Goal: Transaction & Acquisition: Complete application form

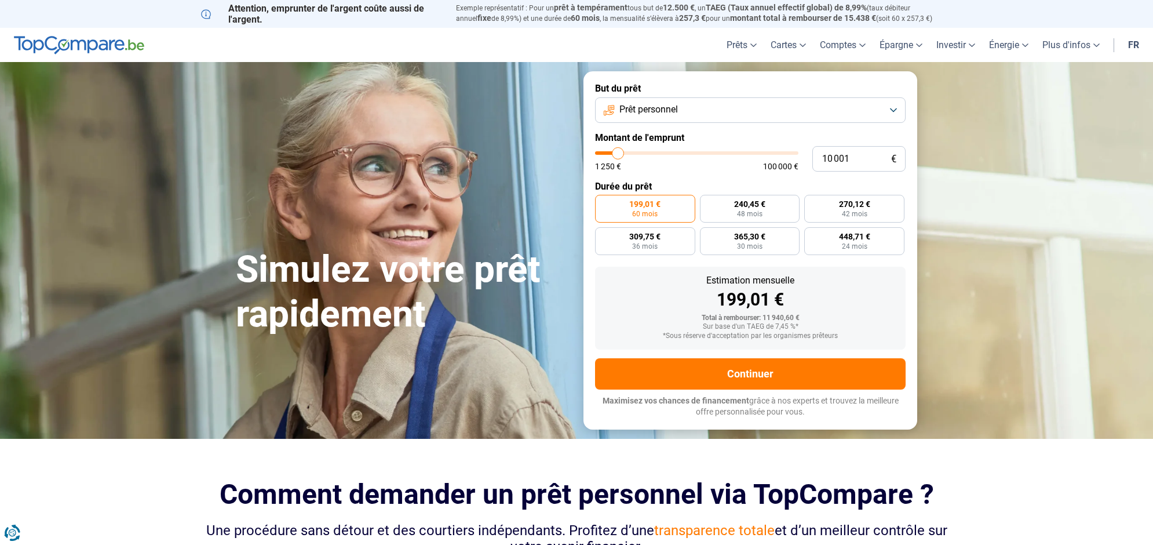
type input "10 750"
type input "10750"
type input "11 000"
type input "11000"
type input "11 750"
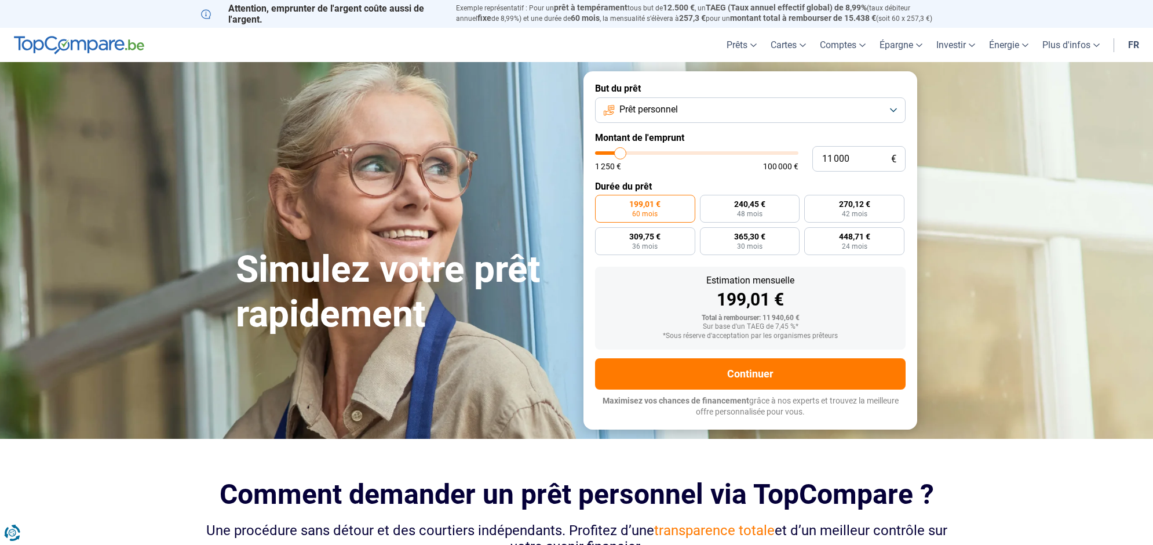
type input "11750"
type input "12 000"
type input "12000"
type input "12 750"
type input "12750"
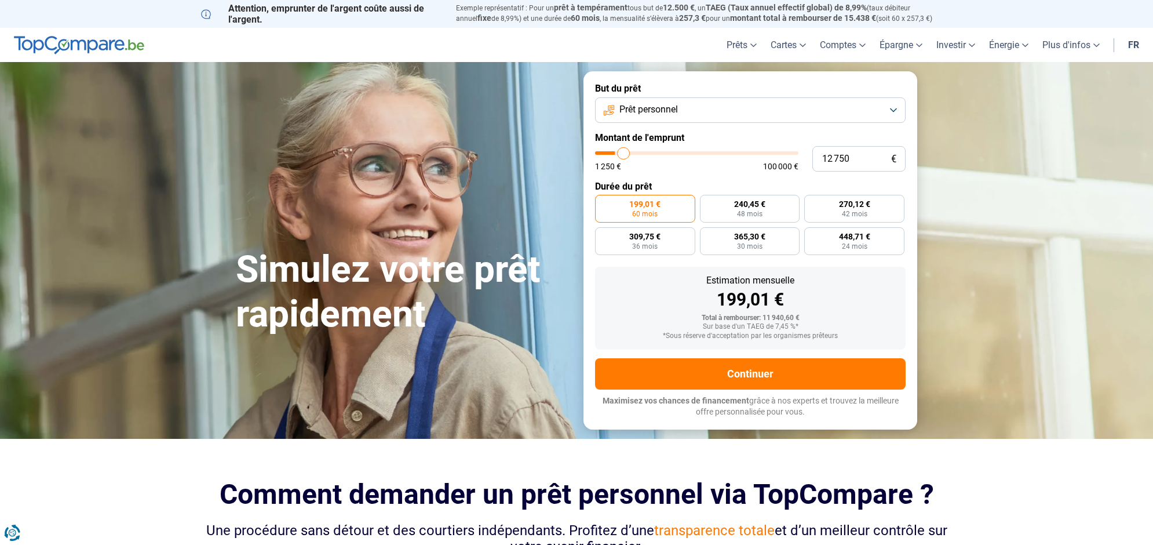
type input "14 000"
type input "14000"
type input "15 000"
type input "15000"
type input "15 500"
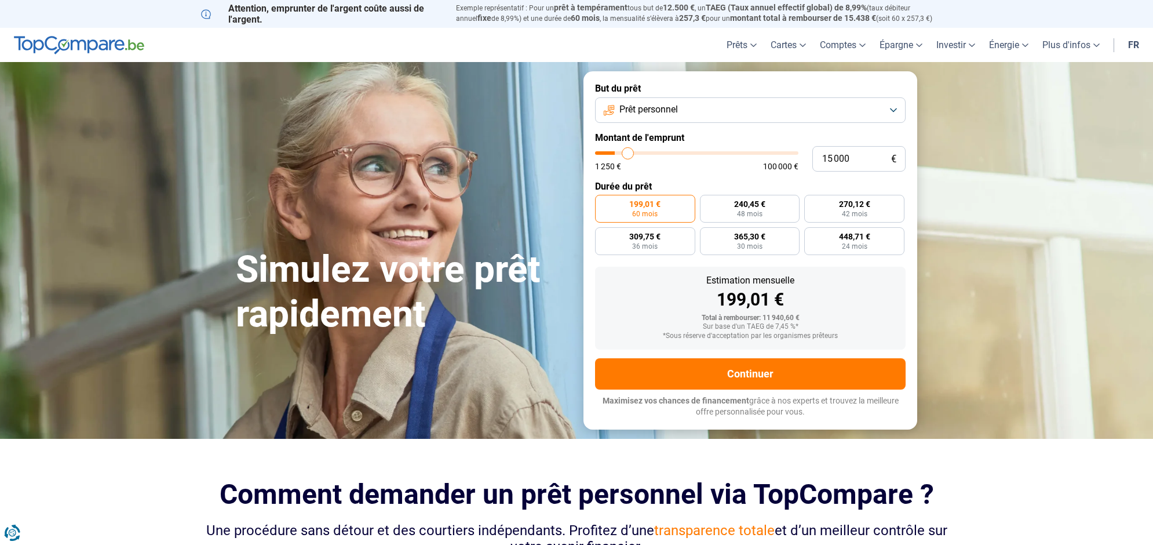
type input "15500"
type input "16 250"
type input "16250"
type input "16 500"
type input "16500"
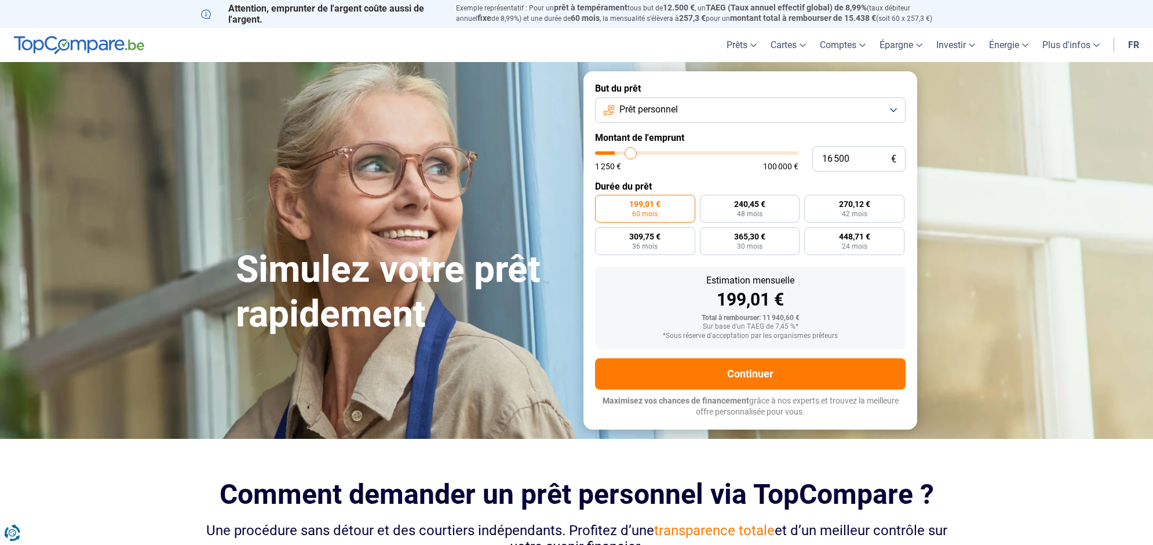
type input "17 000"
type input "17000"
type input "17 750"
type input "17750"
type input "18 000"
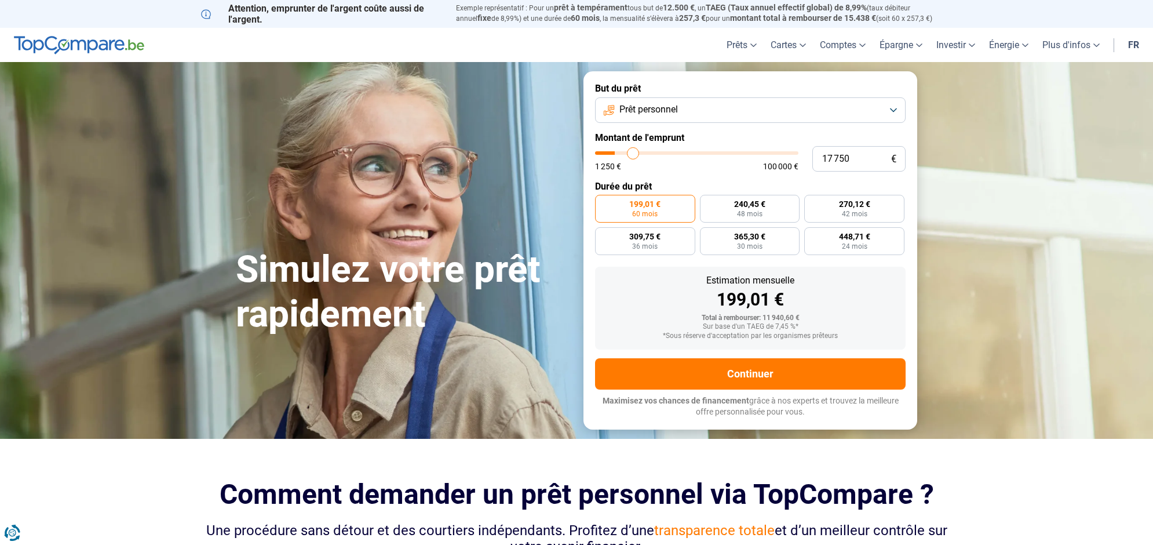
type input "18000"
type input "18 250"
type input "18250"
type input "18 500"
type input "18500"
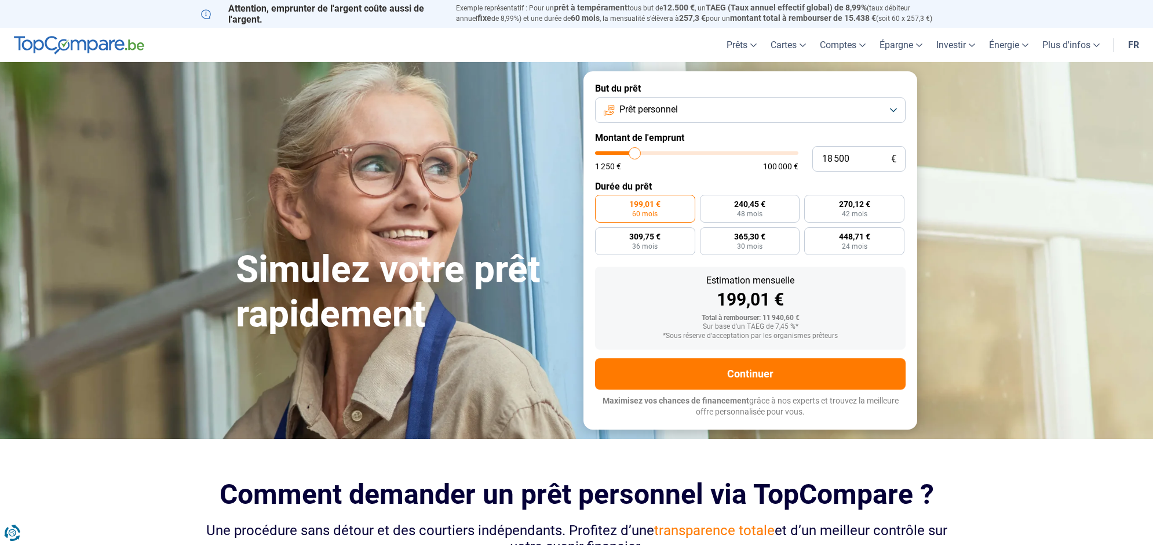
type input "18 750"
type input "18750"
type input "19 500"
type input "19500"
type input "19 750"
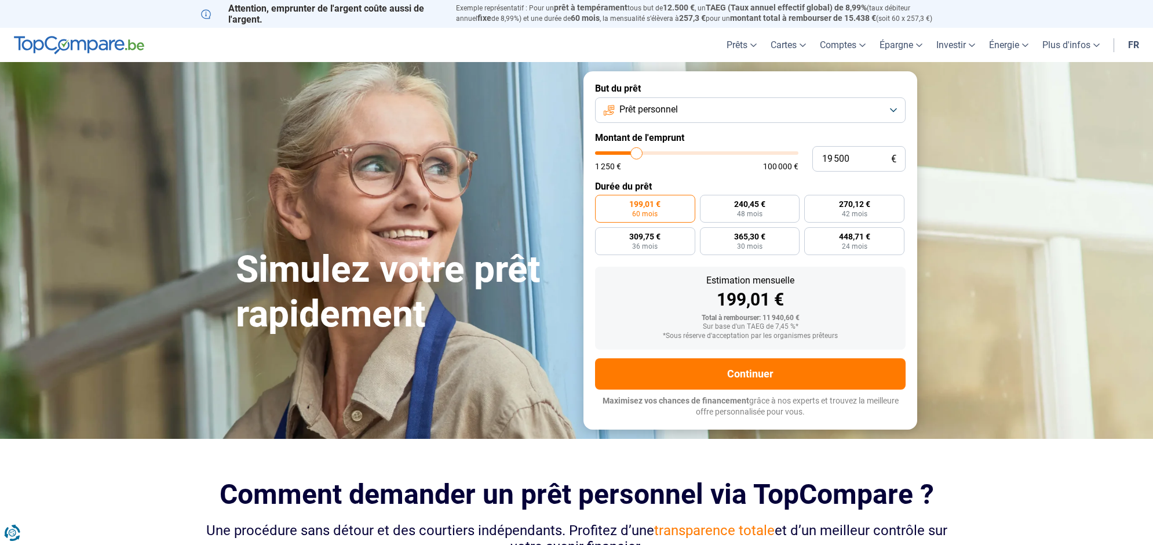
type input "19750"
type input "21 000"
type input "21000"
type input "22 250"
type input "22250"
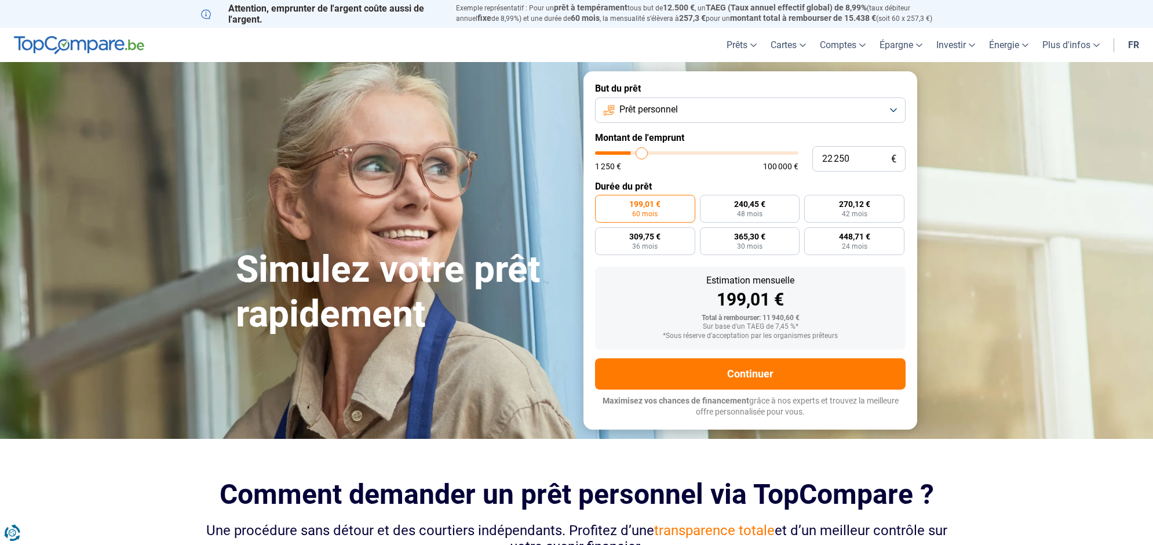
type input "23 500"
type input "23500"
type input "24 000"
type input "24000"
type input "24 500"
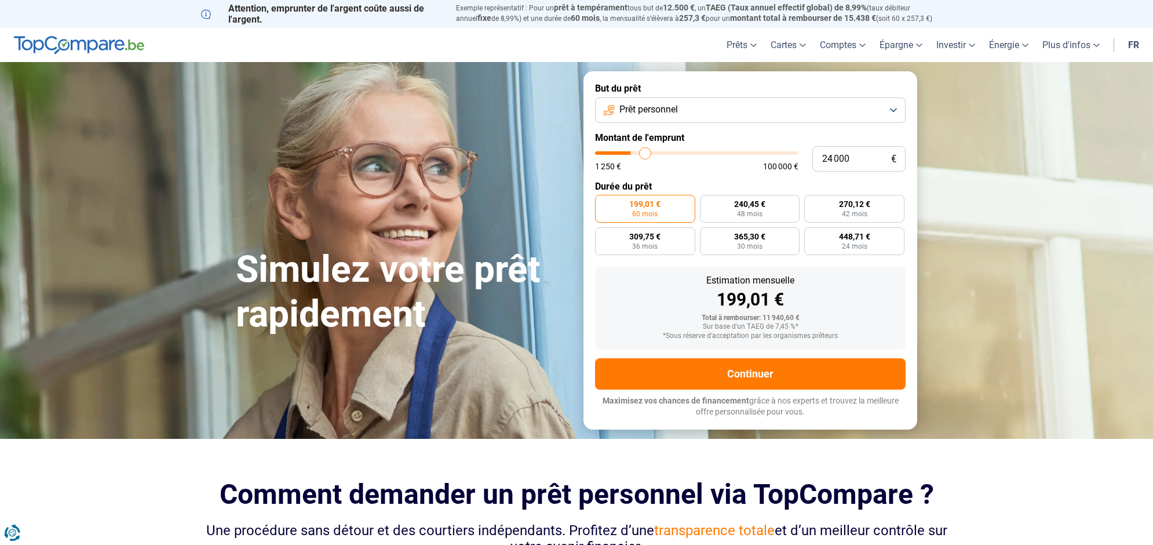
type input "24500"
type input "25 500"
type input "25500"
type input "28 000"
type input "28000"
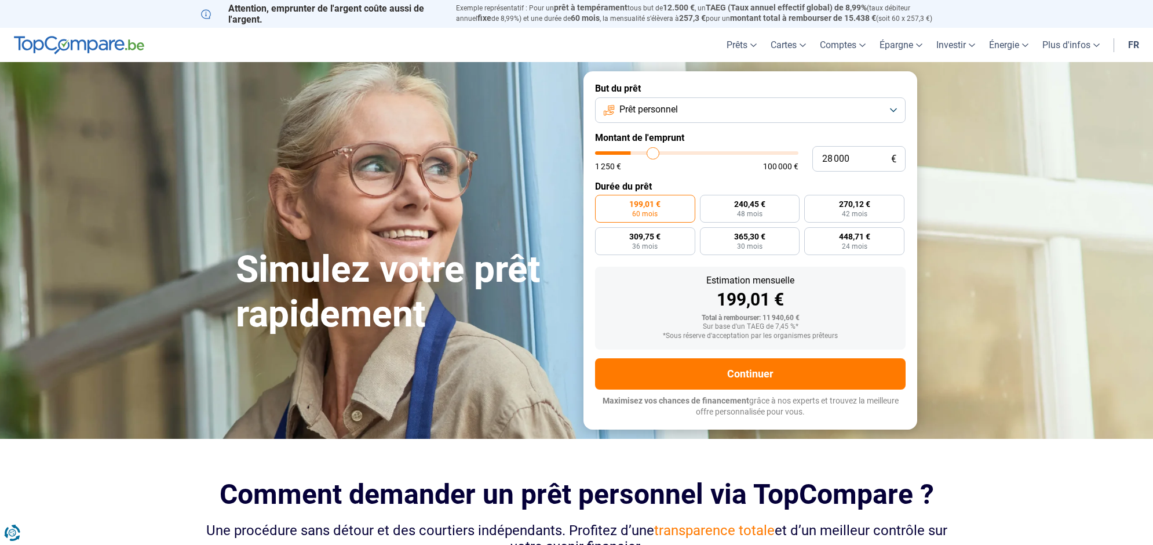
type input "28 500"
type input "28500"
type input "28 750"
type input "28750"
type input "29 000"
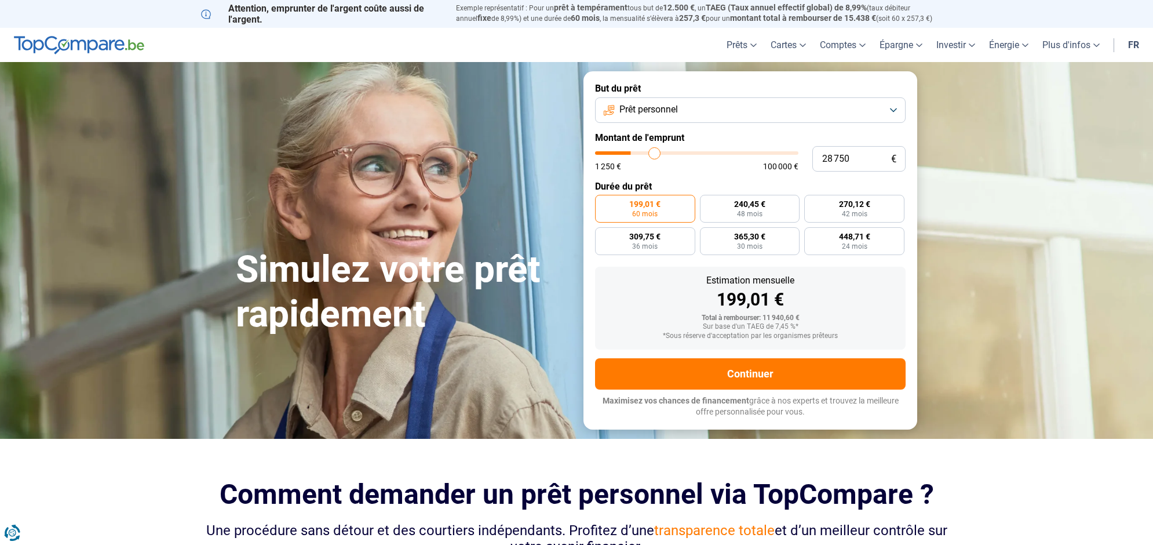
type input "29000"
type input "29 500"
type input "29500"
type input "30 000"
type input "30000"
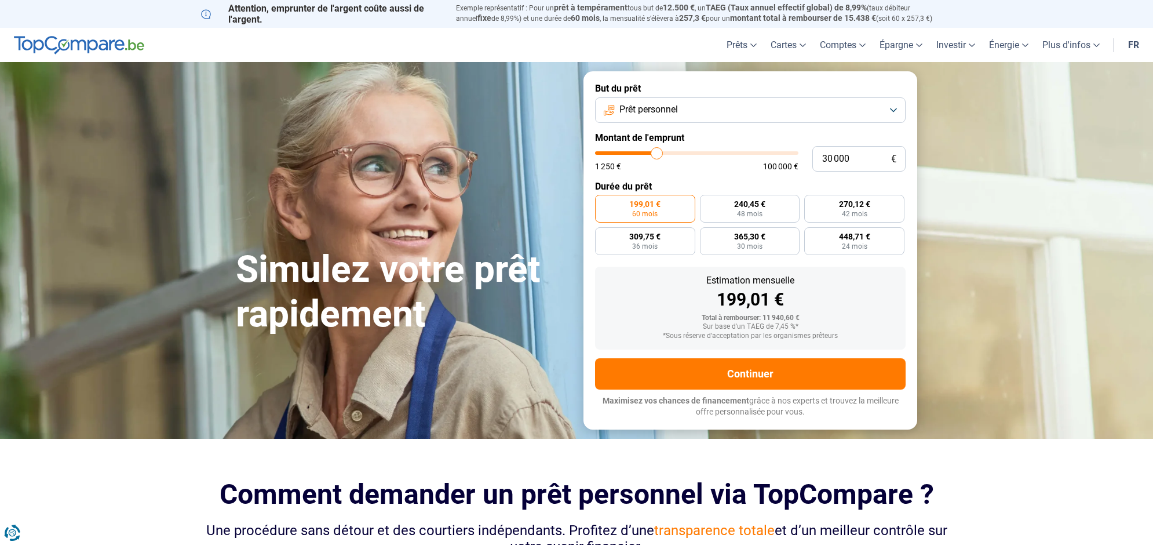
type input "30 250"
type input "30250"
type input "30 500"
type input "30500"
type input "31 000"
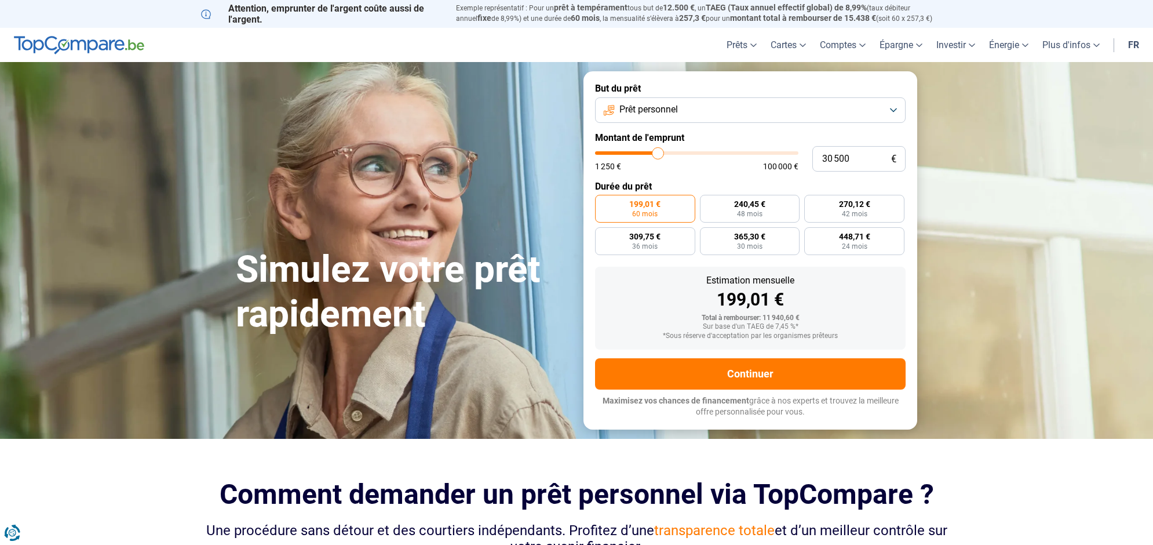
type input "31000"
type input "31 250"
type input "31250"
type input "31 500"
type input "31500"
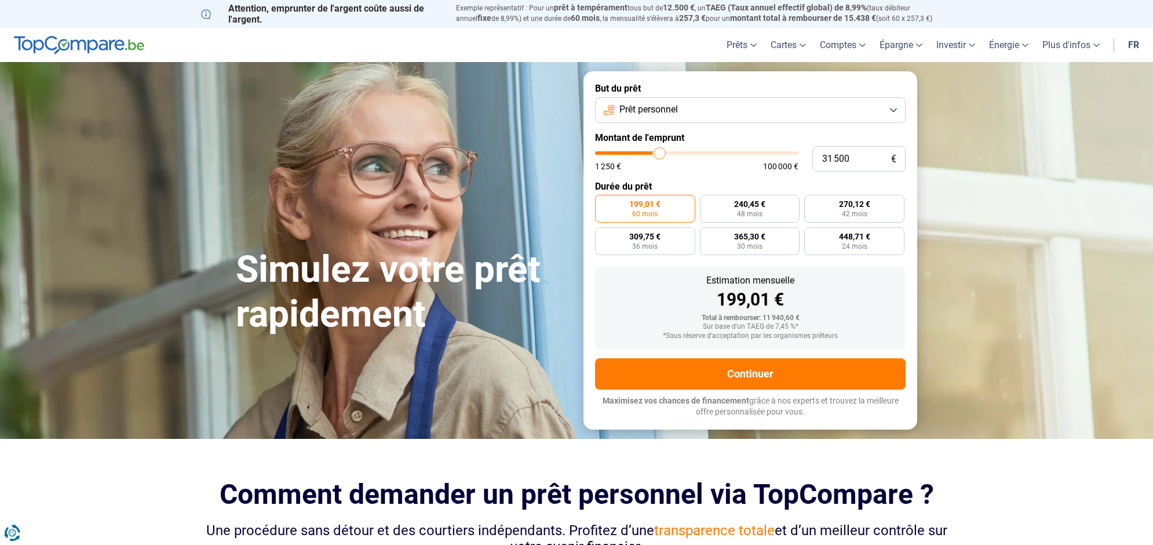
type input "31 750"
type input "31750"
type input "32 000"
type input "32000"
type input "32 500"
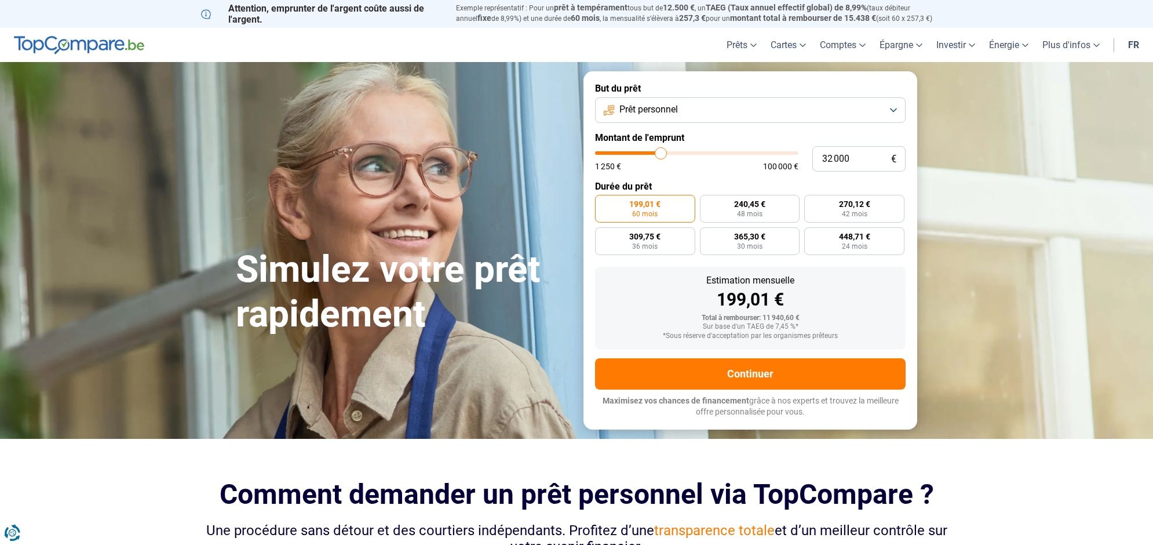
type input "32500"
type input "33 000"
type input "33000"
type input "33 250"
type input "33250"
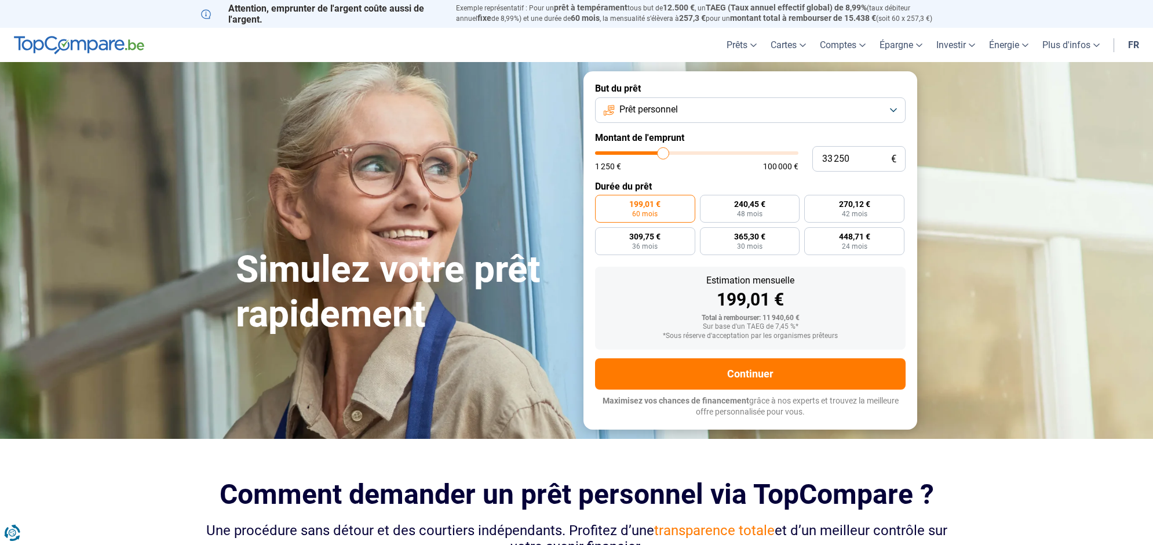
type input "34 000"
type input "34000"
type input "34 500"
type input "34500"
type input "35 750"
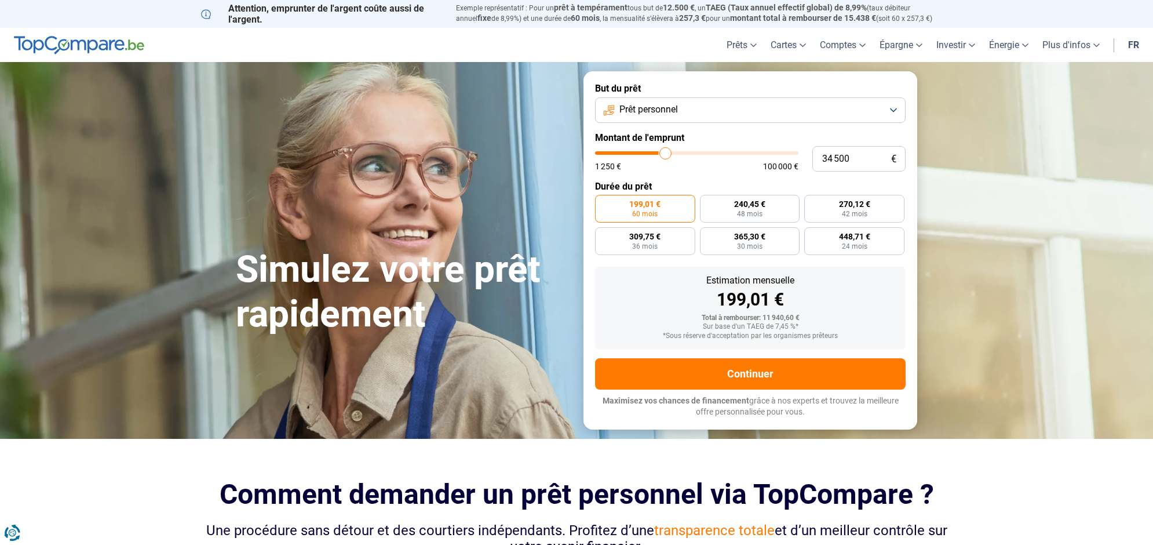
type input "35750"
type input "36 000"
type input "36000"
type input "36 250"
type input "36250"
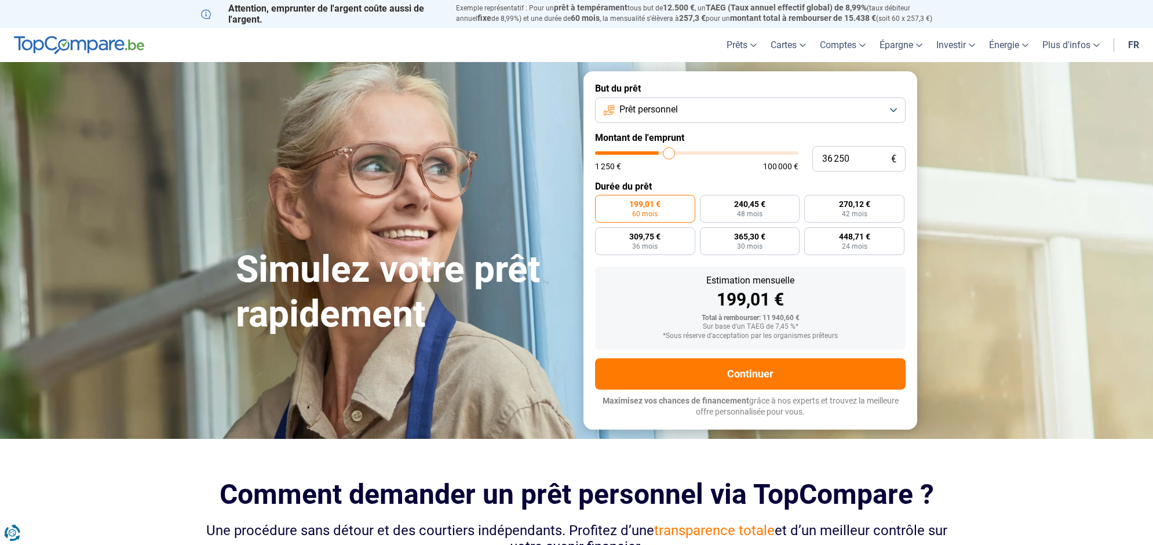
type input "37 000"
type input "37000"
type input "37 250"
type input "37250"
type input "37 500"
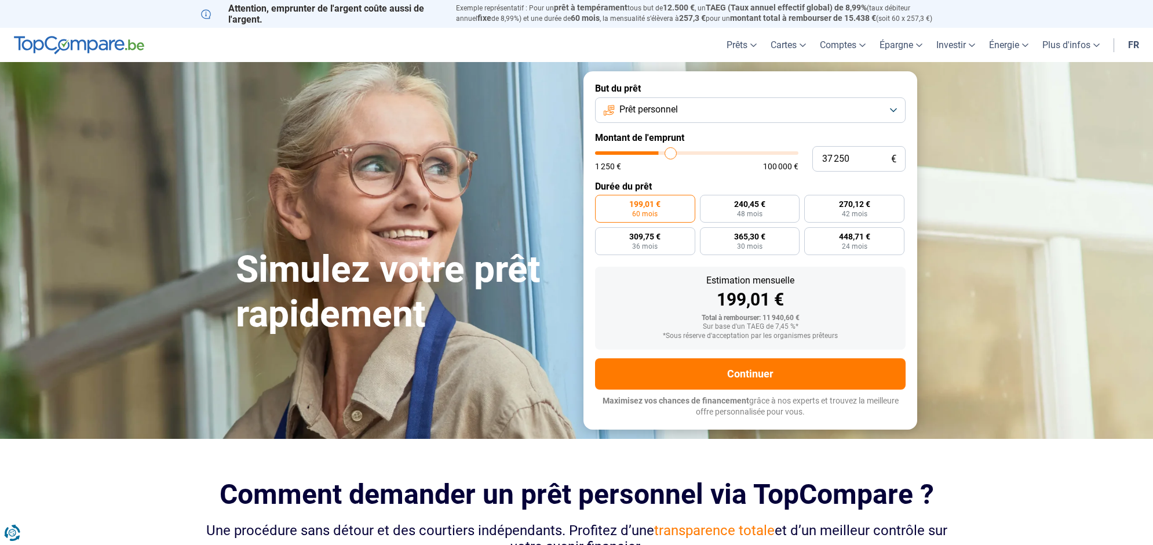
type input "37500"
type input "38 000"
type input "38000"
type input "38 500"
type input "38500"
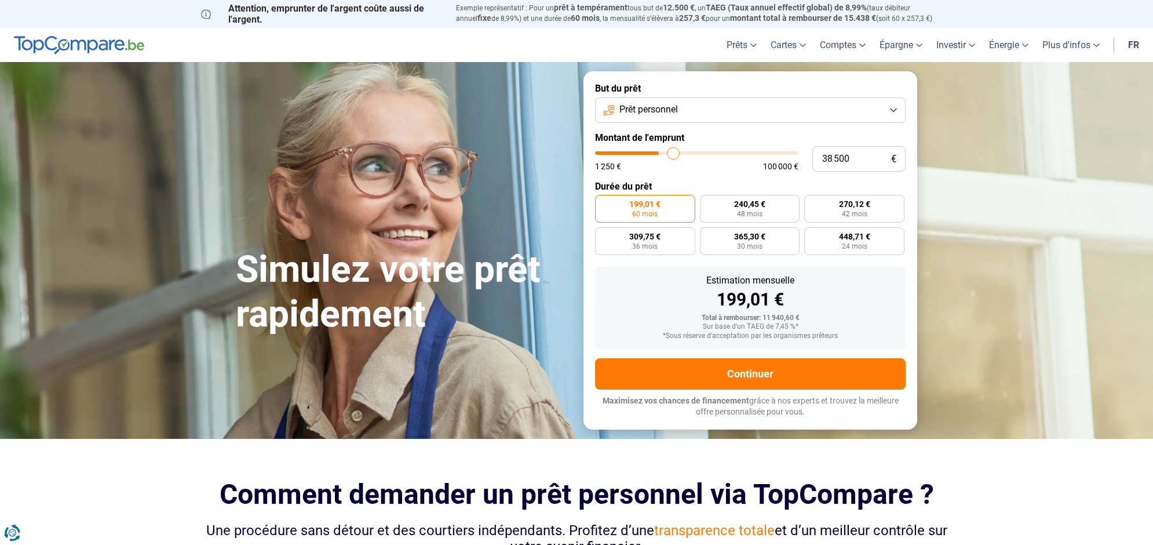
type input "39 000"
type input "39000"
type input "39 500"
type input "39500"
type input "40 250"
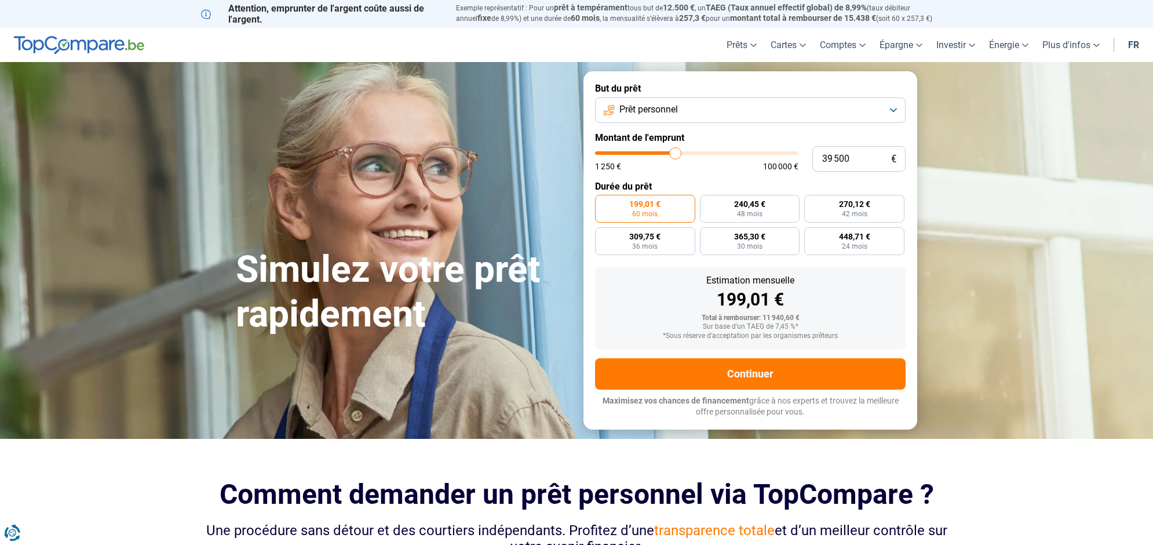
type input "40250"
type input "40 750"
type input "40750"
type input "41 500"
type input "41500"
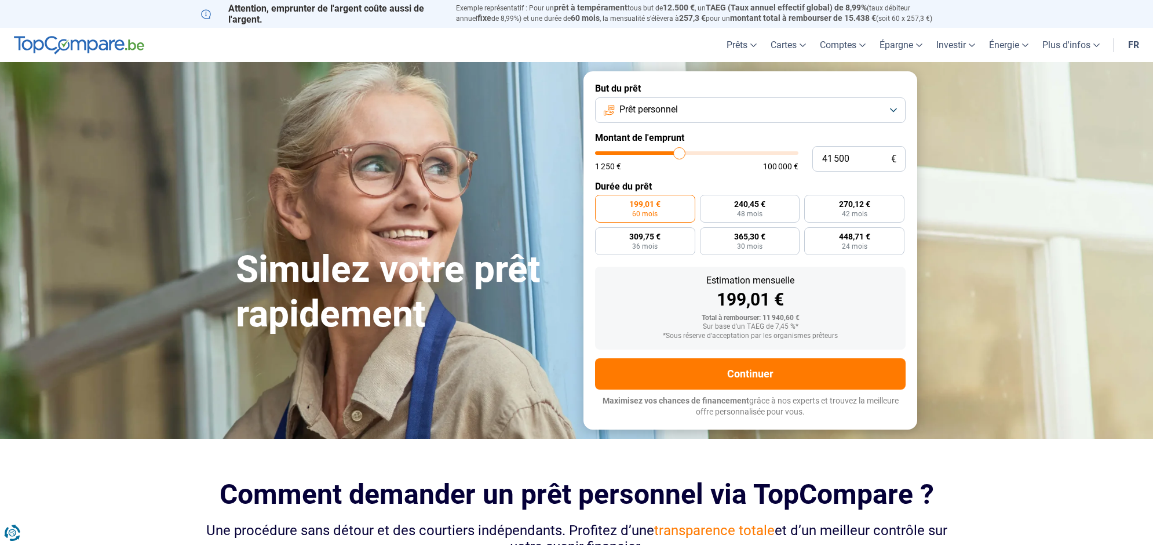
type input "42 000"
type input "42000"
type input "43 000"
type input "43000"
type input "43 500"
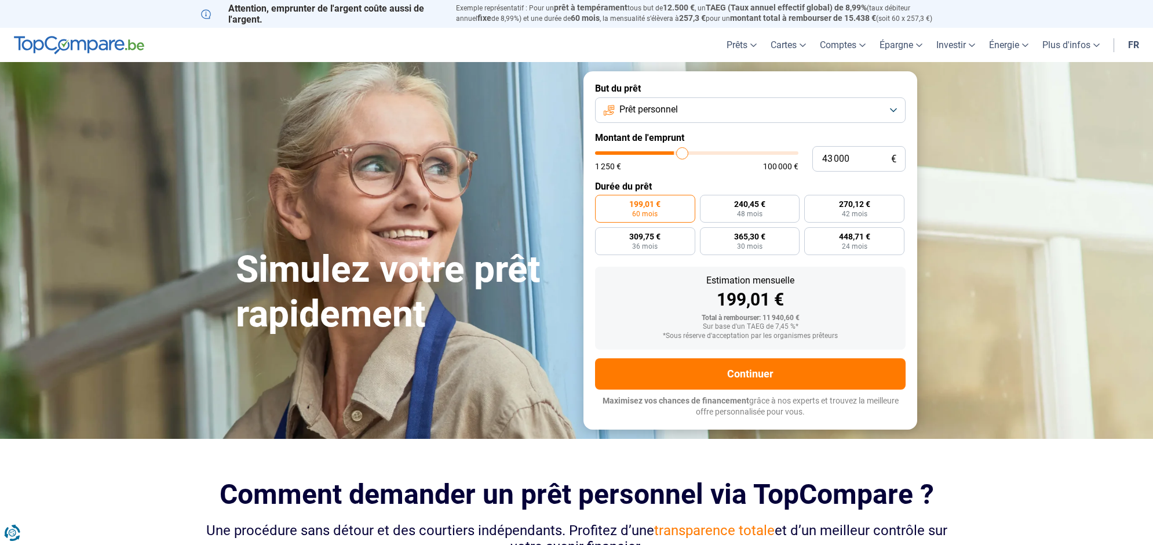
type input "43500"
type input "44 250"
type input "44250"
type input "44 750"
type input "44750"
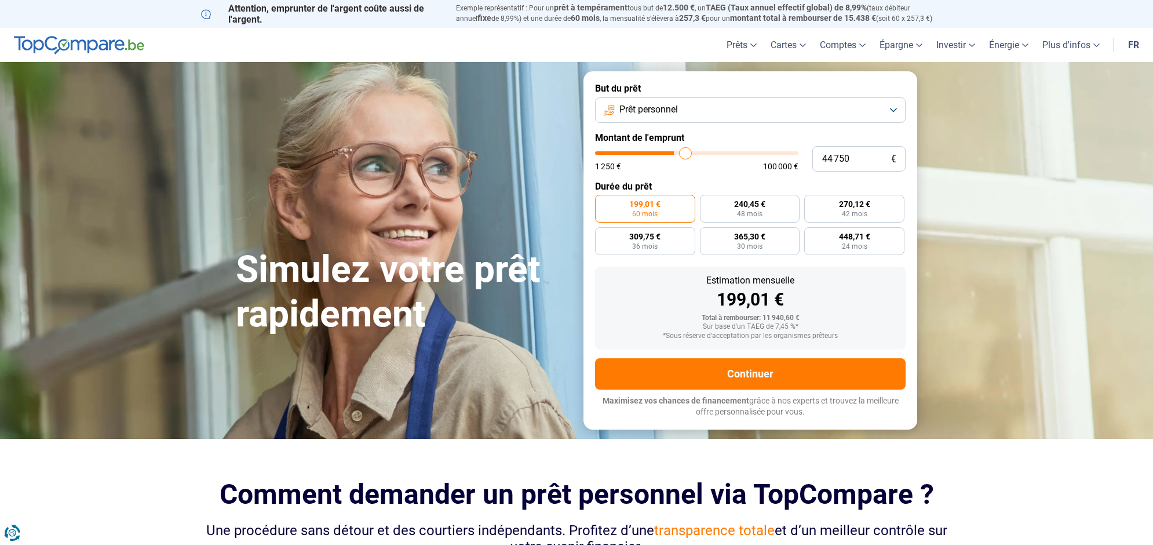
type input "45 250"
type input "45250"
type input "45 750"
type input "45750"
type input "46 250"
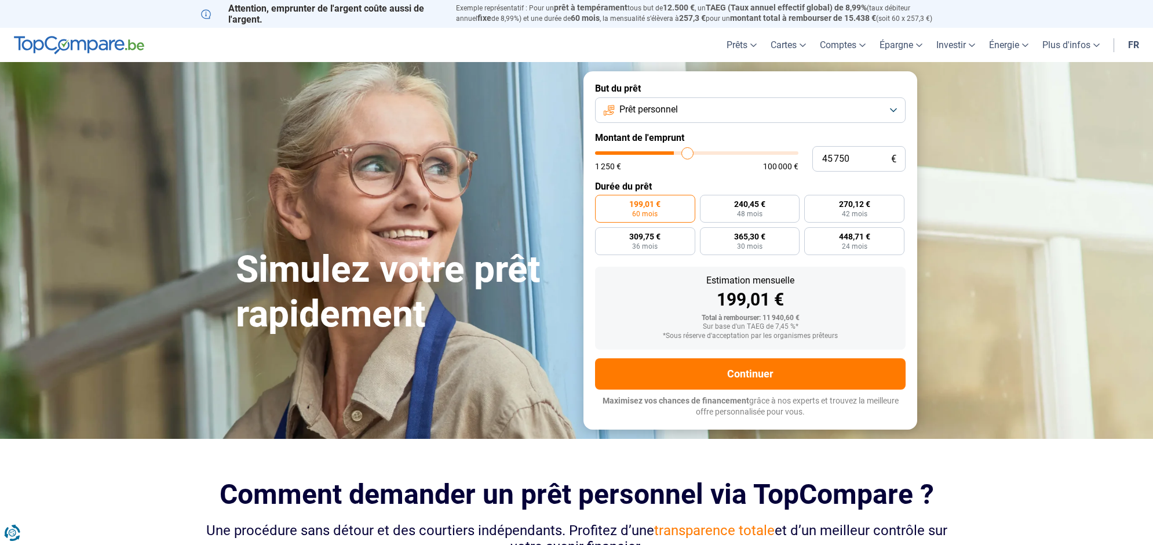
type input "46250"
type input "46 750"
type input "46750"
type input "47 250"
type input "47250"
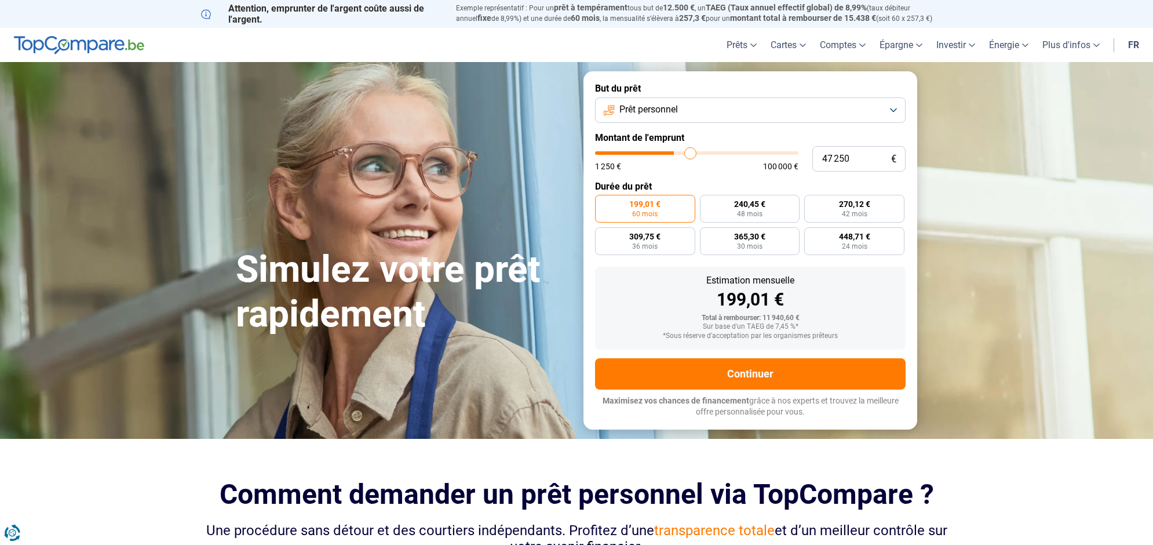
type input "47 500"
type input "47500"
type input "47 750"
type input "47750"
type input "48 250"
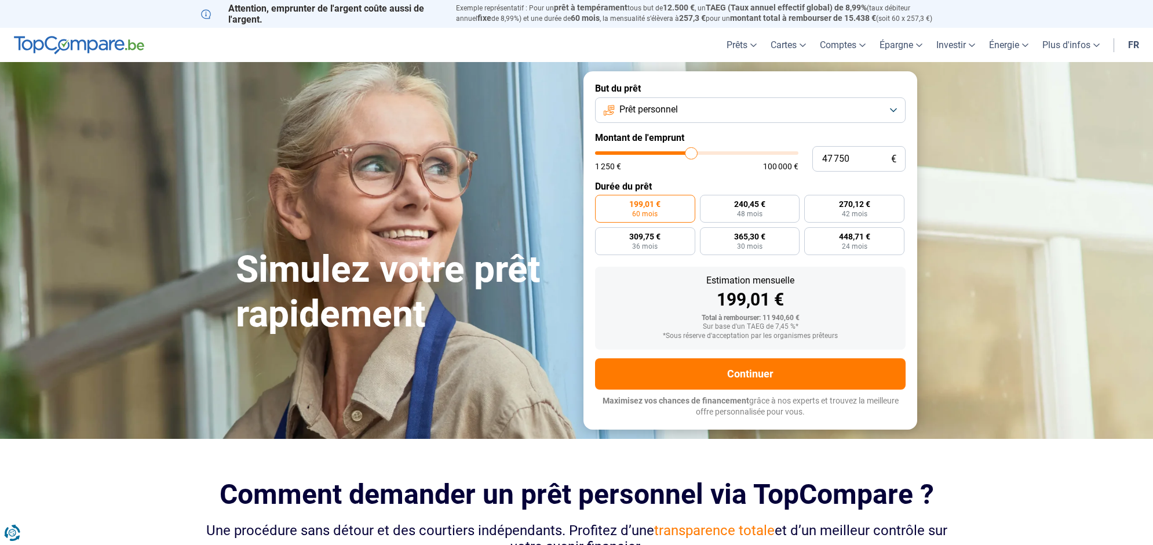
type input "48250"
type input "49 000"
type input "49000"
type input "49 250"
type input "49250"
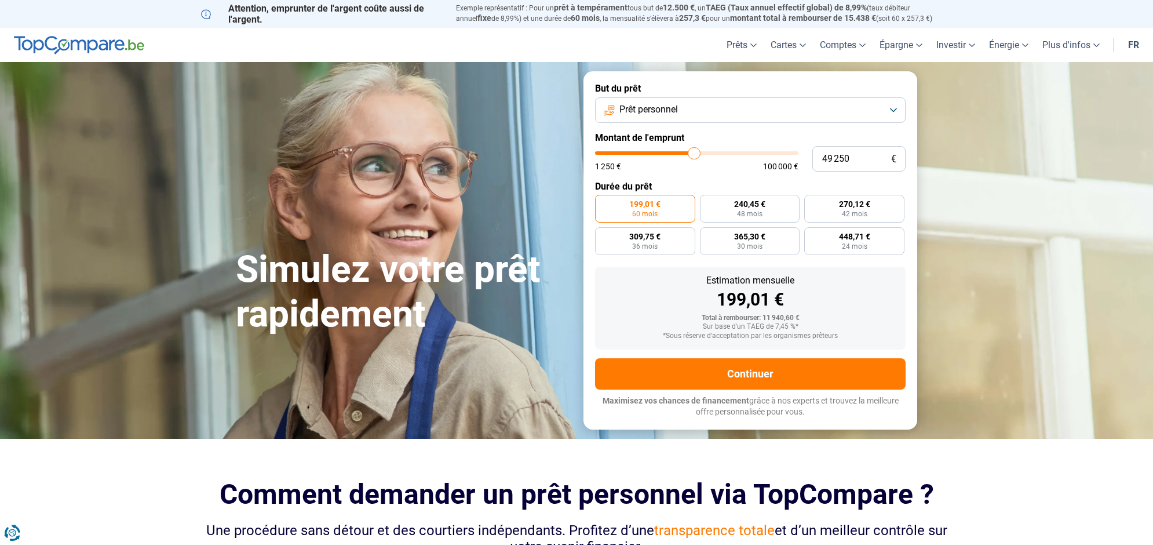
type input "49 750"
type input "49750"
type input "50 500"
type input "50500"
type input "50 750"
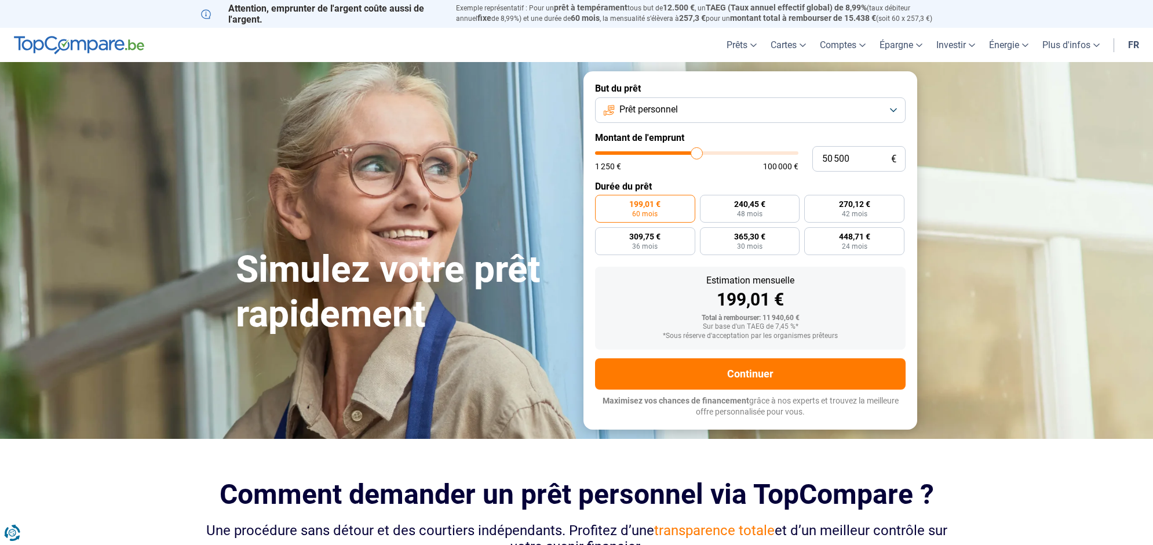
type input "50750"
type input "51 000"
type input "51000"
type input "51 750"
type input "51750"
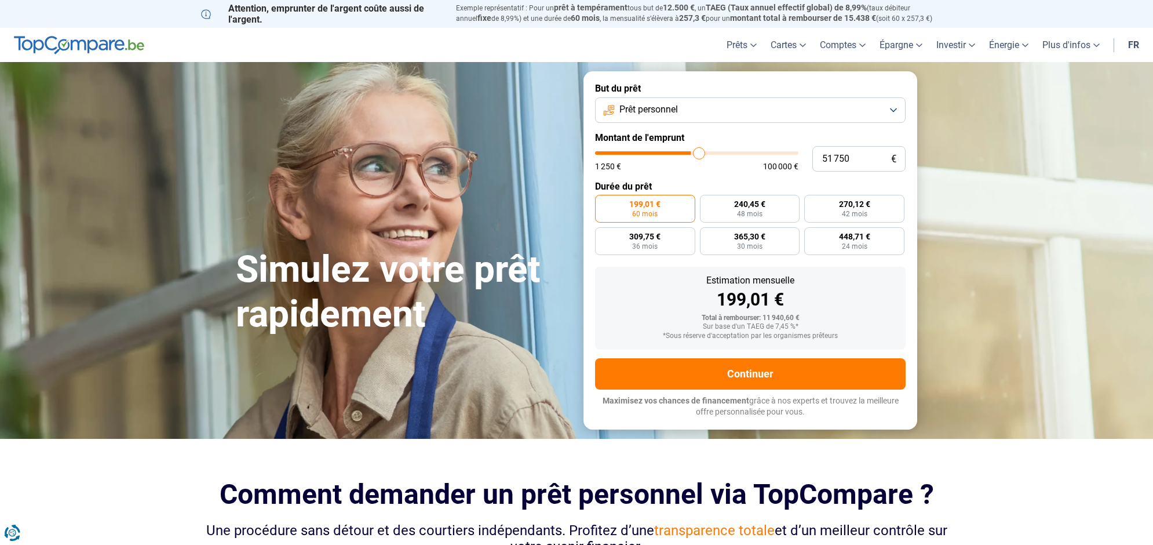
type input "52 000"
type input "52000"
type input "52 500"
type input "52500"
type input "52 750"
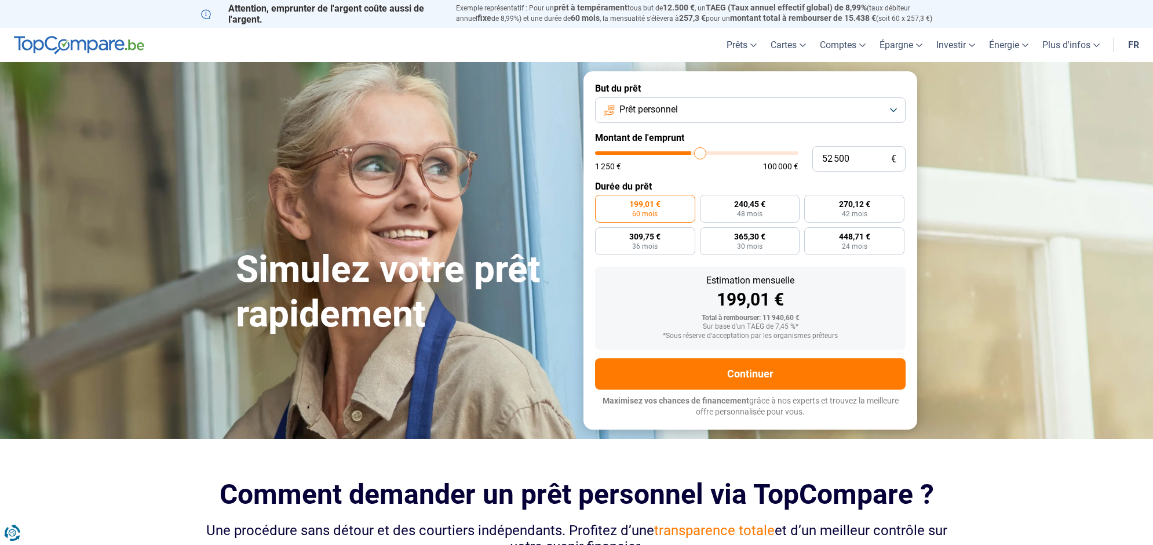
type input "52750"
type input "53 250"
type input "53250"
type input "53 500"
type input "53500"
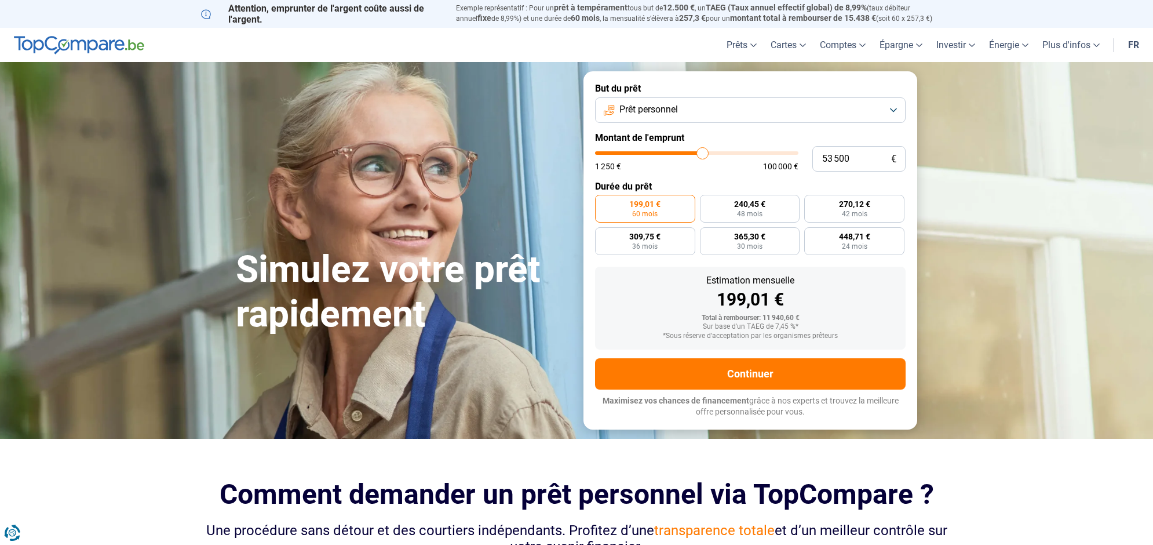
type input "55 500"
drag, startPoint x: 620, startPoint y: 155, endPoint x: 835, endPoint y: 149, distance: 215.1
type input "55500"
click at [706, 155] on input "range" at bounding box center [696, 152] width 203 height 3
radio input "false"
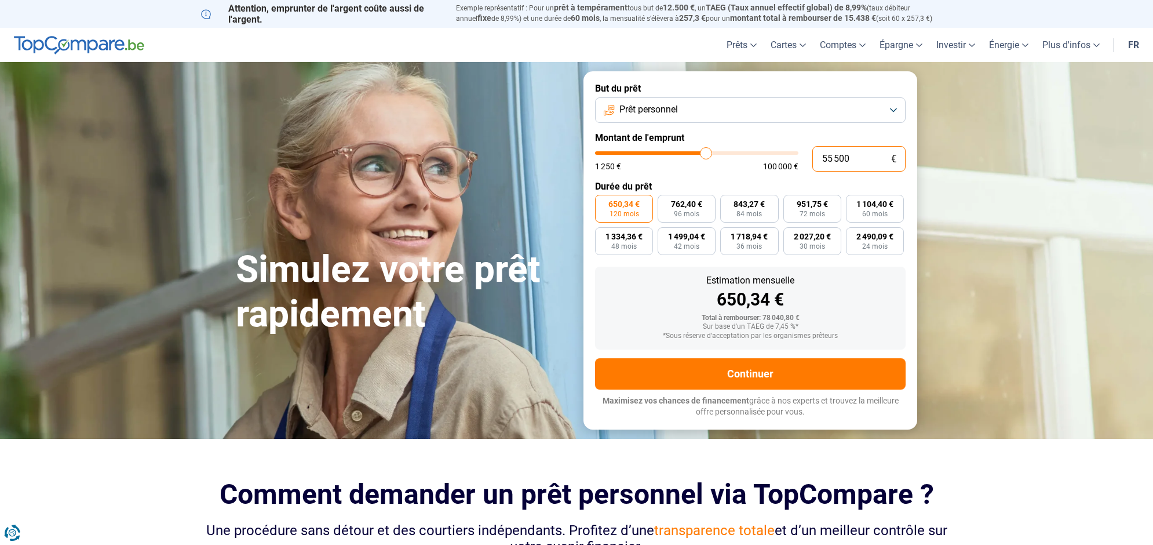
drag, startPoint x: 834, startPoint y: 155, endPoint x: 786, endPoint y: 152, distance: 48.2
click at [786, 152] on div "55 500 € 1 250 € 100 000 €" at bounding box center [750, 158] width 311 height 25
type input "6"
type input "1250"
type input "65"
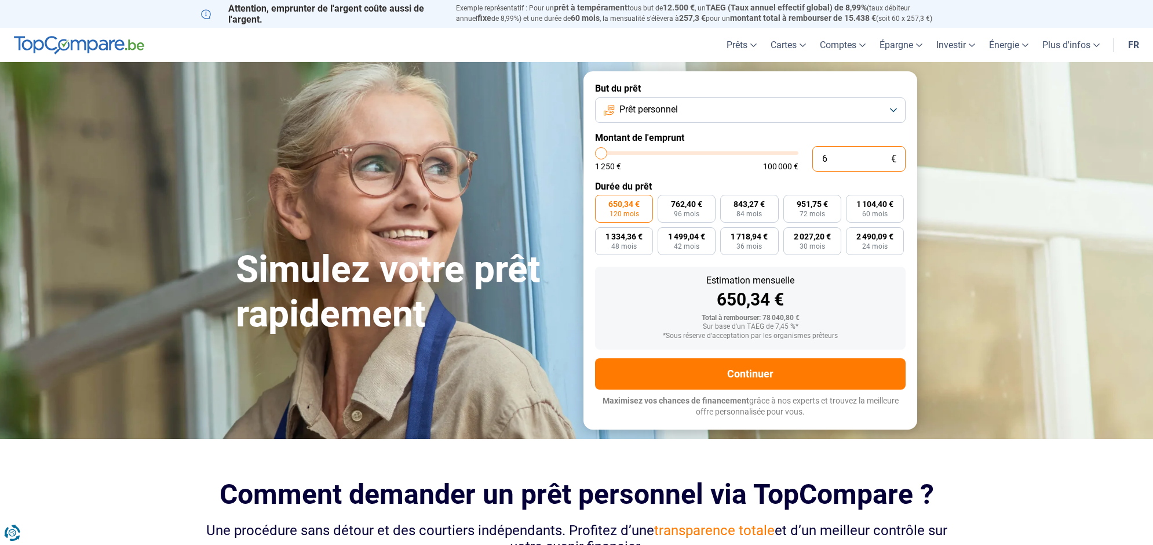
type input "1250"
type input "650"
type input "1250"
type input "6 500"
type input "6500"
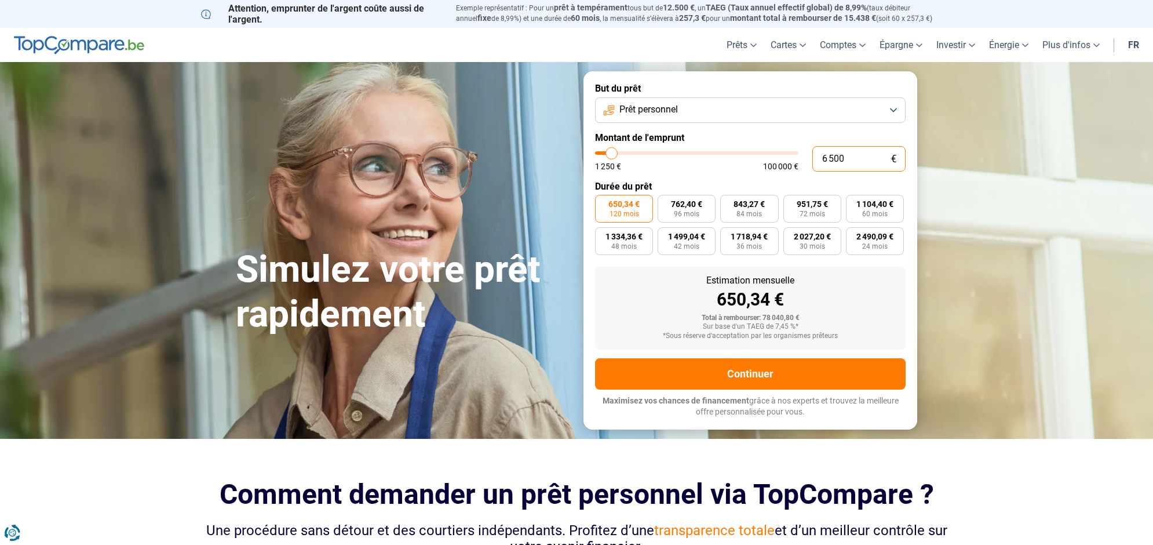
type input "65 000"
type input "65000"
click at [630, 216] on span "120 mois" at bounding box center [625, 213] width 30 height 7
click at [603, 202] on input "761,66 € 120 mois" at bounding box center [599, 199] width 8 height 8
click at [682, 210] on span "96 mois" at bounding box center [686, 213] width 25 height 7
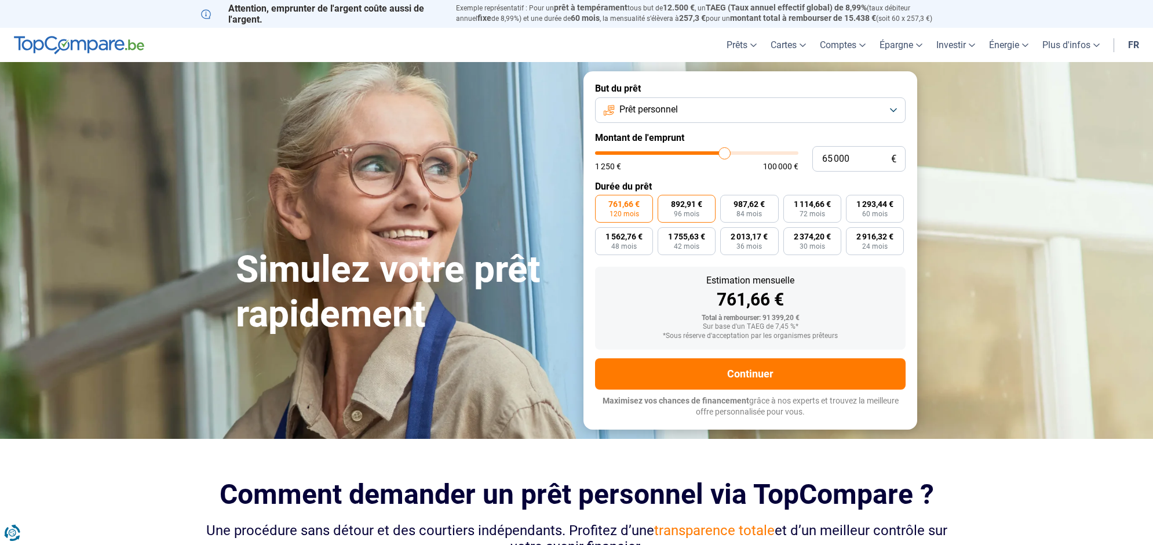
click at [665, 202] on input "892,91 € 96 mois" at bounding box center [662, 199] width 8 height 8
radio input "true"
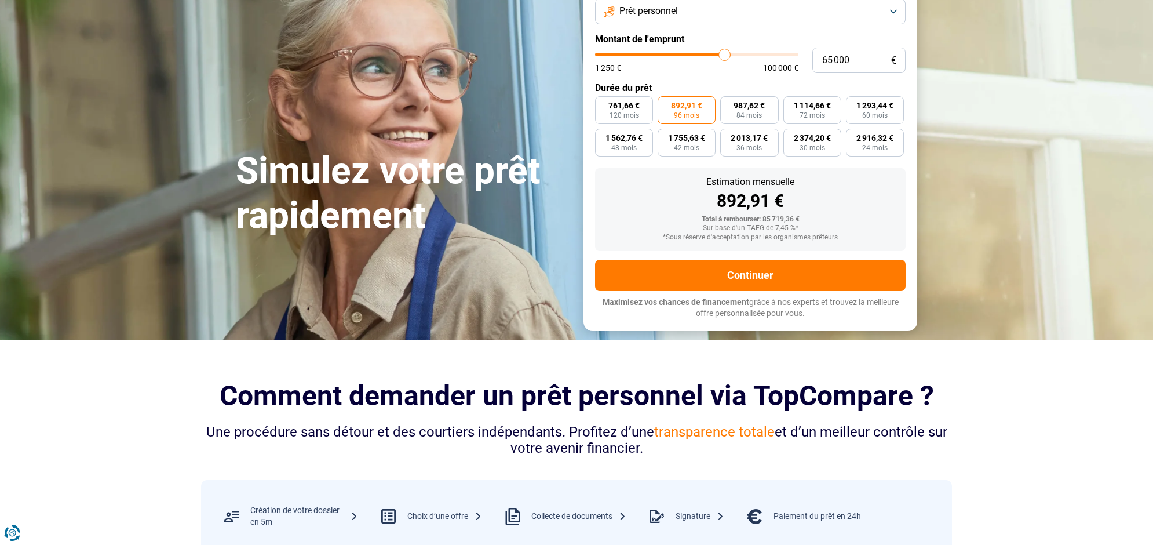
scroll to position [87, 0]
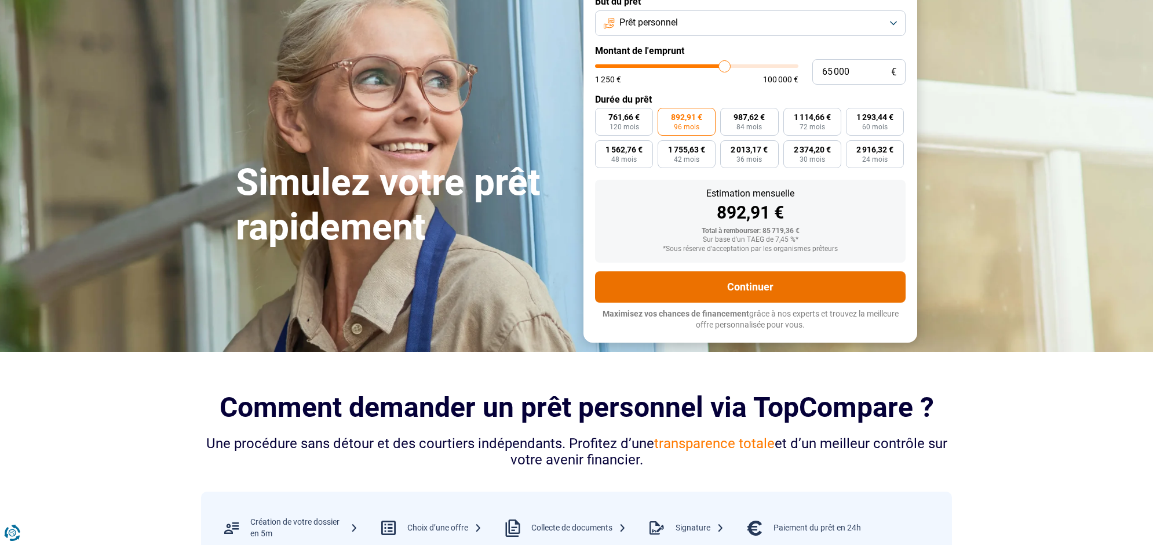
click at [757, 289] on button "Continuer" at bounding box center [750, 286] width 311 height 31
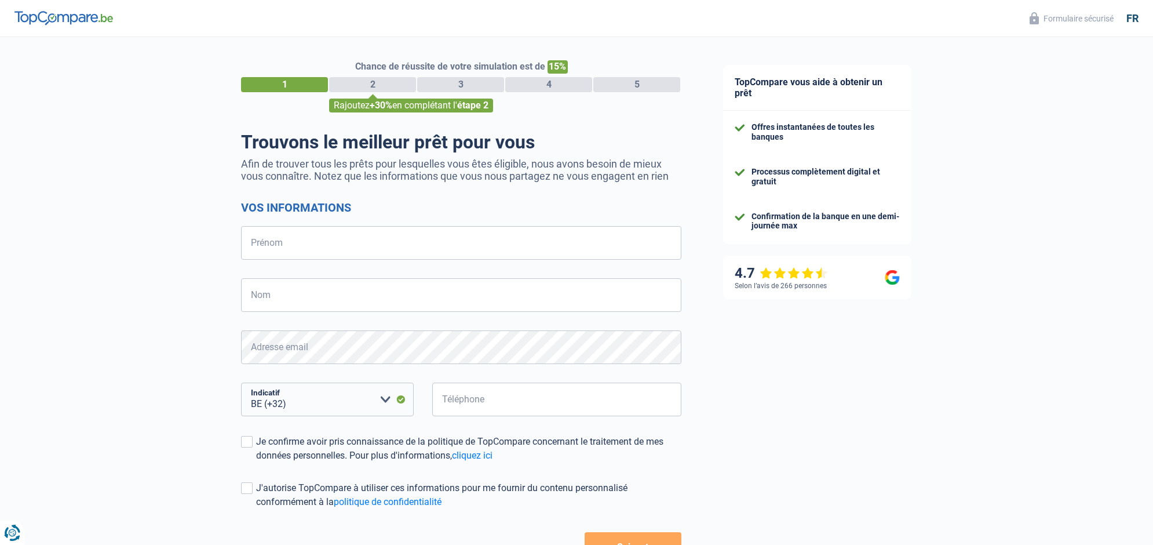
select select "32"
type input "david"
type input "vandaelem"
type input "0496809803"
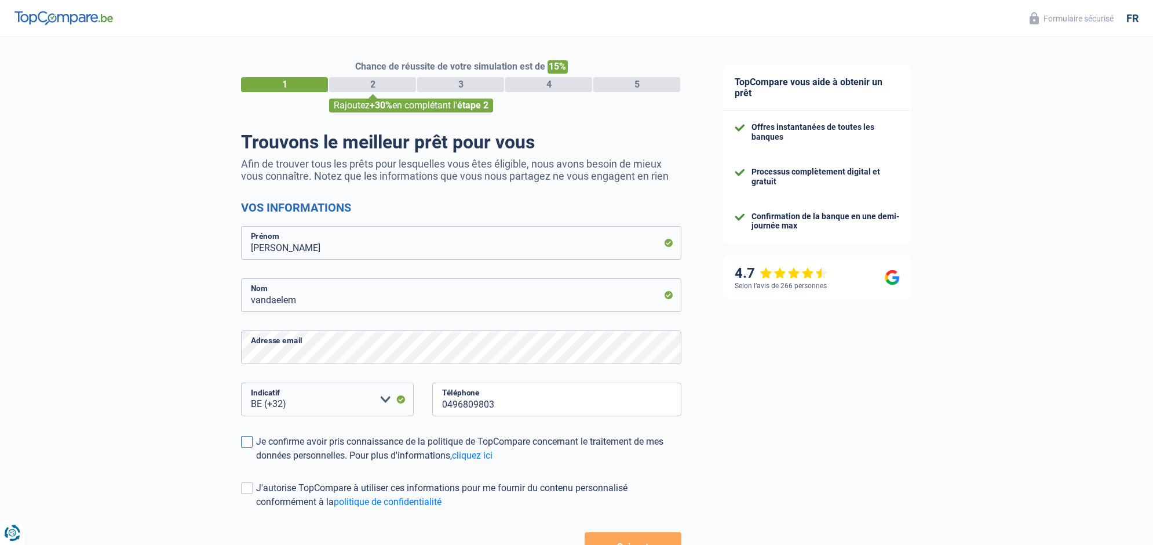
drag, startPoint x: 378, startPoint y: 437, endPoint x: 363, endPoint y: 447, distance: 17.9
click at [378, 437] on div "Je confirme avoir pris connaissance de la politique de TopCompare concernant le…" at bounding box center [468, 449] width 425 height 28
click at [256, 462] on input "Je confirme avoir pris connaissance de la politique de TopCompare concernant le…" at bounding box center [256, 462] width 0 height 0
click at [276, 490] on div "J'autorise TopCompare à utiliser ces informations pour me fournir du contenu pe…" at bounding box center [468, 495] width 425 height 28
click at [256, 509] on input "J'autorise TopCompare à utiliser ces informations pour me fournir du contenu pe…" at bounding box center [256, 509] width 0 height 0
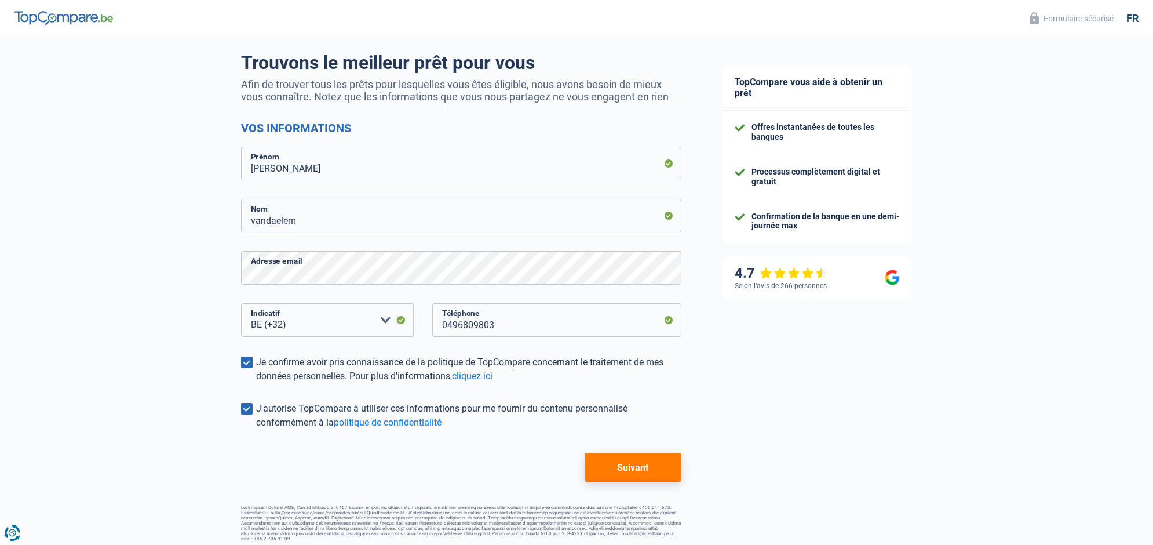
scroll to position [79, 0]
click at [636, 468] on button "Suivant" at bounding box center [633, 467] width 97 height 29
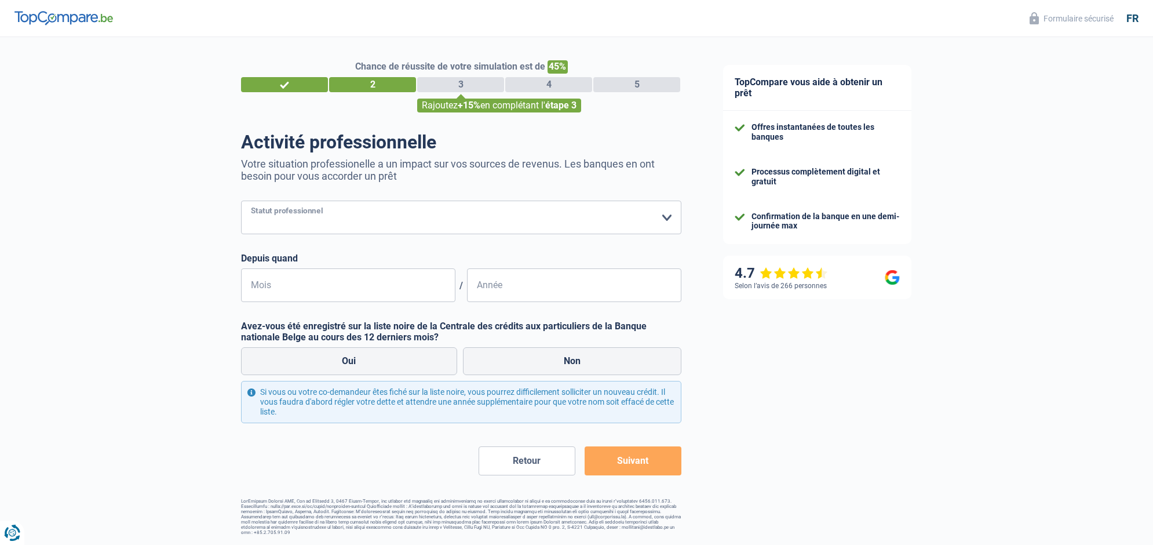
select select "privateEmployee"
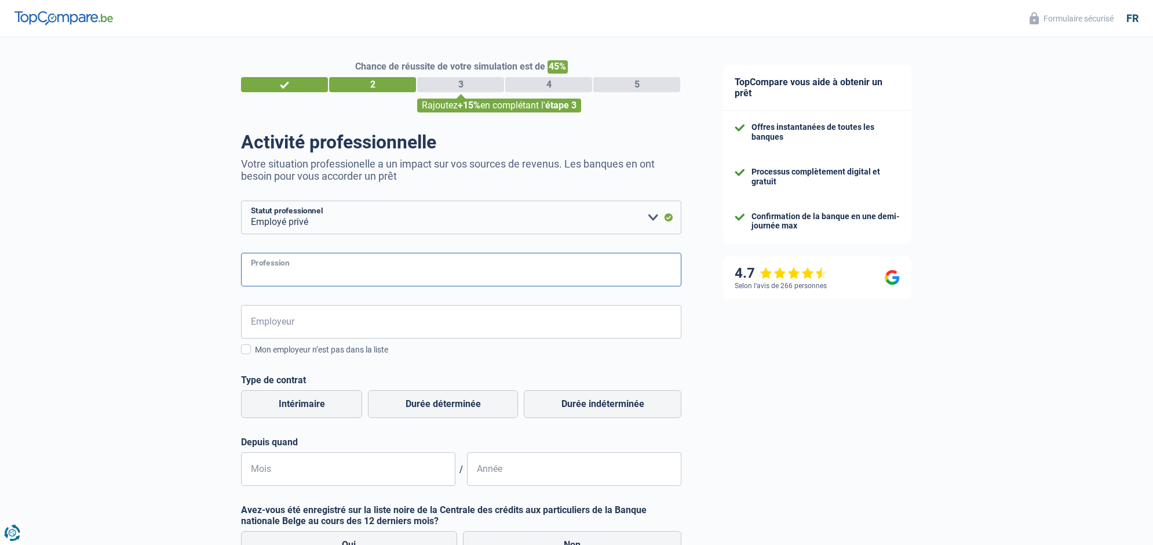
click at [340, 271] on input "Profession" at bounding box center [461, 270] width 440 height 34
type input "dessinateur"
click at [334, 325] on input "Employeur" at bounding box center [461, 322] width 440 height 34
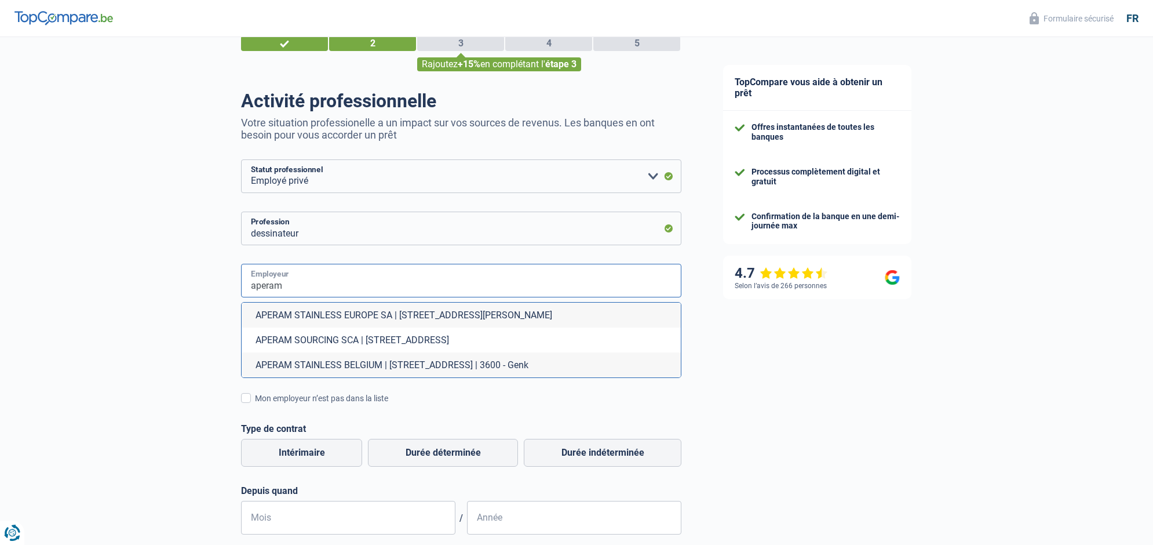
scroll to position [52, 0]
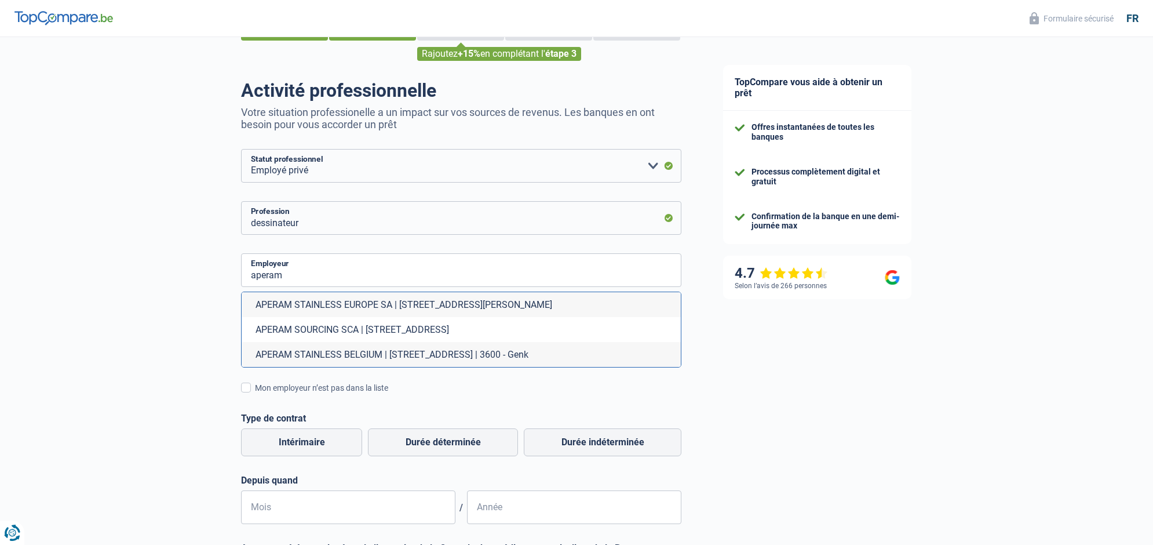
click at [426, 355] on li "APERAM STAINLESS BELGIUM | Swinnenwijerweg, 5 | 3600 - Genk" at bounding box center [461, 354] width 439 height 25
type input "APERAM STAINLESS BELGIUM | Swinnenwijerweg, 5 | 3600 - Genk"
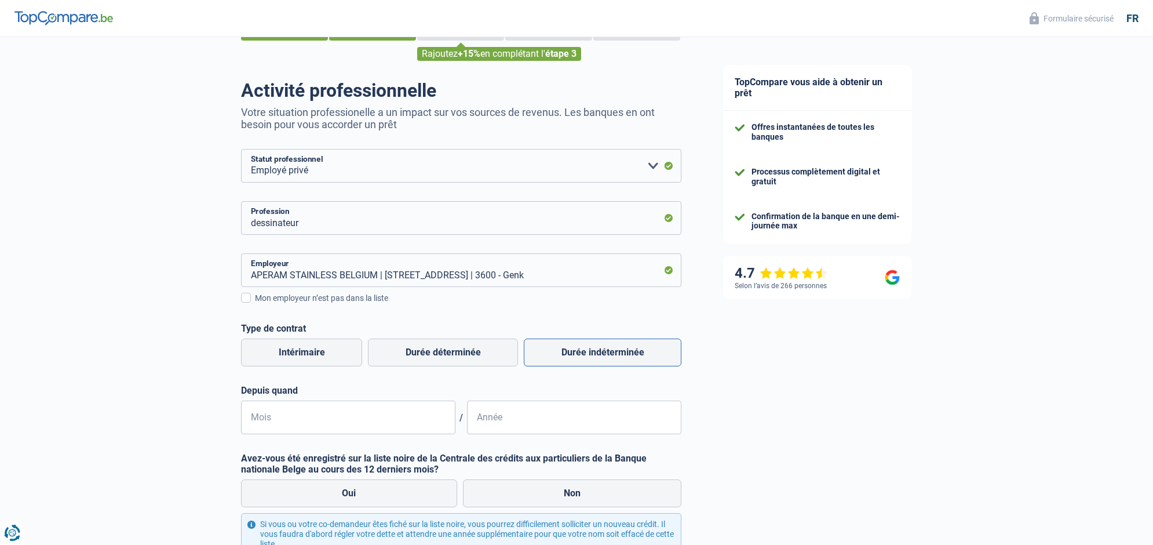
click at [604, 352] on label "Durée indéterminée" at bounding box center [603, 352] width 158 height 28
click at [604, 352] on input "Durée indéterminée" at bounding box center [603, 352] width 158 height 28
radio input "true"
click at [305, 417] on input "Mois" at bounding box center [348, 417] width 214 height 34
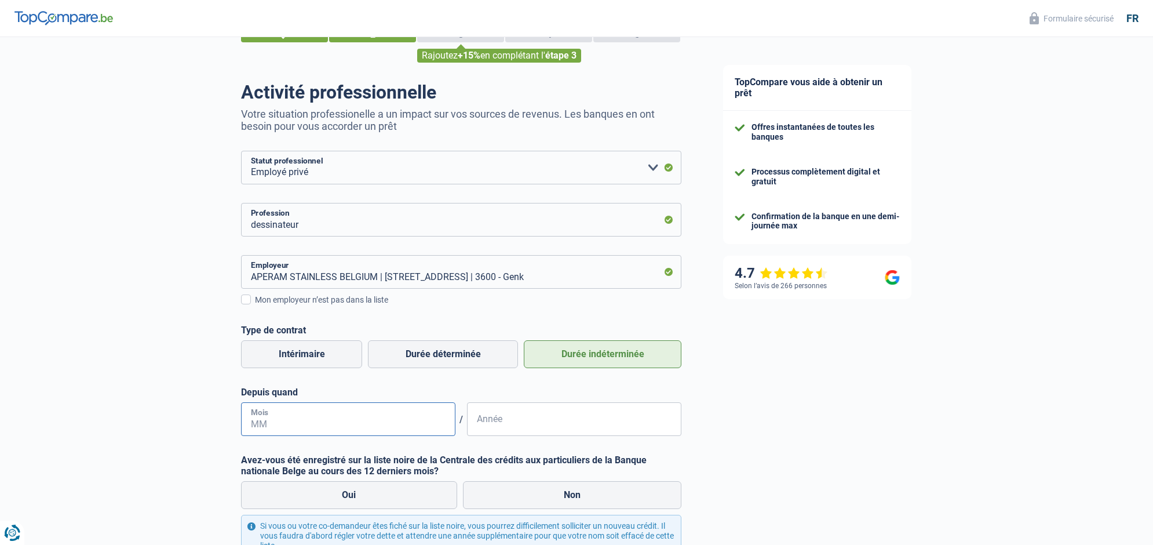
scroll to position [47, 0]
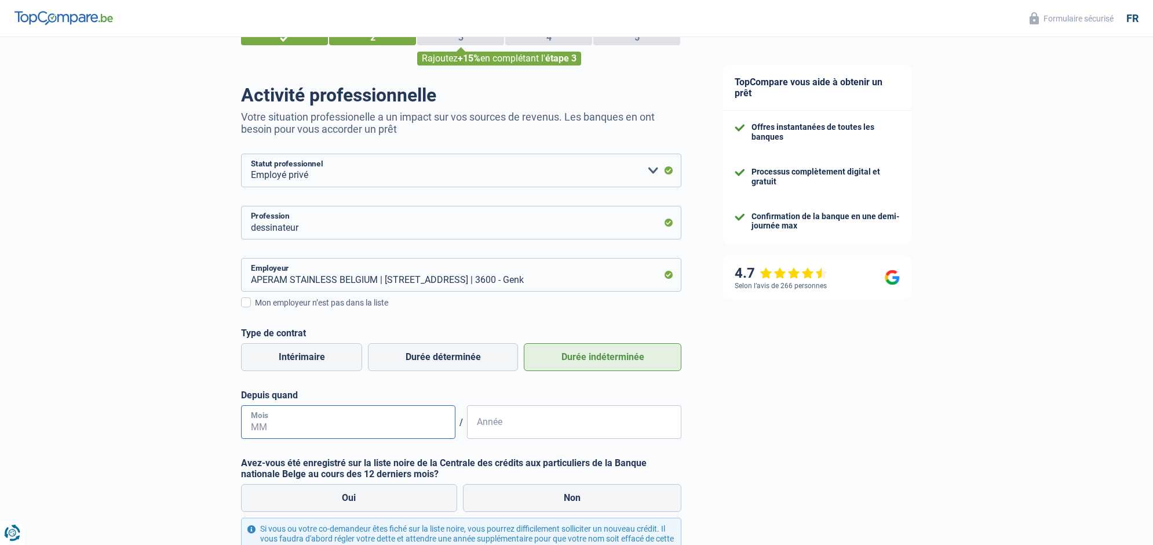
click at [277, 417] on input "Mois" at bounding box center [348, 422] width 214 height 34
drag, startPoint x: 273, startPoint y: 427, endPoint x: 237, endPoint y: 426, distance: 36.5
click at [237, 426] on div "Chance de réussite de votre simulation est de 45% 1 2 3 4 5 Rajoutez +15% en co…" at bounding box center [351, 331] width 702 height 691
type input "03"
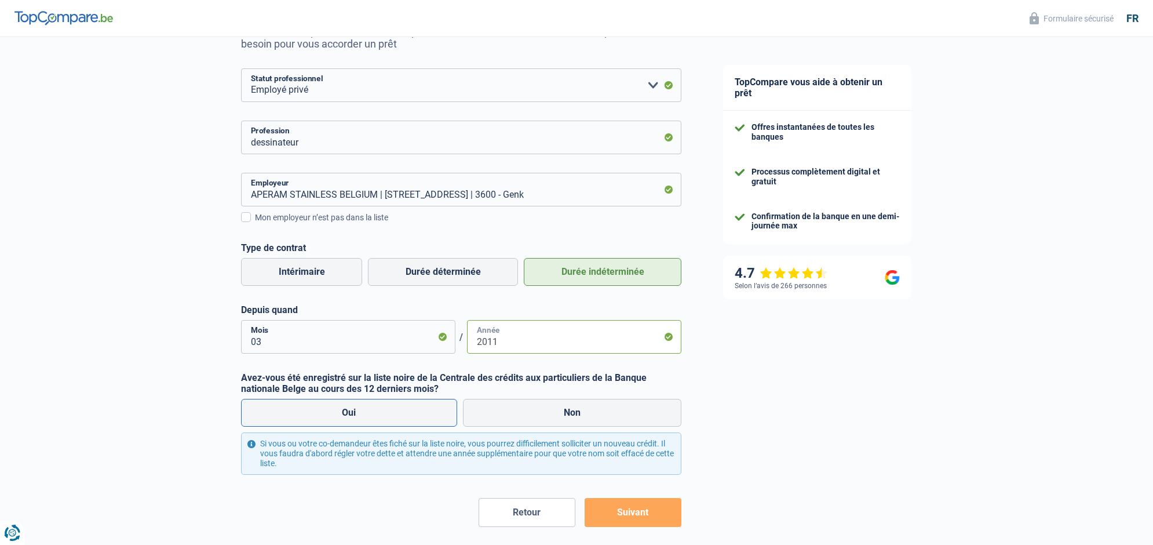
scroll to position [134, 0]
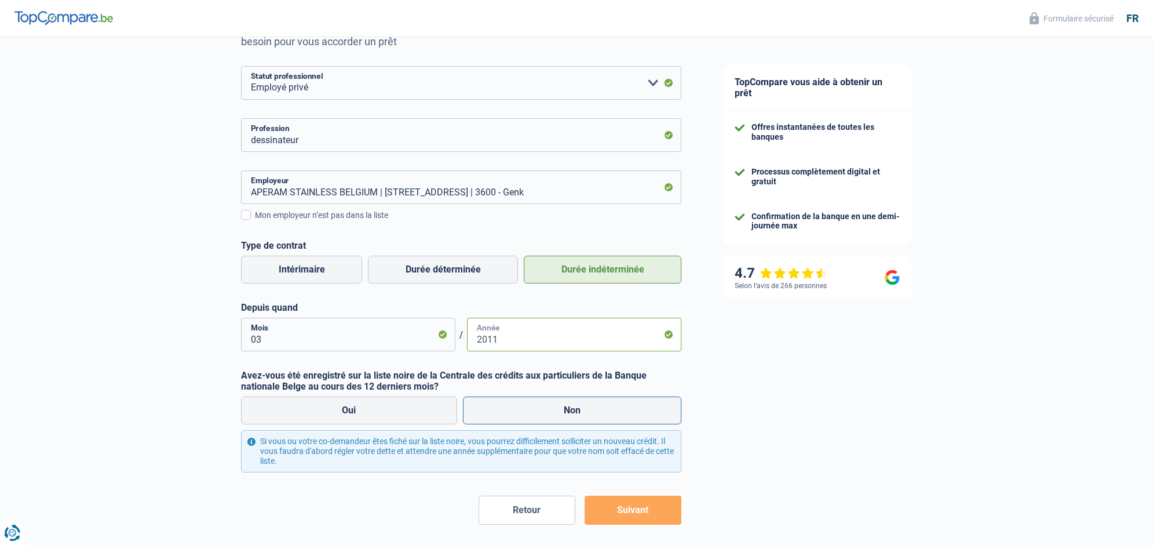
type input "2011"
click at [581, 407] on label "Non" at bounding box center [572, 410] width 219 height 28
click at [581, 407] on input "Non" at bounding box center [572, 410] width 219 height 28
radio input "true"
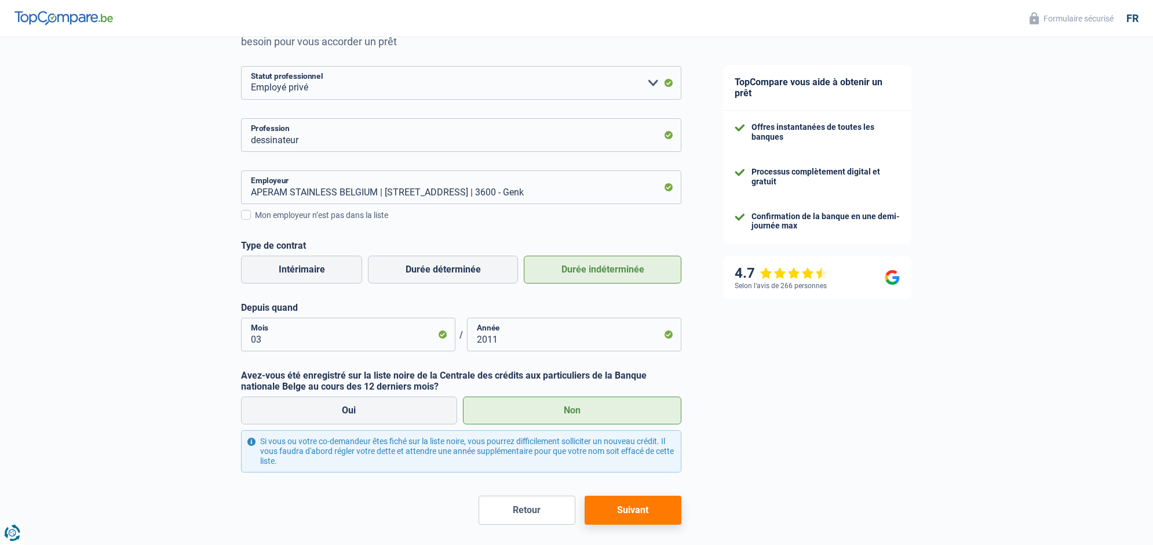
click at [638, 509] on button "Suivant" at bounding box center [633, 509] width 97 height 29
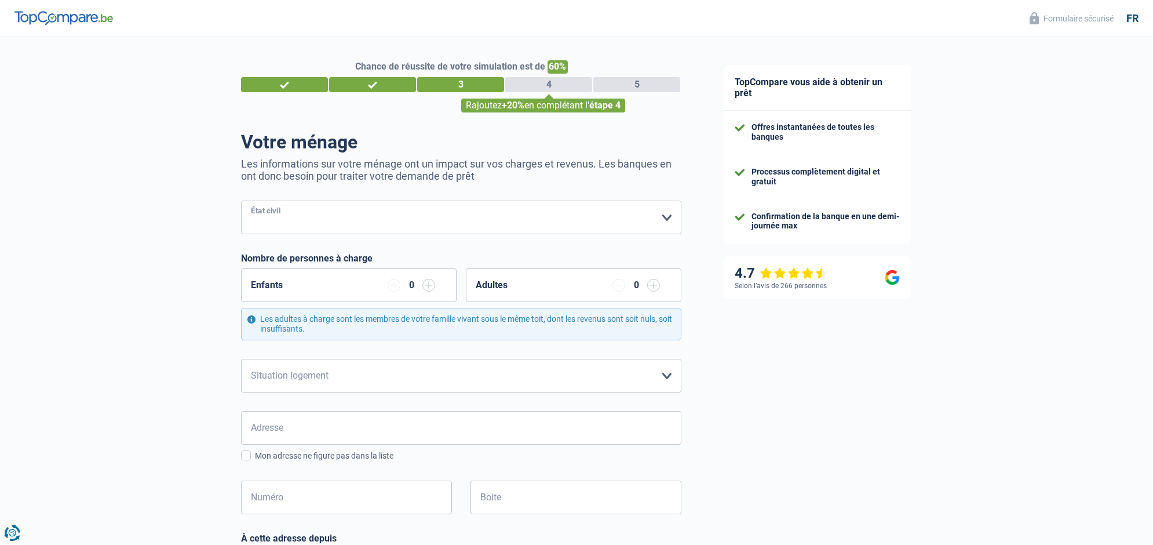
select select "divorced"
click at [432, 286] on input "button" at bounding box center [428, 285] width 13 height 13
click at [392, 283] on input "button" at bounding box center [394, 285] width 13 height 13
click at [429, 286] on input "button" at bounding box center [428, 285] width 13 height 13
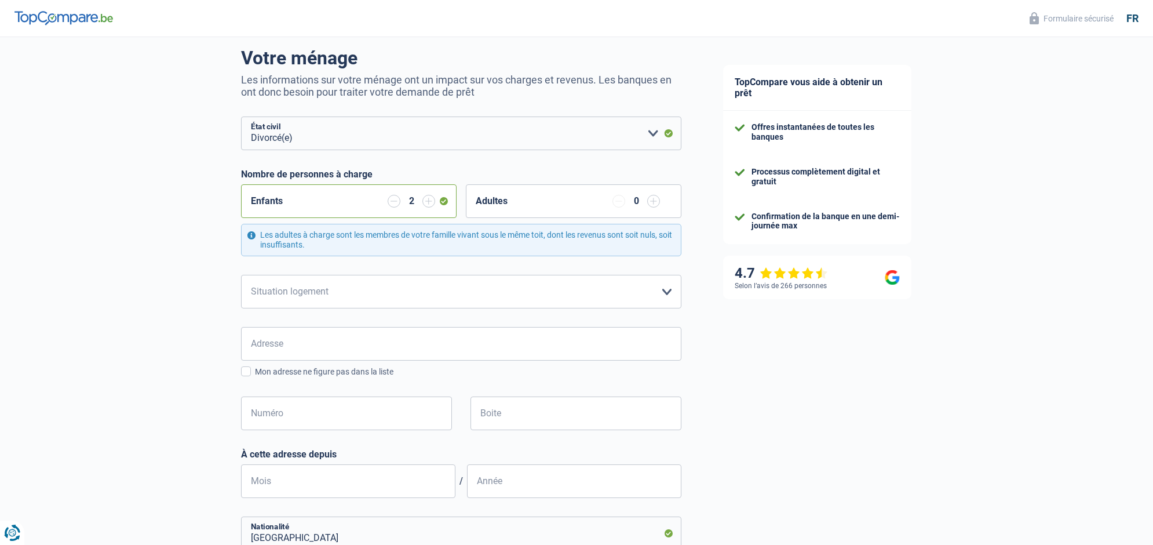
scroll to position [85, 0]
select select "ownerWithoutMortgage"
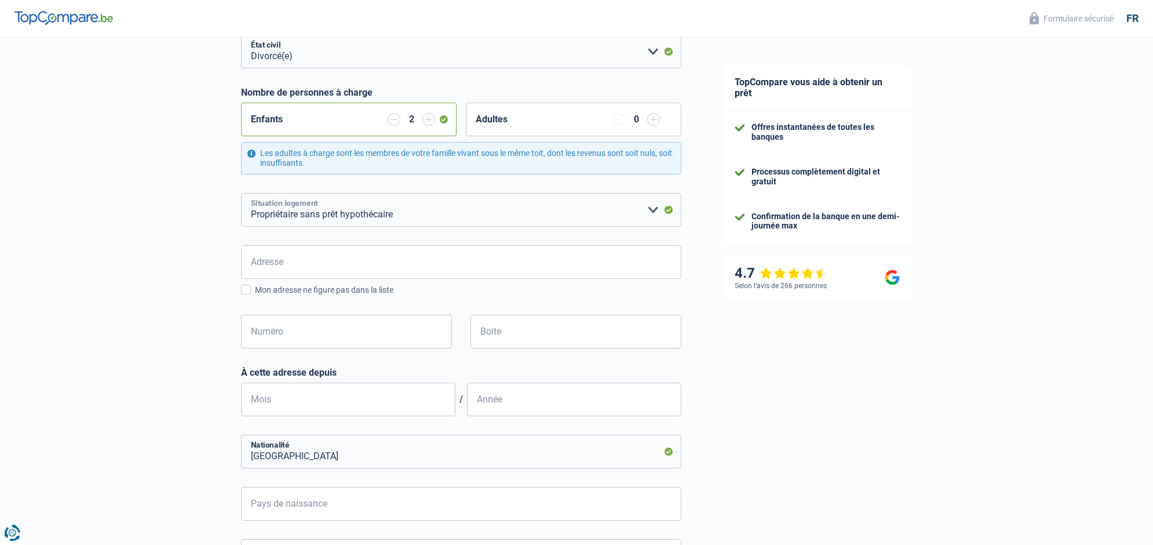
scroll to position [172, 0]
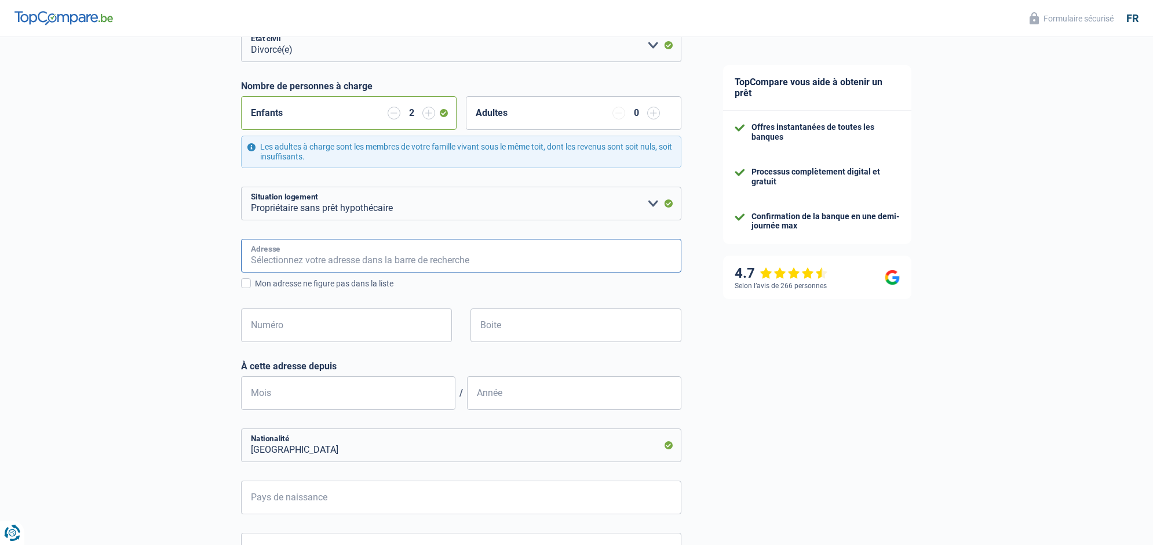
click at [359, 257] on input "Adresse" at bounding box center [461, 256] width 440 height 34
type input "Rue Aux Scrabilles, 6061, Charleroi, BE"
drag, startPoint x: 359, startPoint y: 257, endPoint x: 353, endPoint y: 284, distance: 28.0
type input "74"
type input "08"
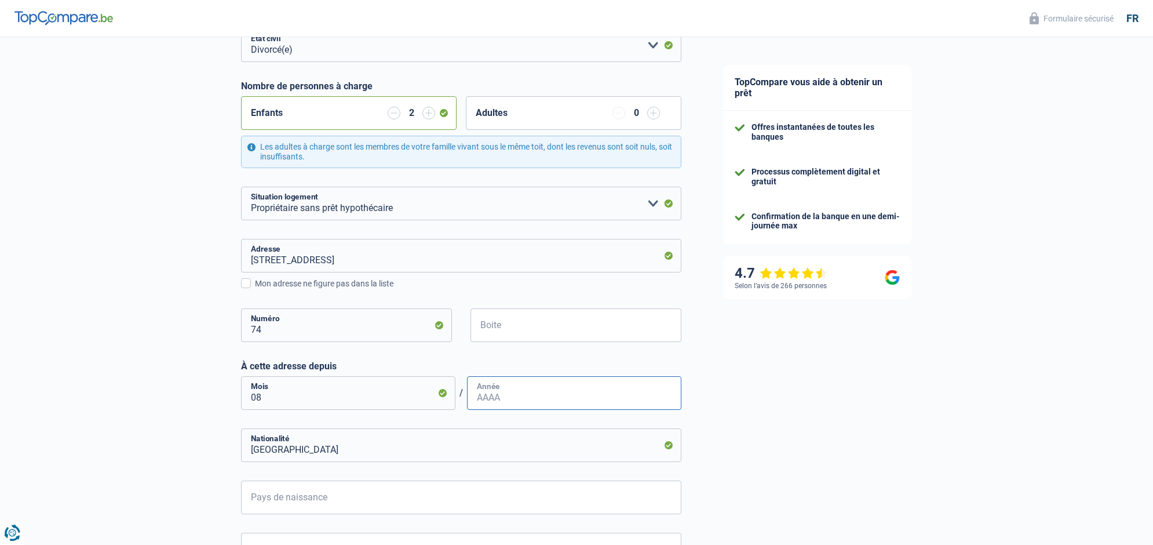
click at [506, 397] on input "Année" at bounding box center [574, 393] width 214 height 34
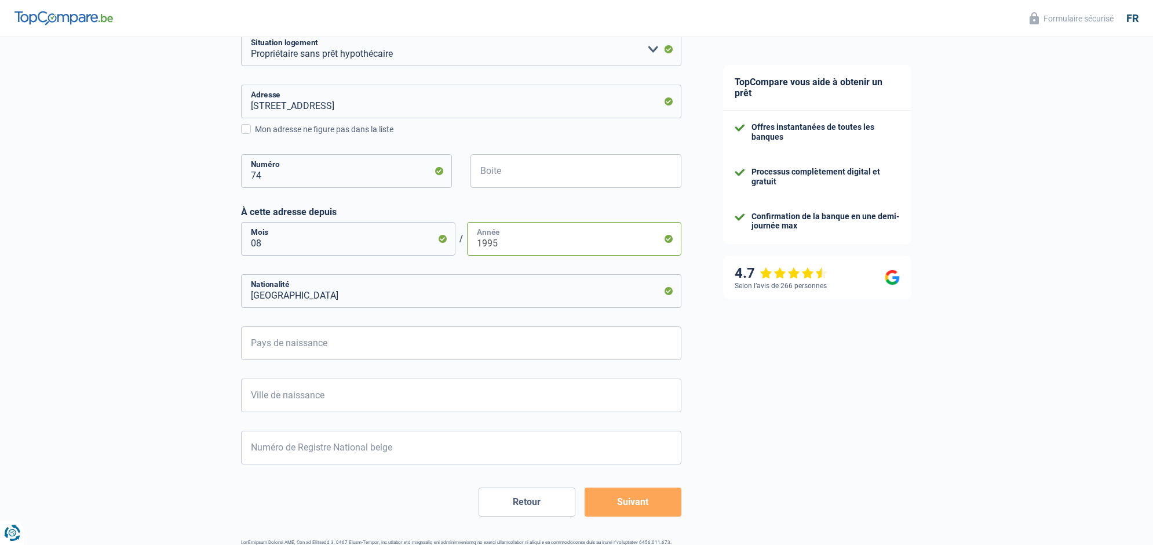
scroll to position [327, 0]
type input "1995"
click at [344, 344] on input "Pays de naissance" at bounding box center [461, 343] width 440 height 34
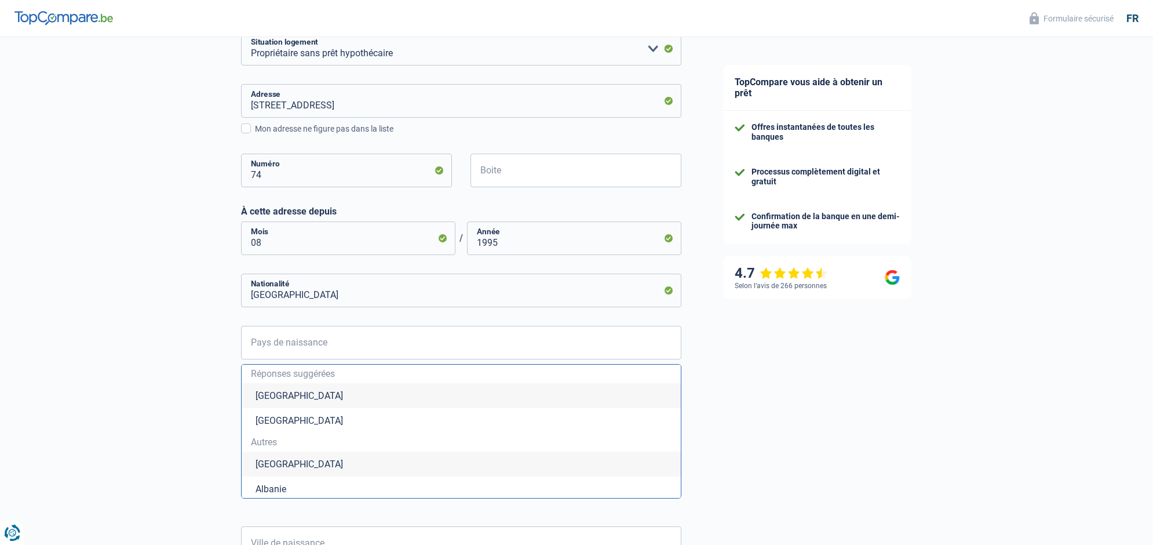
click at [273, 391] on li "Belgique" at bounding box center [461, 395] width 439 height 25
type input "Belgique"
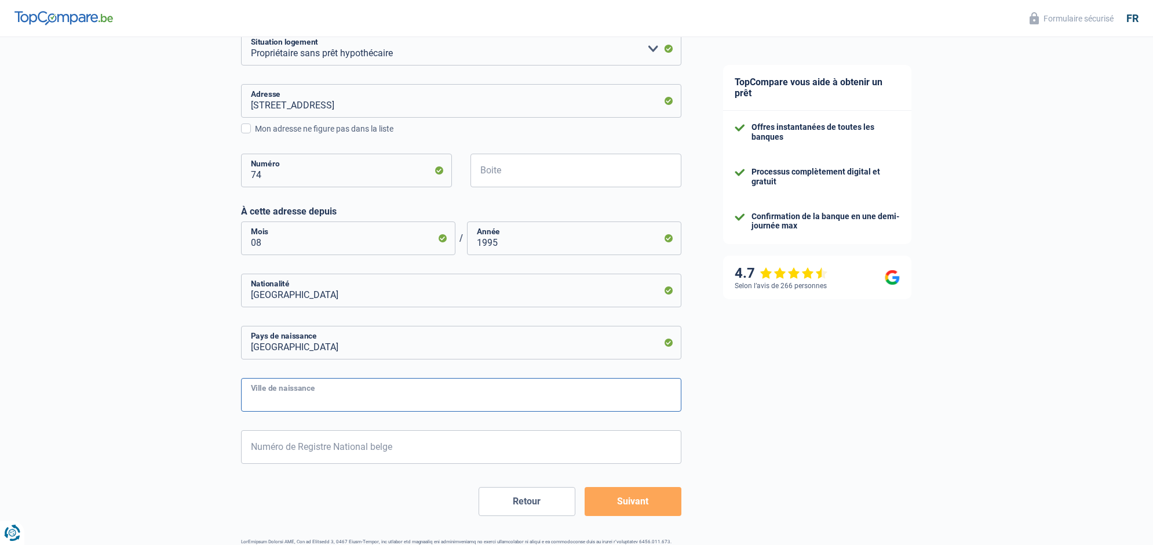
click at [287, 393] on input "Ville de naissance" at bounding box center [461, 395] width 440 height 34
type input "charleroi"
click at [359, 447] on input "Numéro de Registre National belge" at bounding box center [461, 447] width 440 height 34
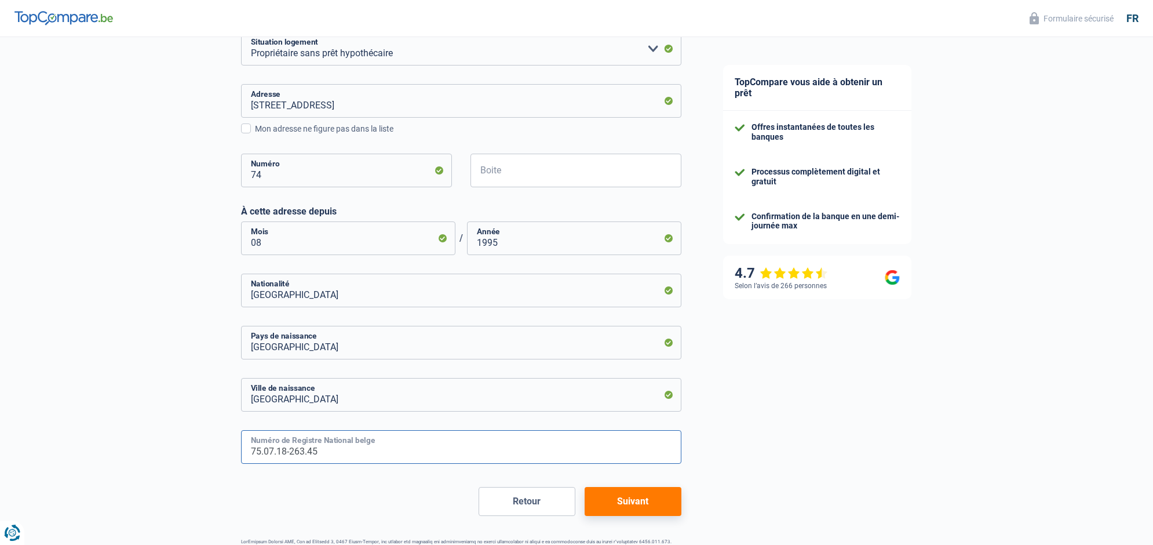
type input "75.07.18-263.45"
click at [639, 495] on button "Suivant" at bounding box center [633, 501] width 97 height 29
select select "familyAllowances"
select select "netSalary"
select select "mealVouchers"
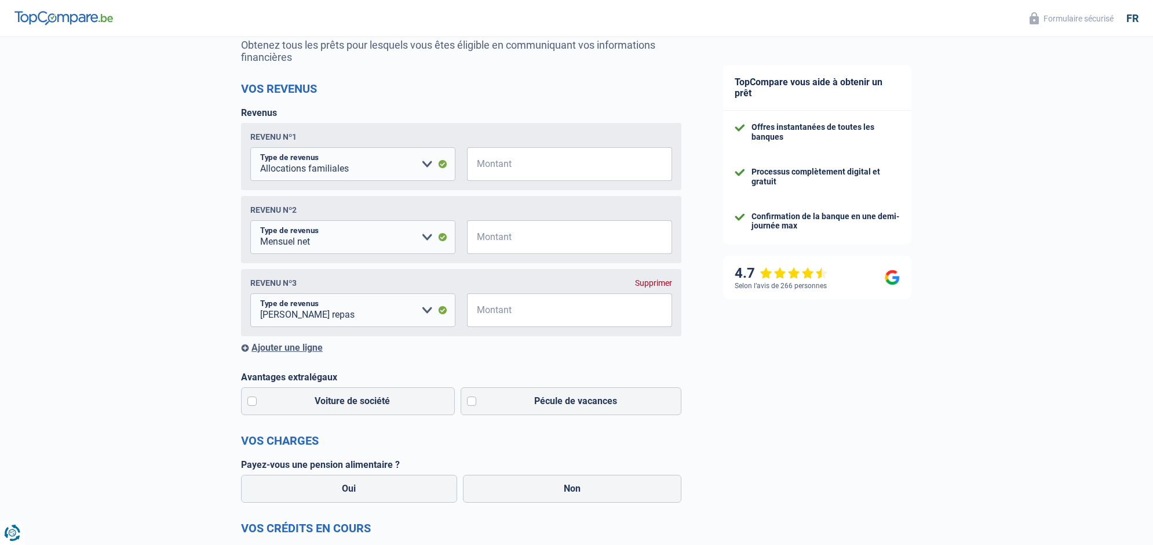
scroll to position [121, 0]
click at [529, 161] on input "Montant" at bounding box center [577, 162] width 191 height 34
type input "400"
click at [509, 236] on input "Montant" at bounding box center [577, 235] width 191 height 34
type input "3.100"
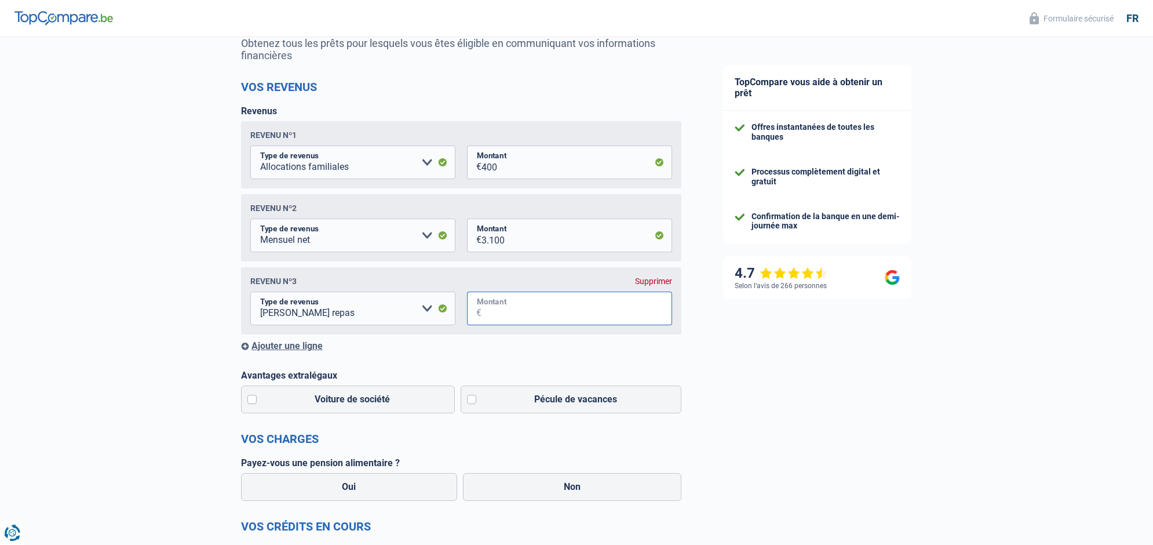
click at [518, 308] on input "Montant" at bounding box center [577, 308] width 191 height 34
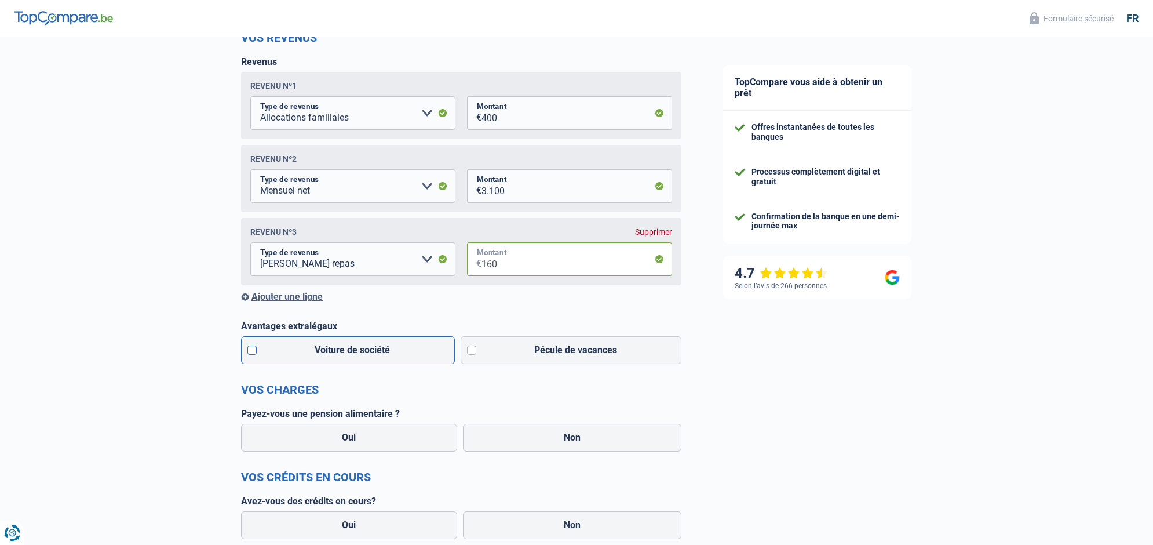
scroll to position [170, 0]
type input "160"
click at [252, 351] on label "Voiture de société" at bounding box center [348, 350] width 214 height 28
click at [252, 351] on input "Voiture de société" at bounding box center [348, 350] width 214 height 28
checkbox input "true"
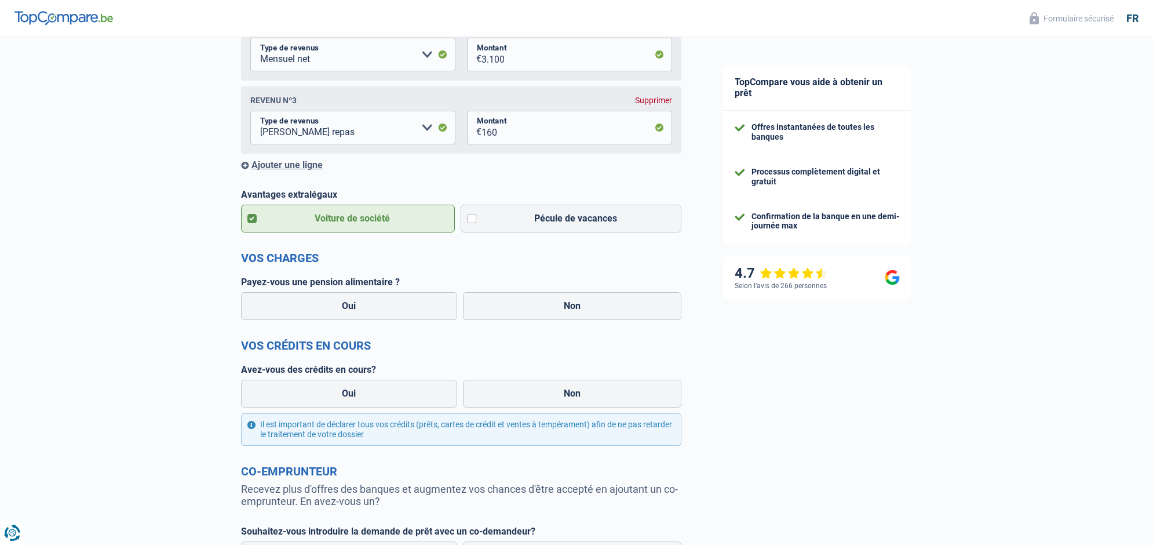
scroll to position [303, 0]
click at [557, 302] on label "Non" at bounding box center [572, 304] width 219 height 28
click at [557, 302] on input "Non" at bounding box center [572, 304] width 219 height 28
radio input "true"
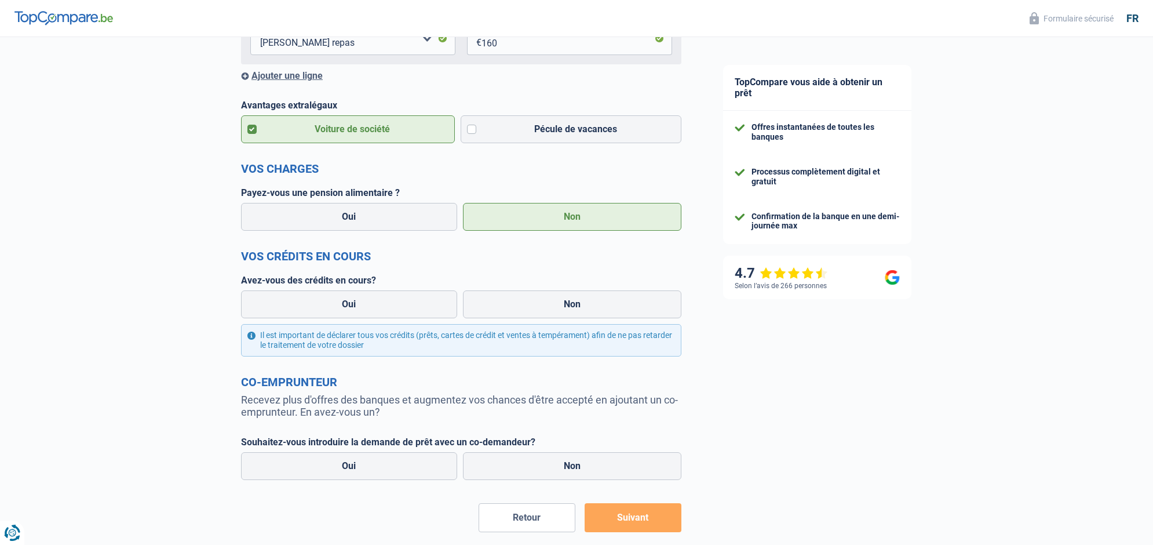
scroll to position [392, 0]
click at [347, 303] on label "Oui" at bounding box center [349, 303] width 216 height 28
click at [347, 303] on input "Oui" at bounding box center [349, 303] width 216 height 28
radio input "true"
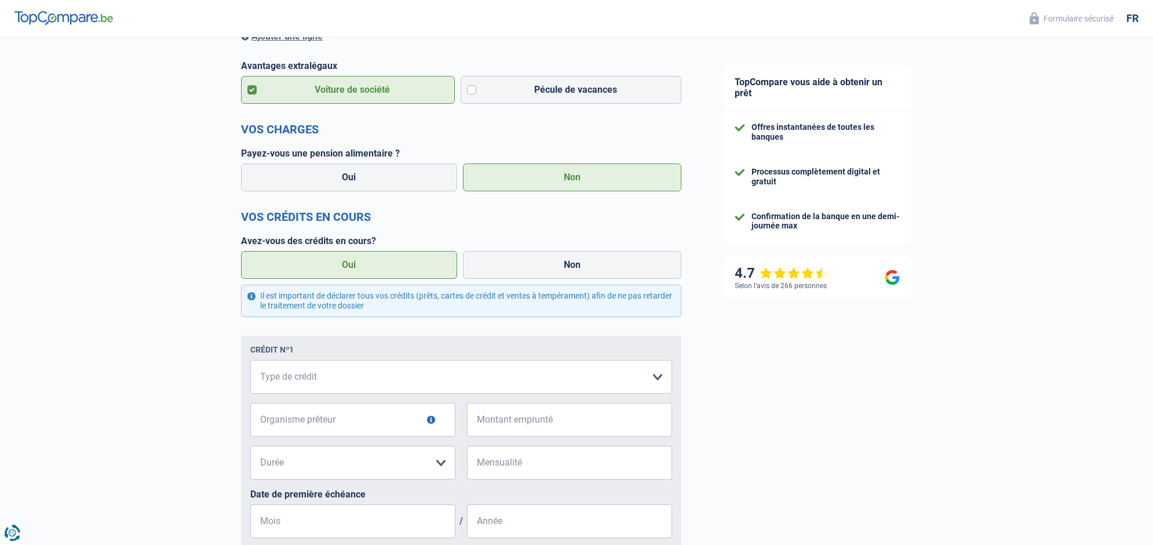
scroll to position [432, 0]
select select "creditConsolidation"
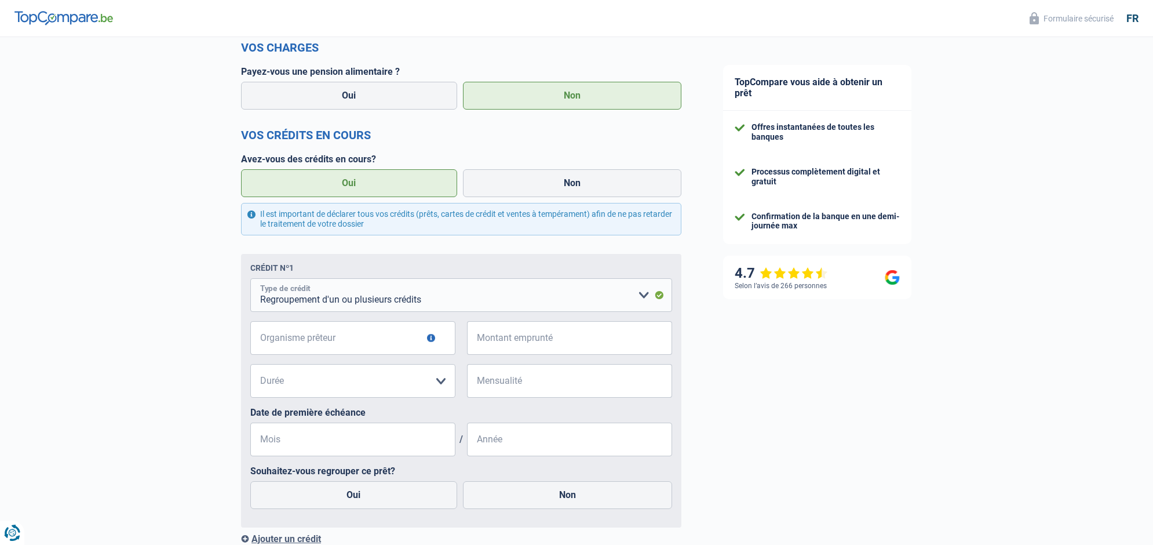
scroll to position [514, 0]
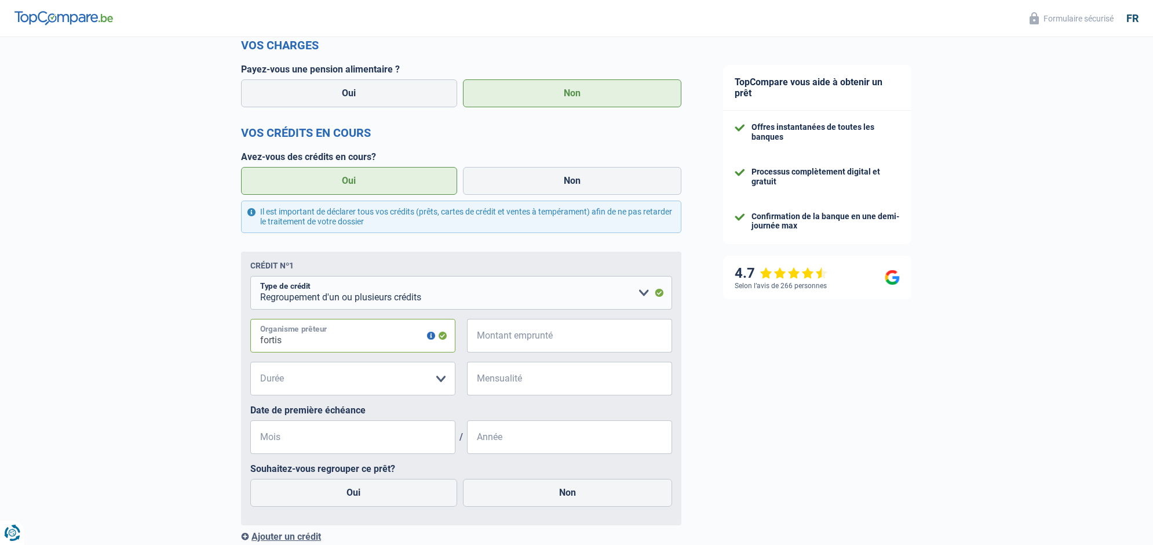
type input "fortis"
click at [581, 334] on input "Montant emprunté" at bounding box center [577, 336] width 191 height 34
type input "64.000"
select select "84"
click at [519, 380] on input "Mensualité" at bounding box center [577, 379] width 191 height 34
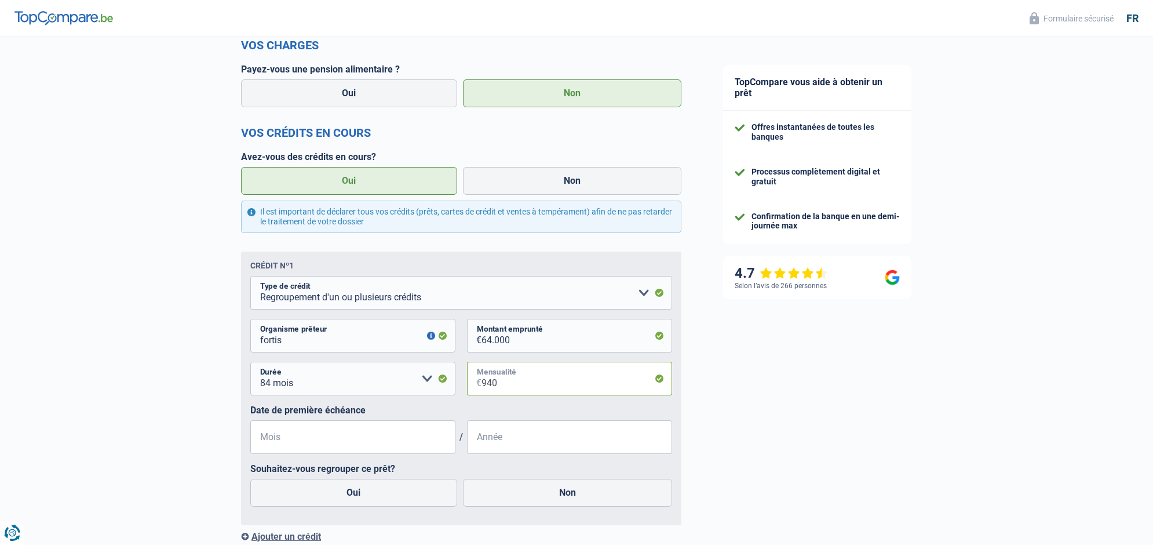
type input "940"
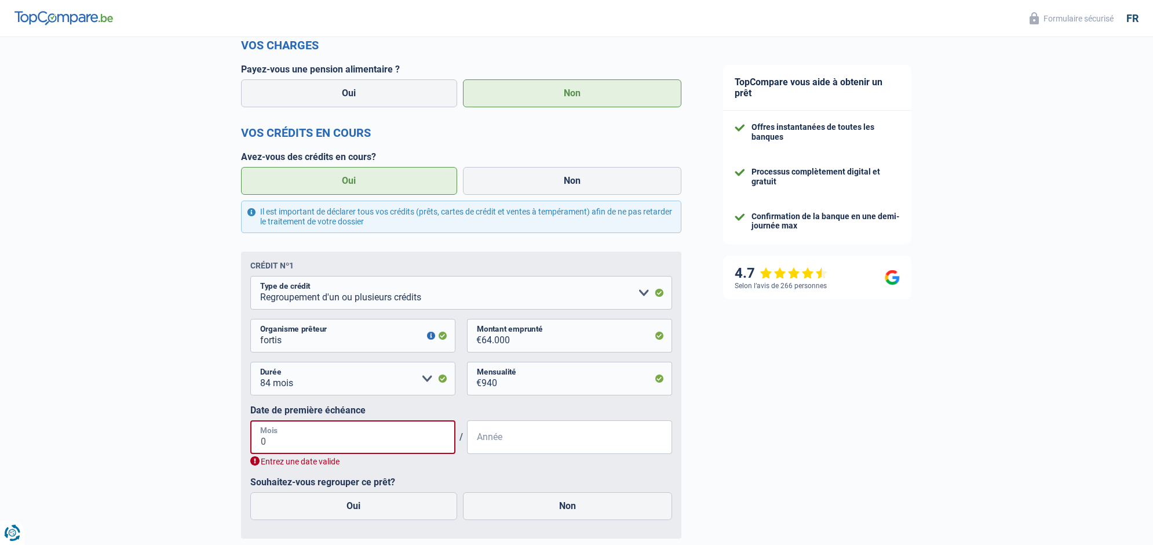
type input "03"
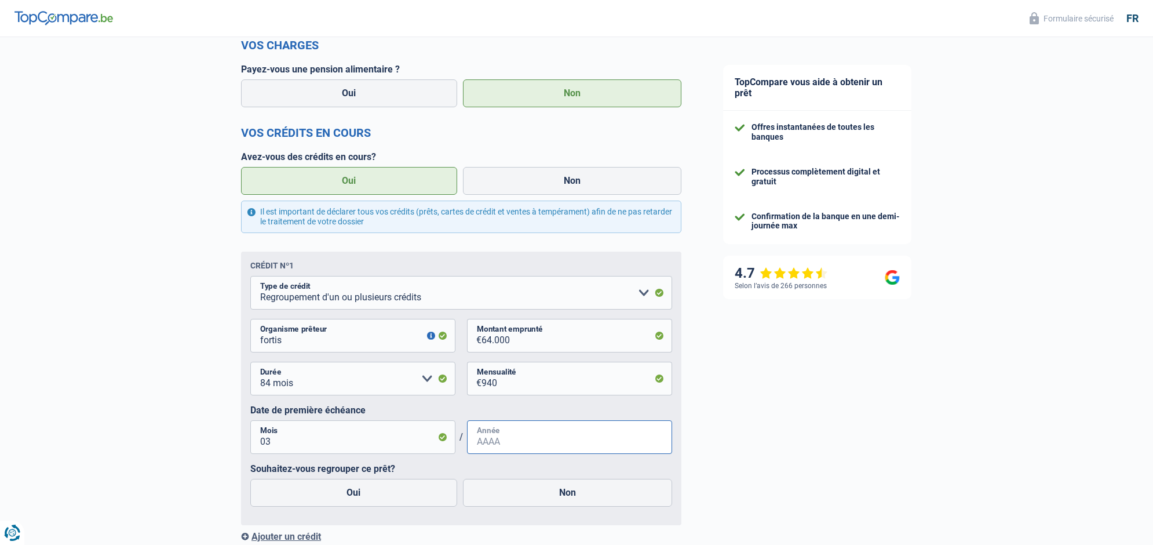
click at [525, 437] on input "Année" at bounding box center [569, 437] width 205 height 34
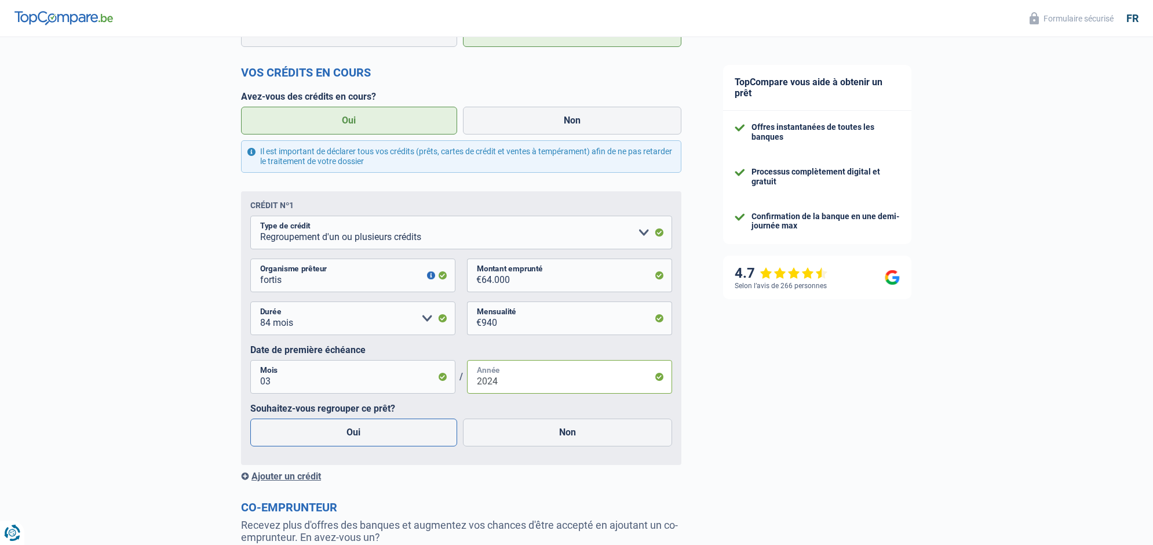
scroll to position [585, 0]
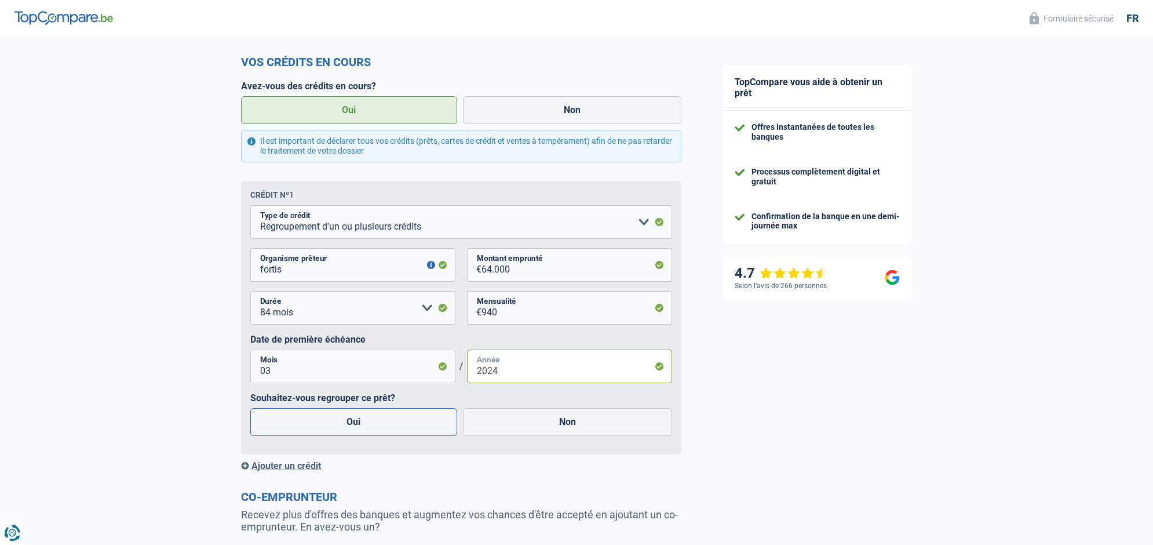
type input "2024"
click at [359, 420] on label "Oui" at bounding box center [353, 422] width 207 height 28
click at [359, 420] on input "Oui" at bounding box center [353, 422] width 207 height 28
radio input "true"
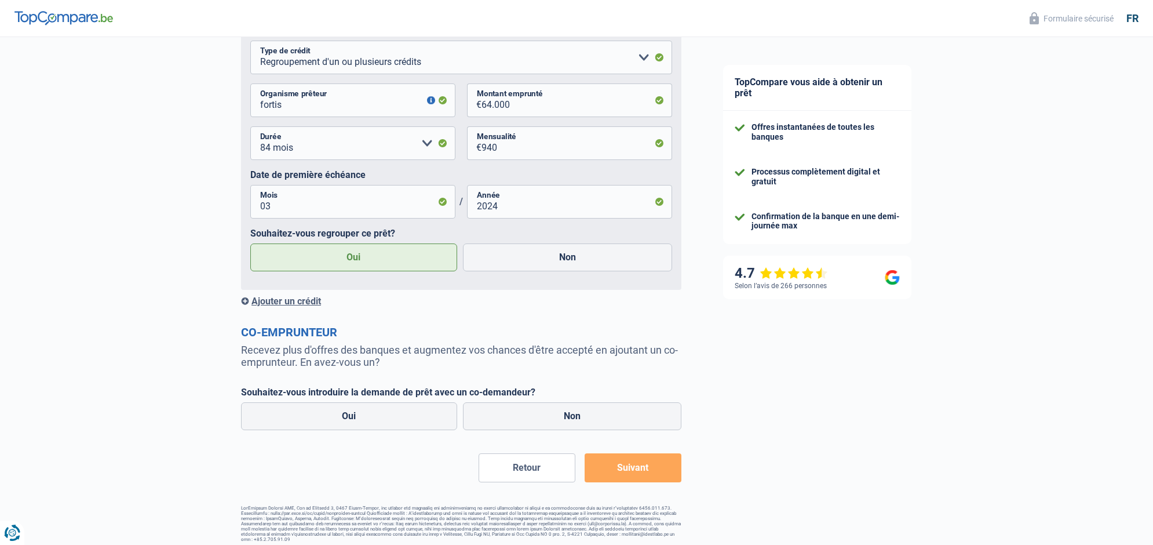
scroll to position [749, 0]
click at [562, 410] on label "Non" at bounding box center [572, 417] width 219 height 28
click at [562, 410] on input "Non" at bounding box center [572, 417] width 219 height 28
radio input "true"
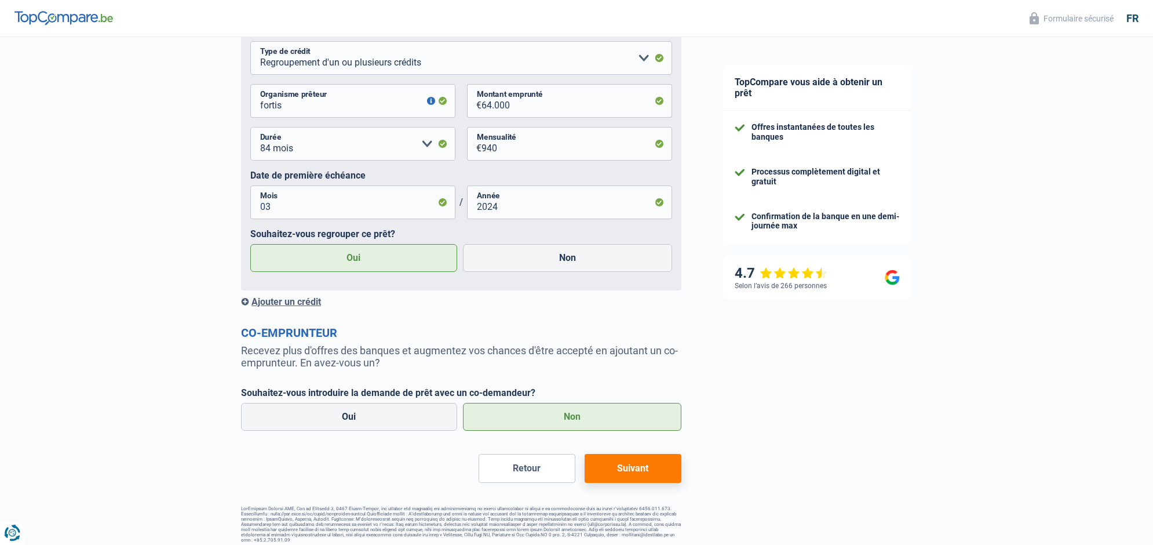
click at [632, 470] on button "Suivant" at bounding box center [633, 468] width 97 height 29
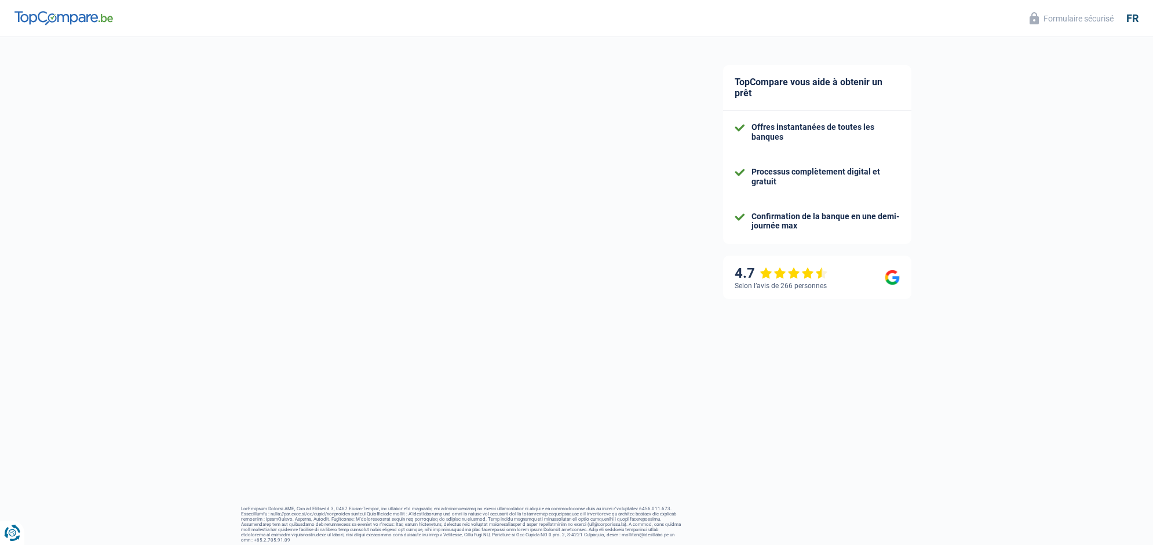
scroll to position [1, 0]
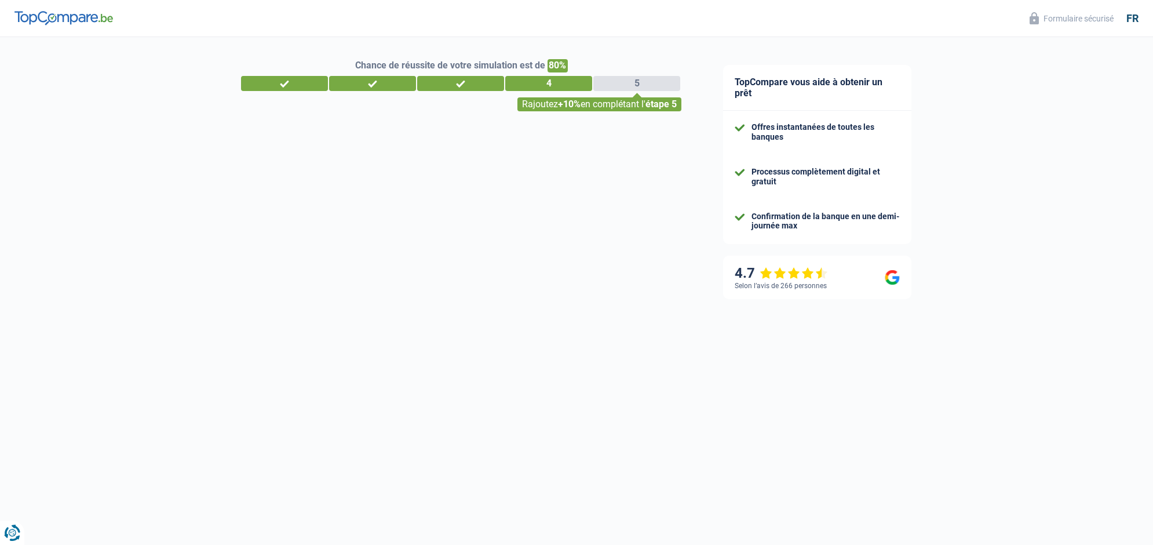
select select "refinancing"
select select "120"
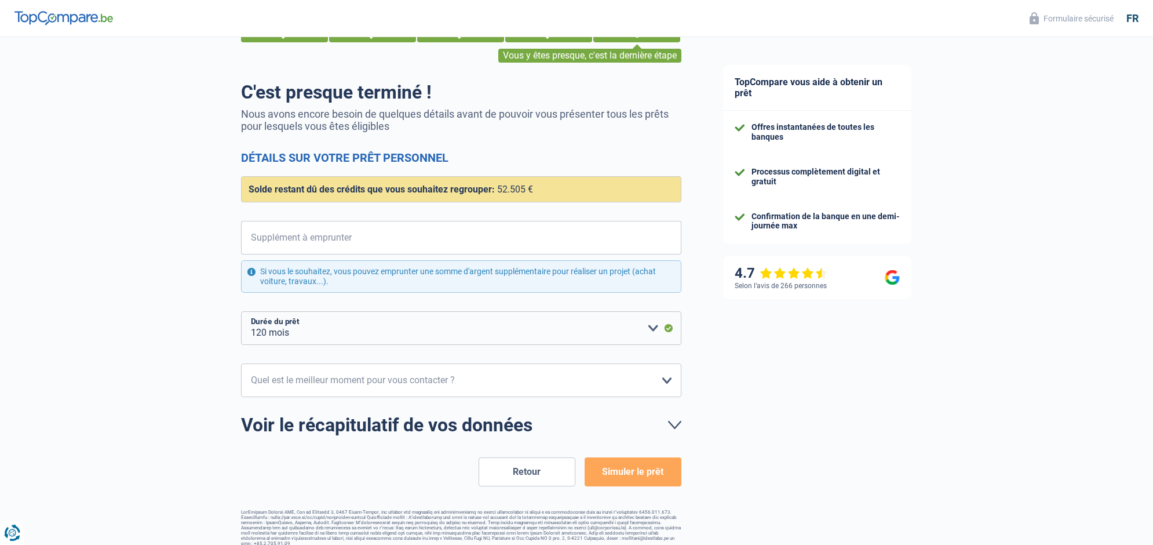
scroll to position [52, 0]
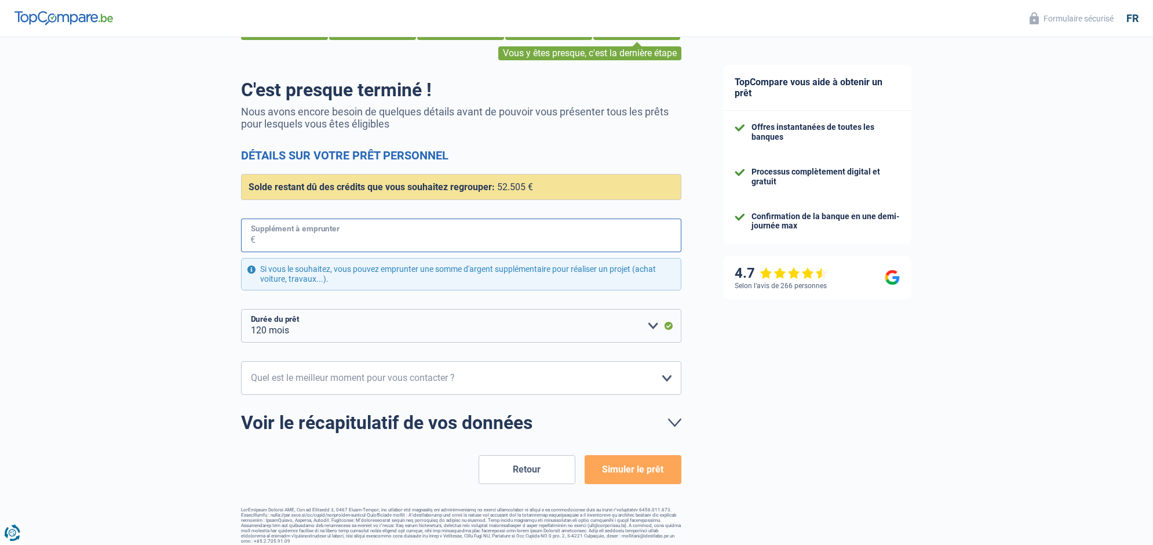
click at [358, 236] on input "Supplément à emprunter" at bounding box center [469, 235] width 426 height 34
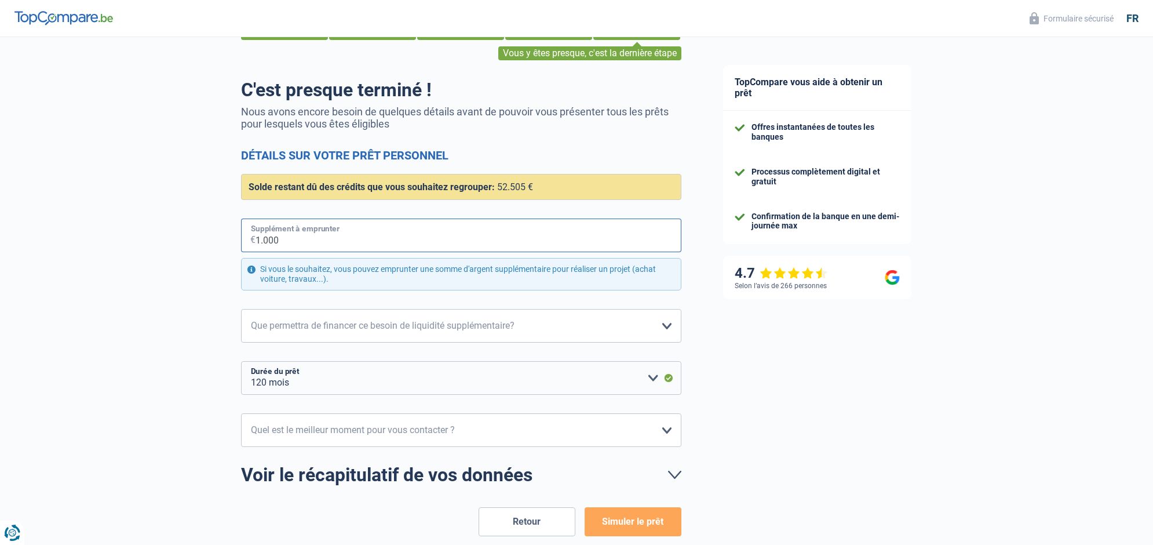
type input "10.000"
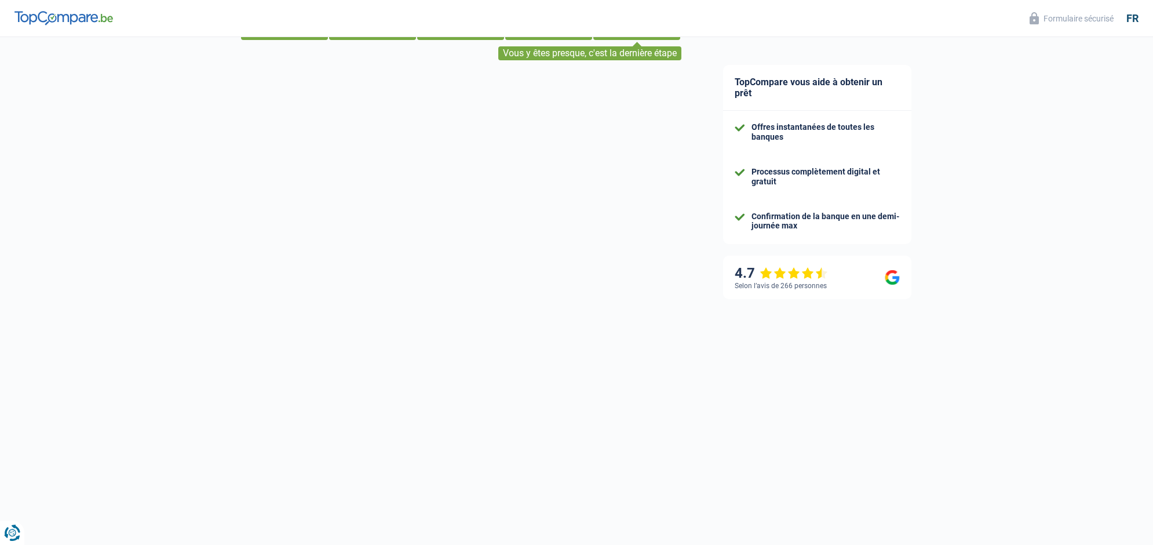
select select "familyAllowances"
select select "netSalary"
select select "mealVouchers"
select select "creditConsolidation"
select select "84"
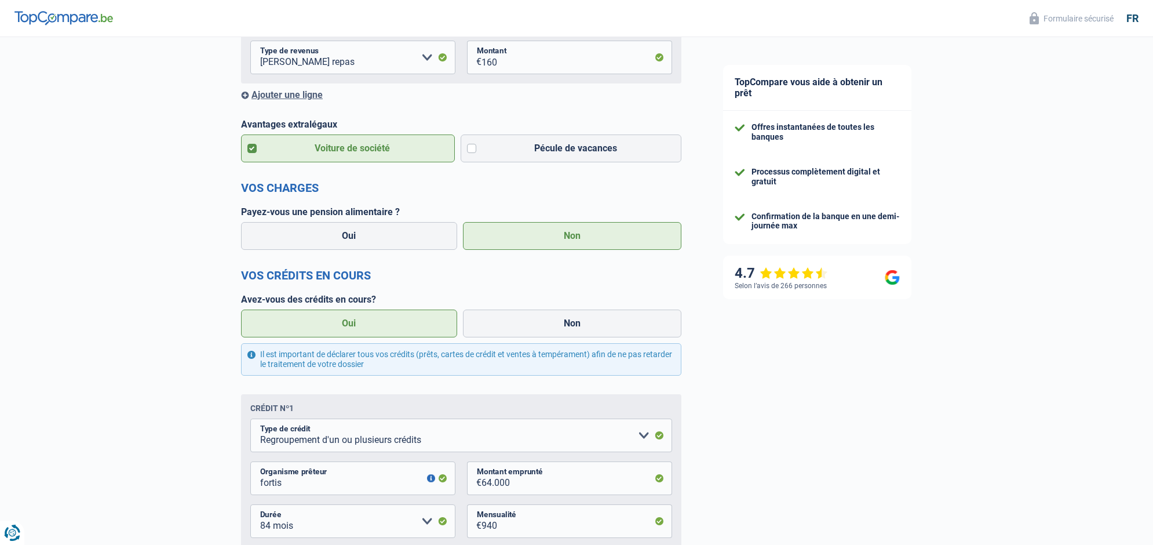
scroll to position [382, 0]
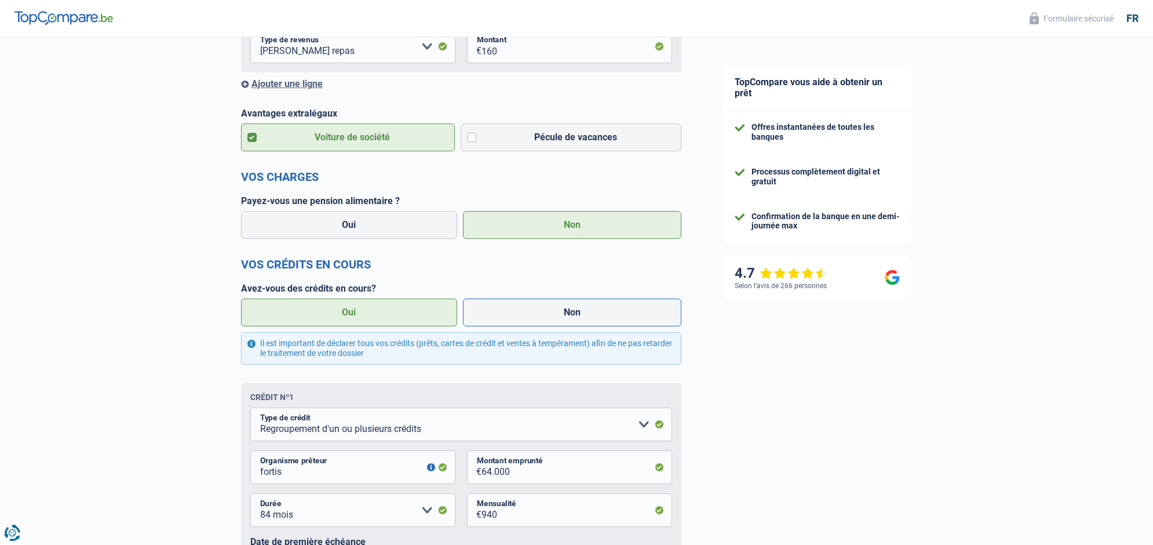
click at [555, 309] on label "Non" at bounding box center [572, 312] width 219 height 28
click at [555, 309] on input "Non" at bounding box center [572, 312] width 219 height 28
radio input "true"
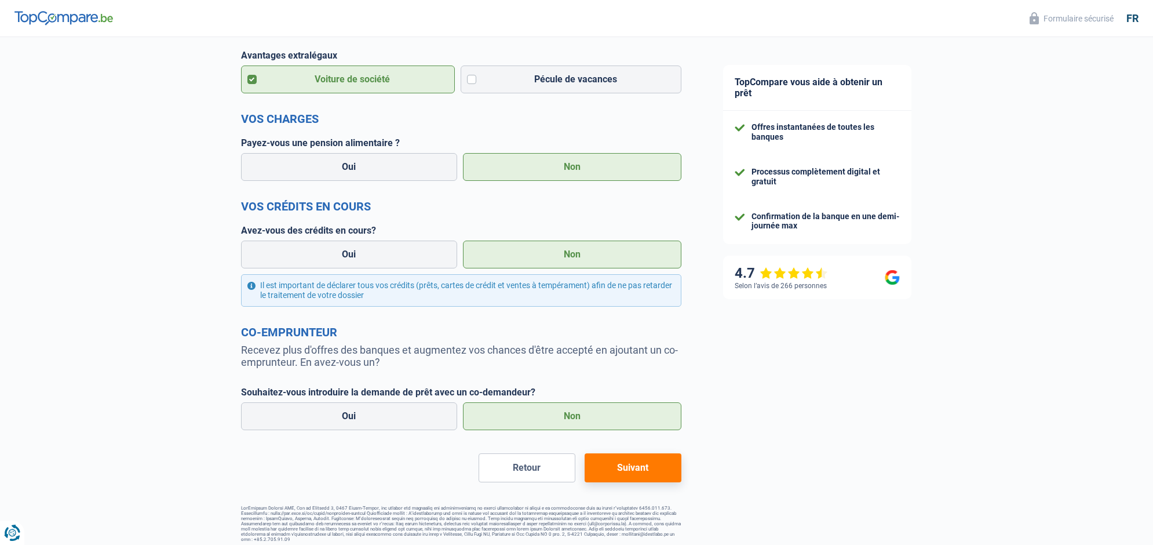
scroll to position [440, 0]
click at [637, 468] on button "Suivant" at bounding box center [633, 468] width 97 height 29
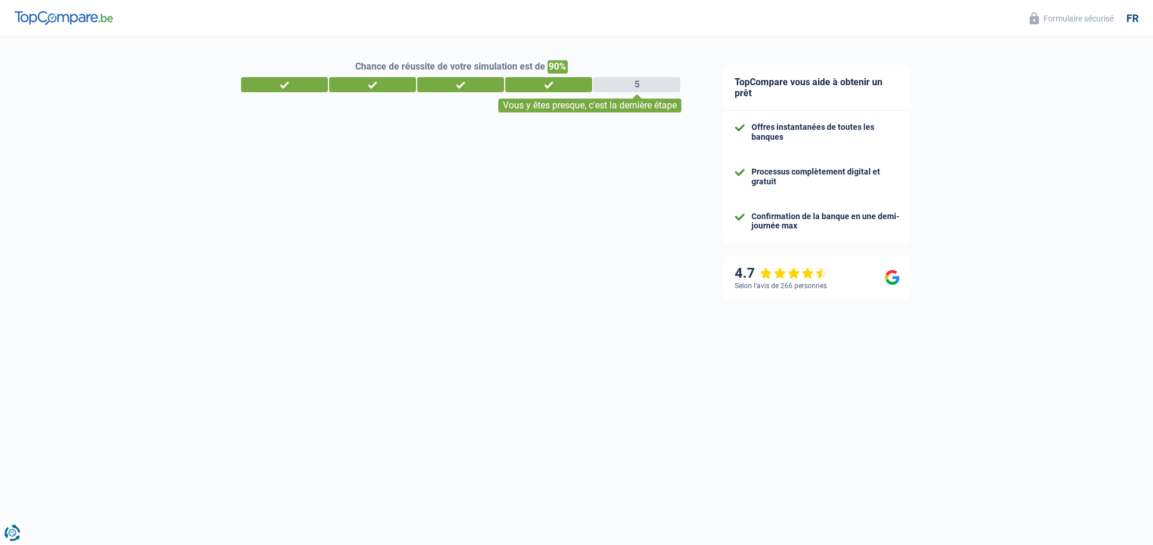
select select "48"
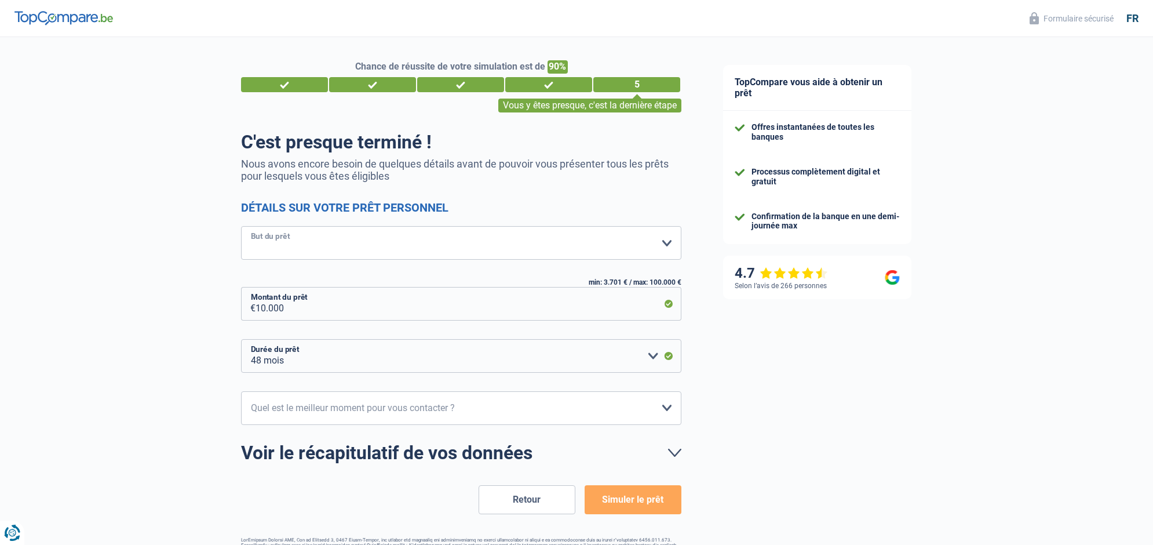
select select "other"
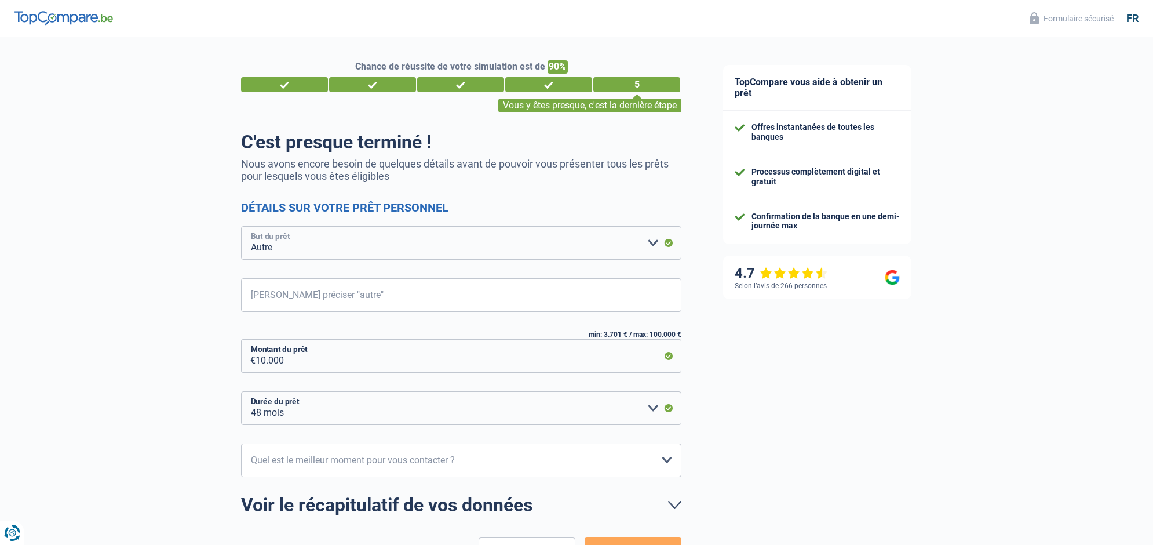
scroll to position [1, 0]
click at [342, 294] on input "Veuillez préciser "autre"" at bounding box center [461, 295] width 440 height 34
type input "r"
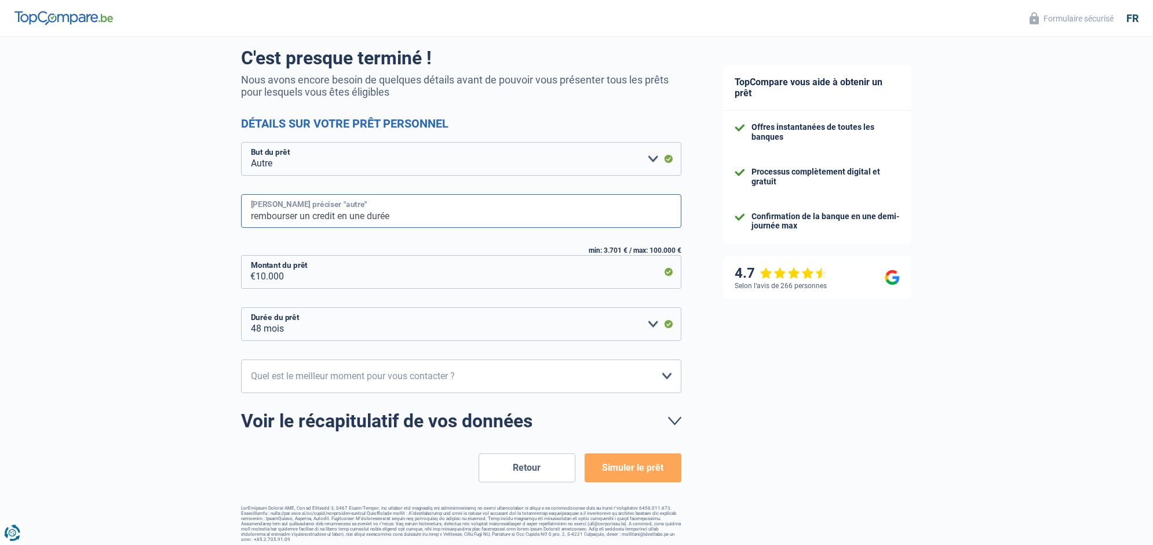
click at [426, 213] on input "rembourser un credit en une durée" at bounding box center [461, 211] width 440 height 34
type input "rembourser un credit en une durée p"
drag, startPoint x: 305, startPoint y: 276, endPoint x: 222, endPoint y: 273, distance: 83.5
click at [228, 274] on div "Chance de réussite de votre simulation est de 90% 1 2 3 4 5 Vous y êtes presque…" at bounding box center [351, 247] width 702 height 598
type input "6"
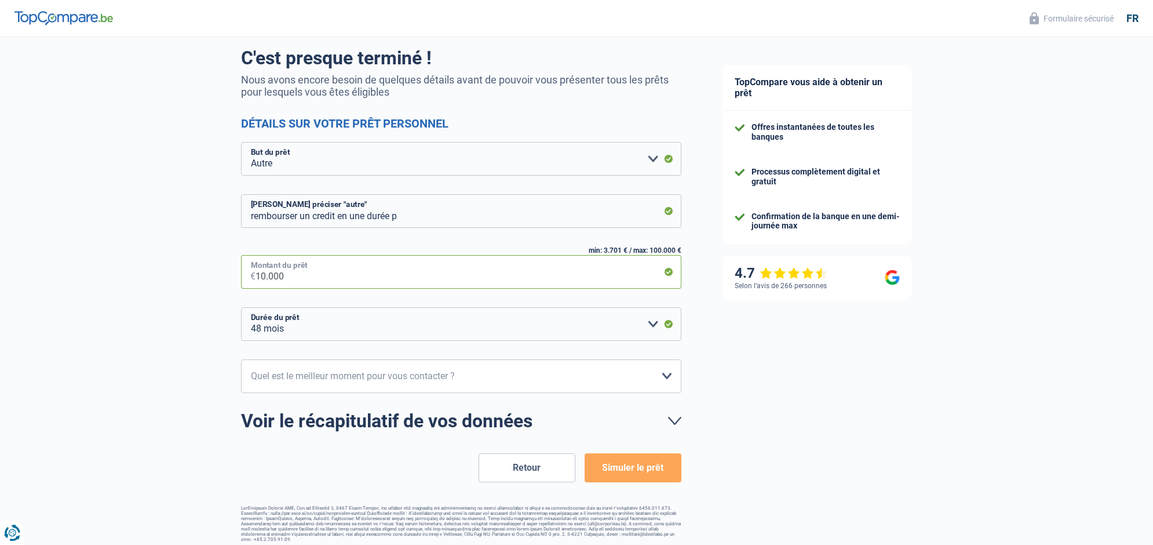
select select "24"
type input "6.500"
select select "42"
type input "65.000"
select select "120"
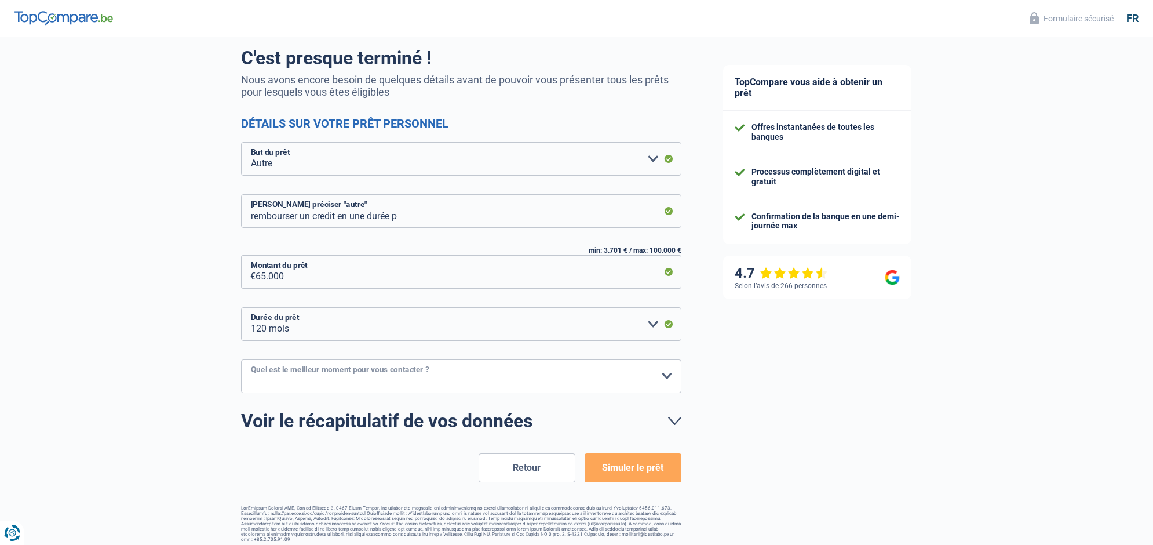
select select "16-18"
click at [636, 467] on button "Simuler le prêt" at bounding box center [633, 467] width 97 height 29
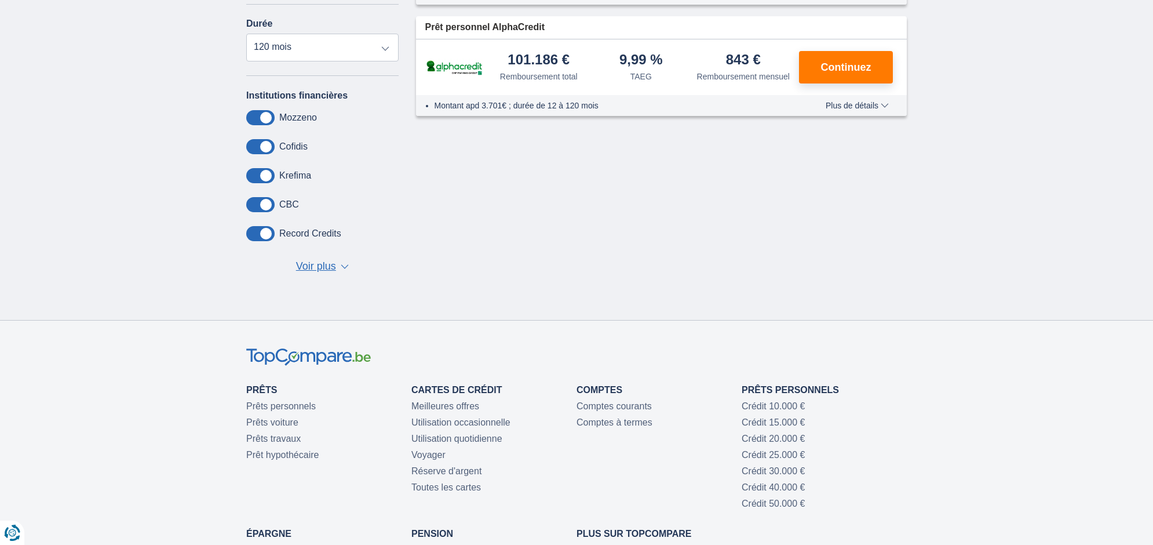
scroll to position [271, 0]
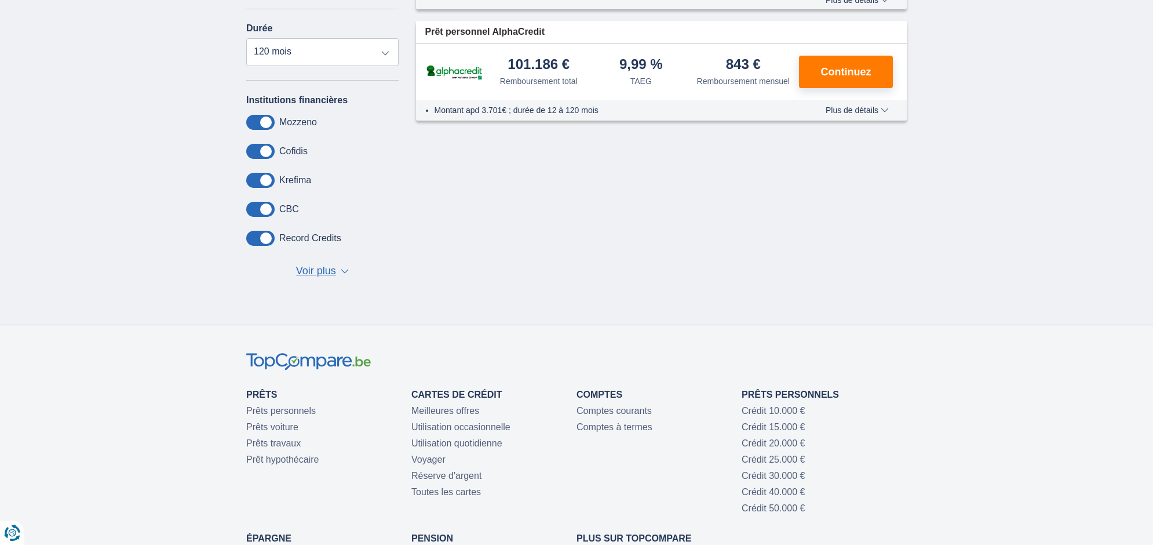
click at [329, 275] on span "Voir plus" at bounding box center [316, 271] width 40 height 15
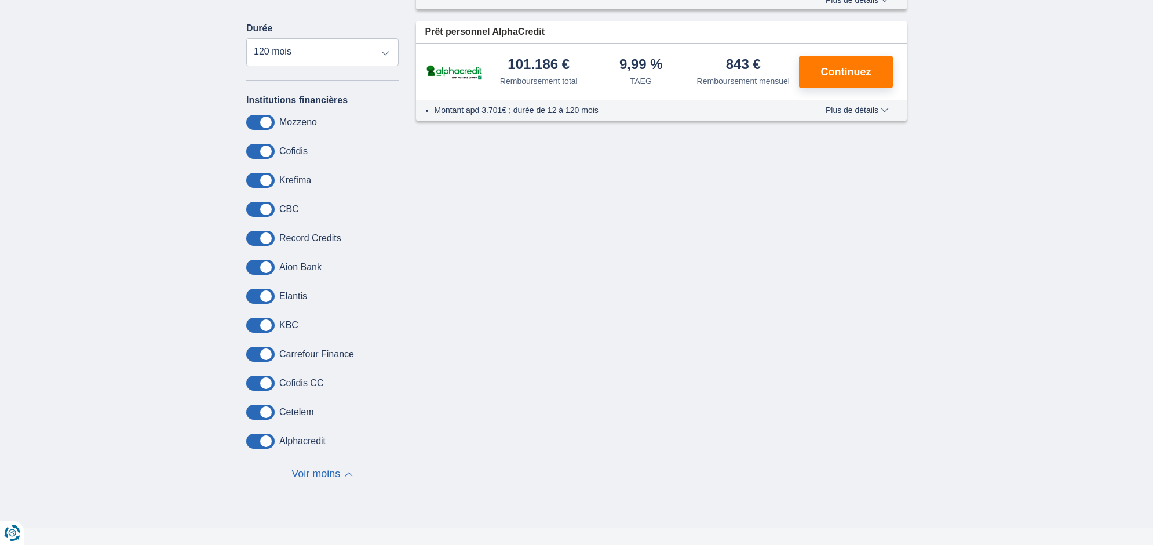
click at [268, 211] on span at bounding box center [260, 209] width 28 height 15
click at [0, 0] on input "checkbox" at bounding box center [0, 0] width 0 height 0
click at [265, 210] on span at bounding box center [260, 209] width 28 height 15
click at [0, 0] on input "checkbox" at bounding box center [0, 0] width 0 height 0
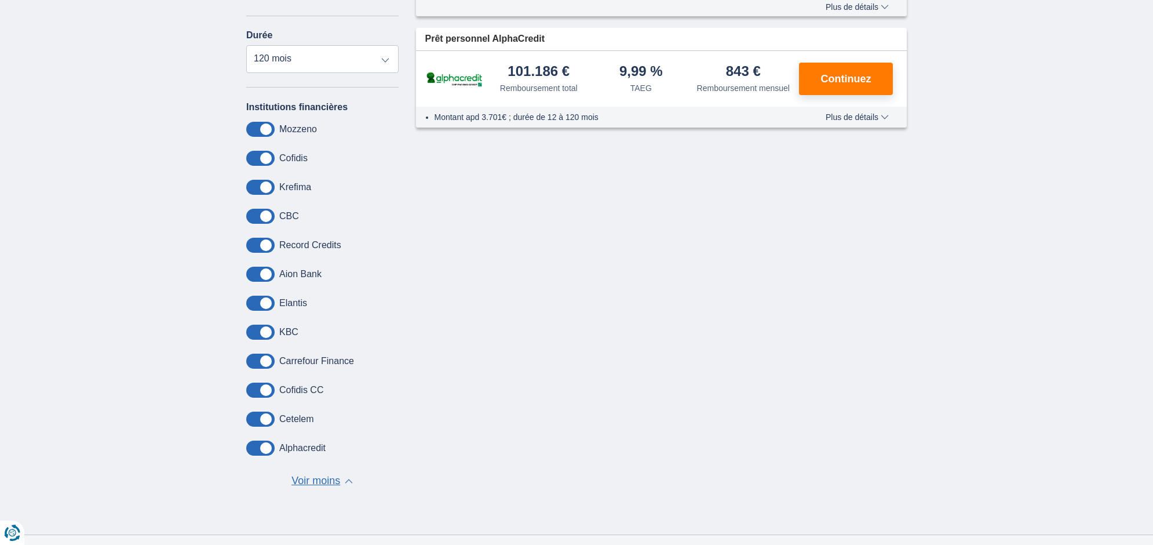
scroll to position [264, 0]
click at [265, 447] on span at bounding box center [260, 448] width 28 height 15
click at [0, 0] on input "checkbox" at bounding box center [0, 0] width 0 height 0
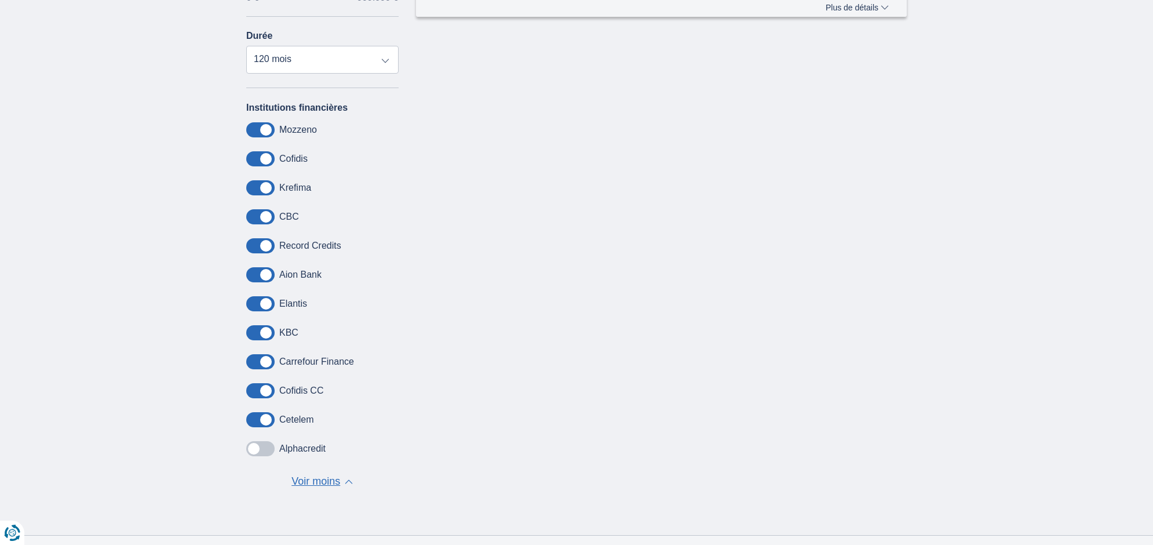
drag, startPoint x: 263, startPoint y: 421, endPoint x: 268, endPoint y: 404, distance: 18.0
click at [264, 421] on span at bounding box center [260, 419] width 28 height 15
click at [0, 0] on input "checkbox" at bounding box center [0, 0] width 0 height 0
drag, startPoint x: 269, startPoint y: 394, endPoint x: 270, endPoint y: 364, distance: 30.1
click at [269, 393] on span at bounding box center [260, 390] width 28 height 15
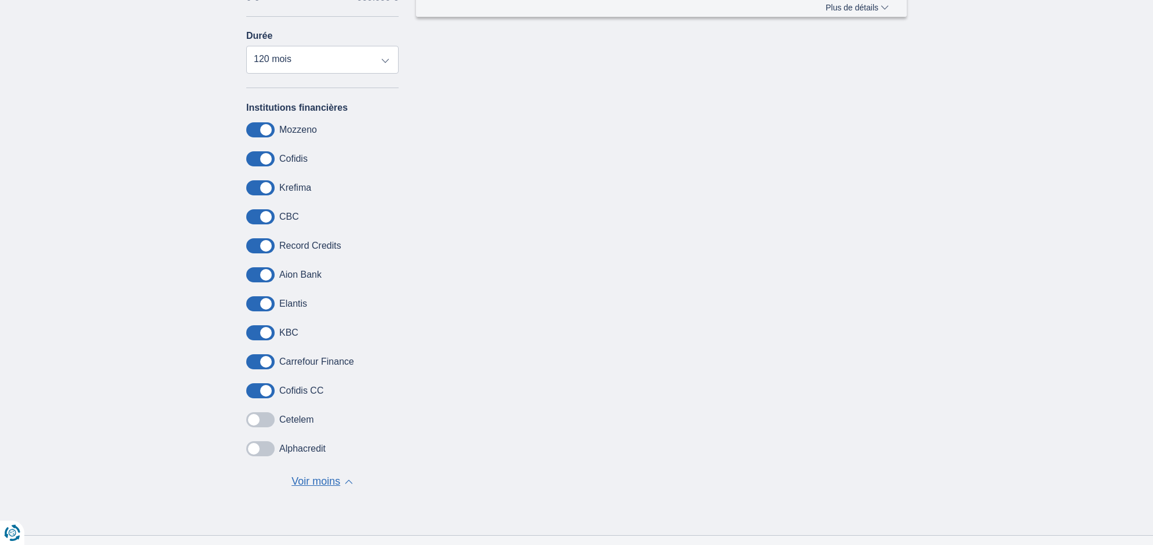
click at [0, 0] on input "checkbox" at bounding box center [0, 0] width 0 height 0
click at [273, 364] on span at bounding box center [260, 361] width 28 height 15
click at [0, 0] on input "checkbox" at bounding box center [0, 0] width 0 height 0
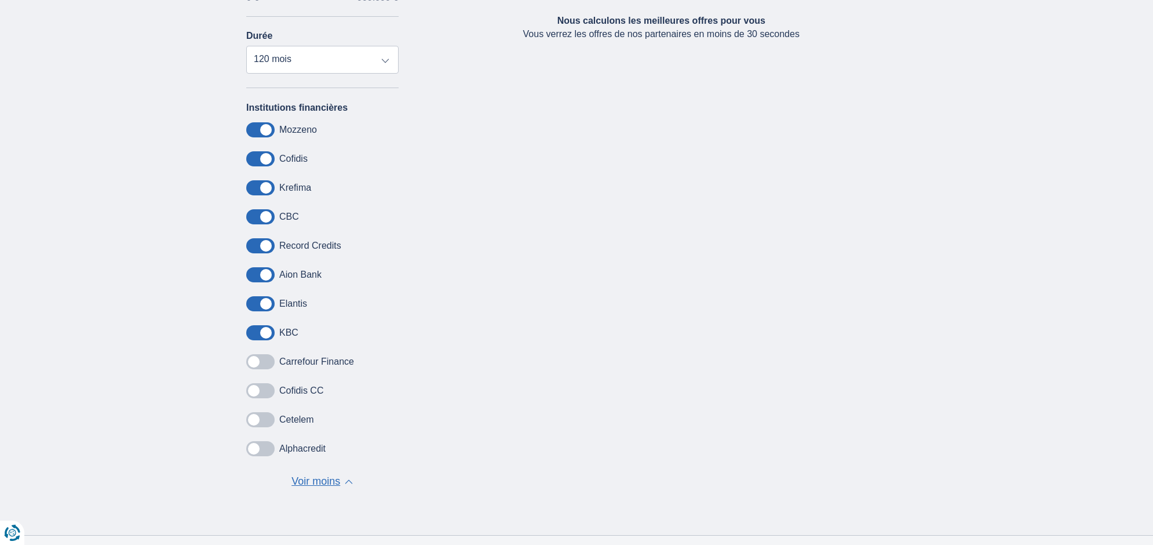
scroll to position [263, 0]
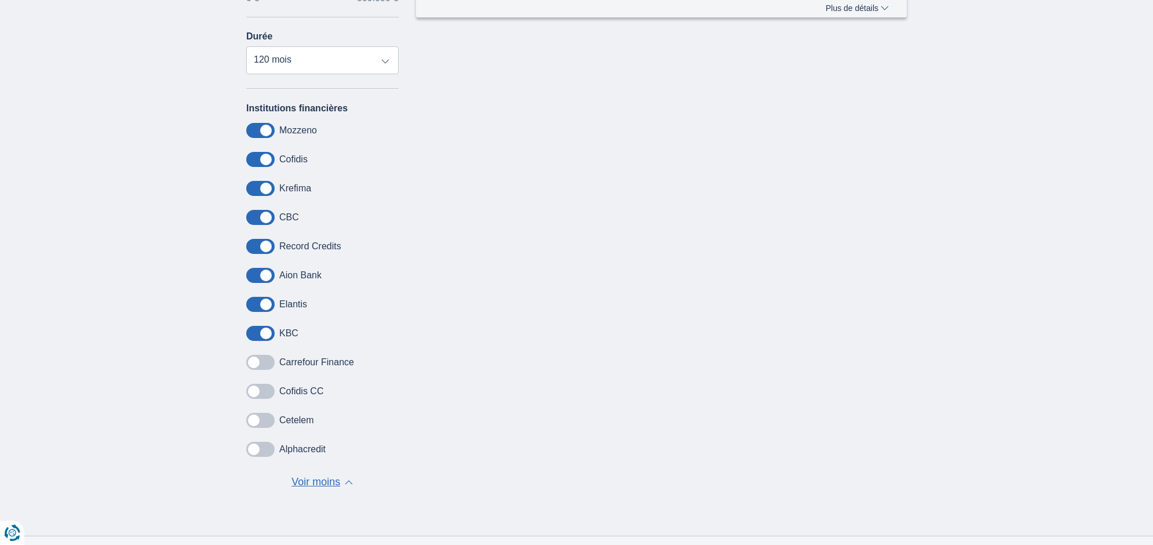
drag, startPoint x: 263, startPoint y: 331, endPoint x: 266, endPoint y: 306, distance: 25.7
click at [264, 328] on span at bounding box center [260, 333] width 28 height 15
click at [0, 0] on input "checkbox" at bounding box center [0, 0] width 0 height 0
click at [268, 301] on span at bounding box center [260, 304] width 28 height 15
click at [0, 0] on input "checkbox" at bounding box center [0, 0] width 0 height 0
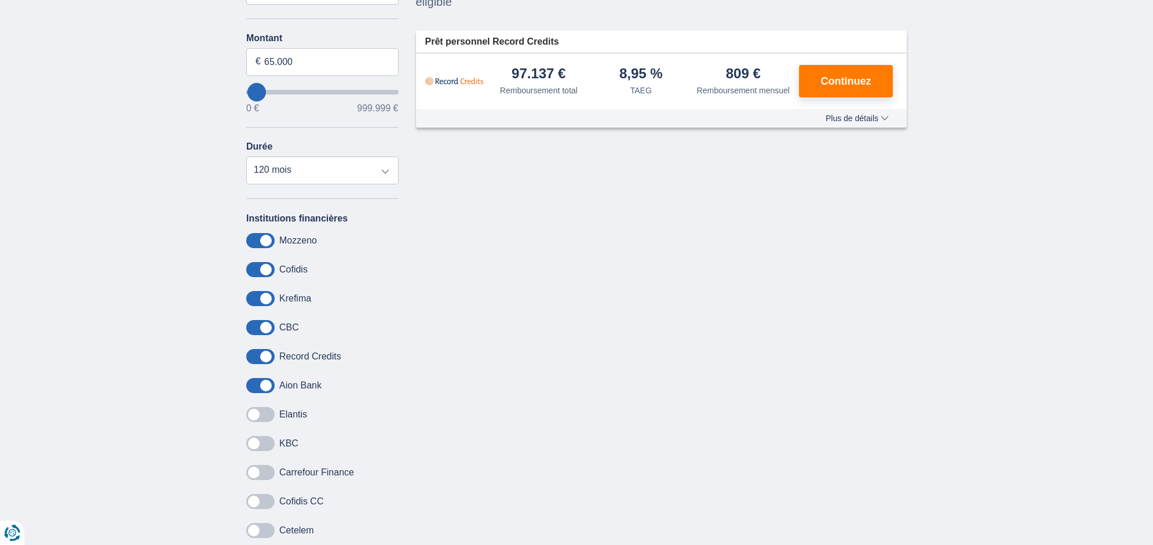
scroll to position [149, 0]
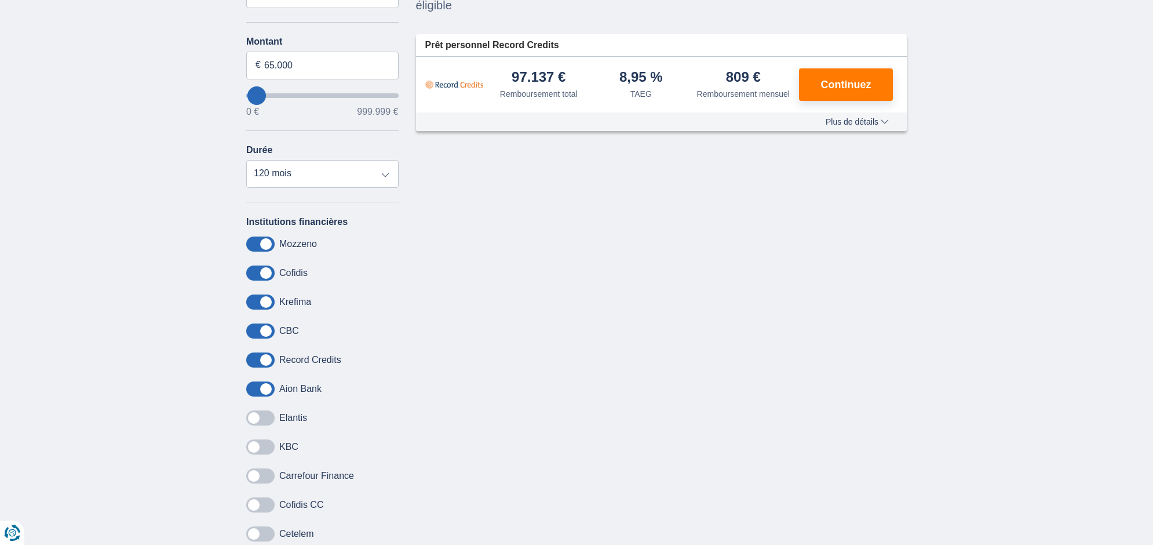
click at [264, 357] on span at bounding box center [260, 359] width 28 height 15
click at [0, 0] on input "checkbox" at bounding box center [0, 0] width 0 height 0
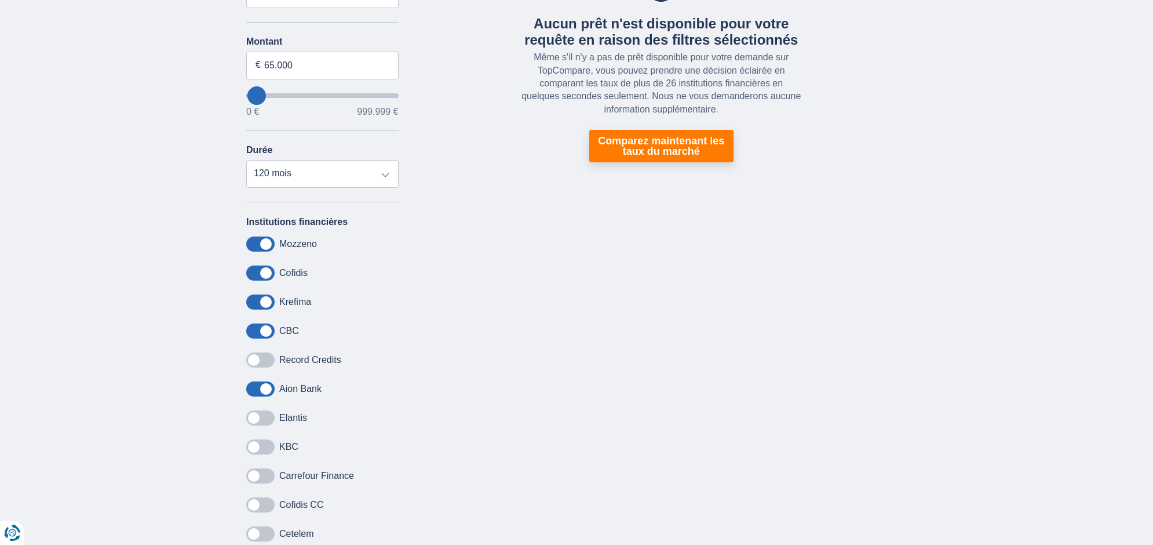
drag, startPoint x: 260, startPoint y: 360, endPoint x: 268, endPoint y: 413, distance: 53.3
click at [260, 360] on span at bounding box center [260, 359] width 28 height 15
click at [0, 0] on input "checkbox" at bounding box center [0, 0] width 0 height 0
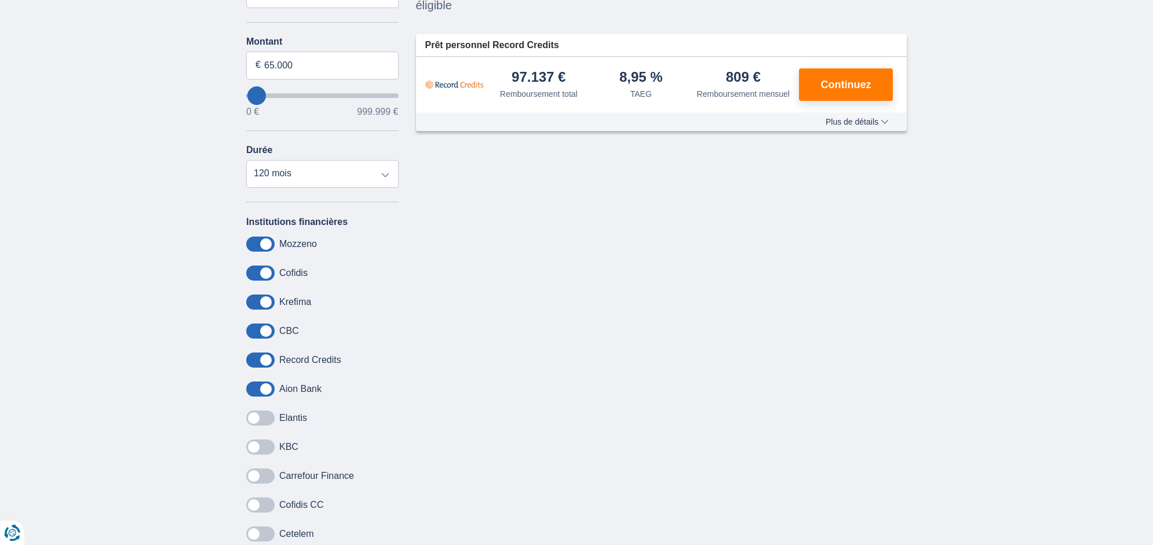
click at [265, 414] on span at bounding box center [260, 417] width 28 height 15
click at [0, 0] on input "checkbox" at bounding box center [0, 0] width 0 height 0
click at [265, 449] on span at bounding box center [260, 446] width 28 height 15
click at [0, 0] on input "checkbox" at bounding box center [0, 0] width 0 height 0
click at [270, 478] on span at bounding box center [260, 475] width 28 height 15
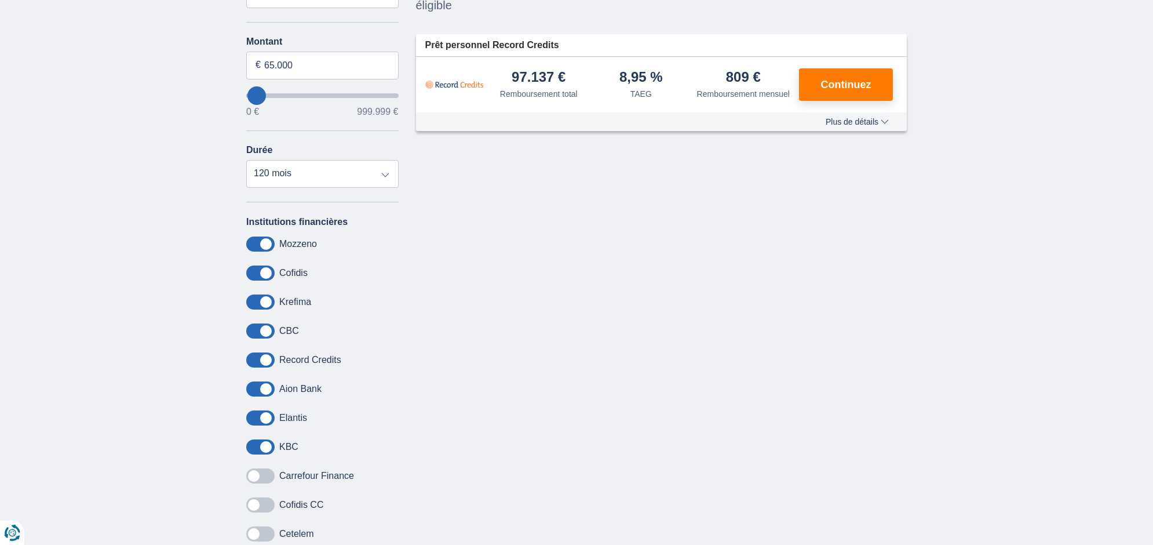
click at [0, 0] on input "checkbox" at bounding box center [0, 0] width 0 height 0
drag, startPoint x: 268, startPoint y: 506, endPoint x: 271, endPoint y: 534, distance: 27.5
click at [268, 506] on span at bounding box center [260, 504] width 28 height 15
click at [0, 0] on input "checkbox" at bounding box center [0, 0] width 0 height 0
click at [270, 534] on span at bounding box center [260, 533] width 28 height 15
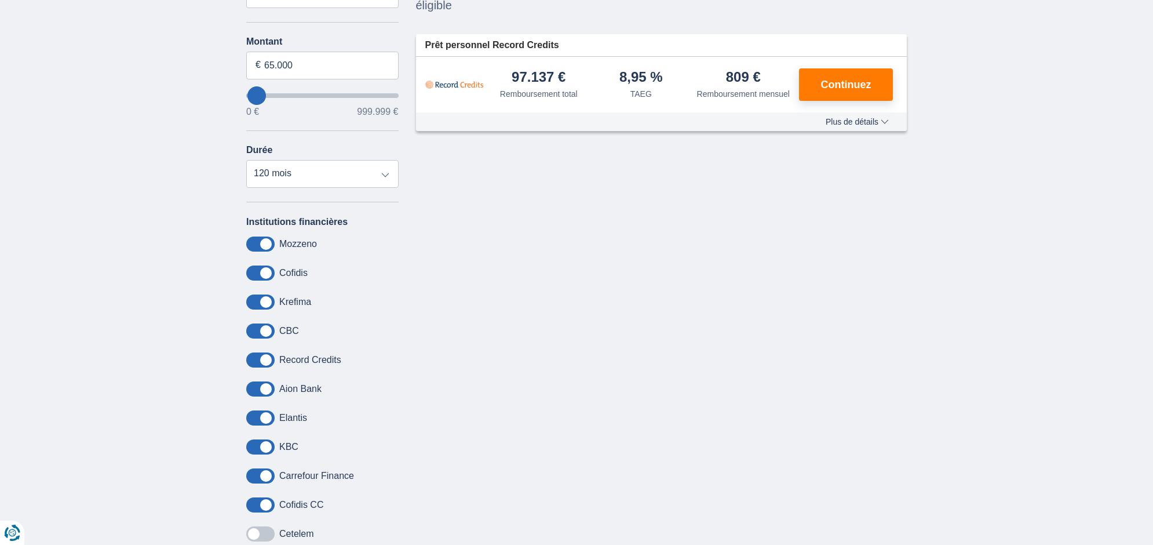
click at [0, 0] on input "checkbox" at bounding box center [0, 0] width 0 height 0
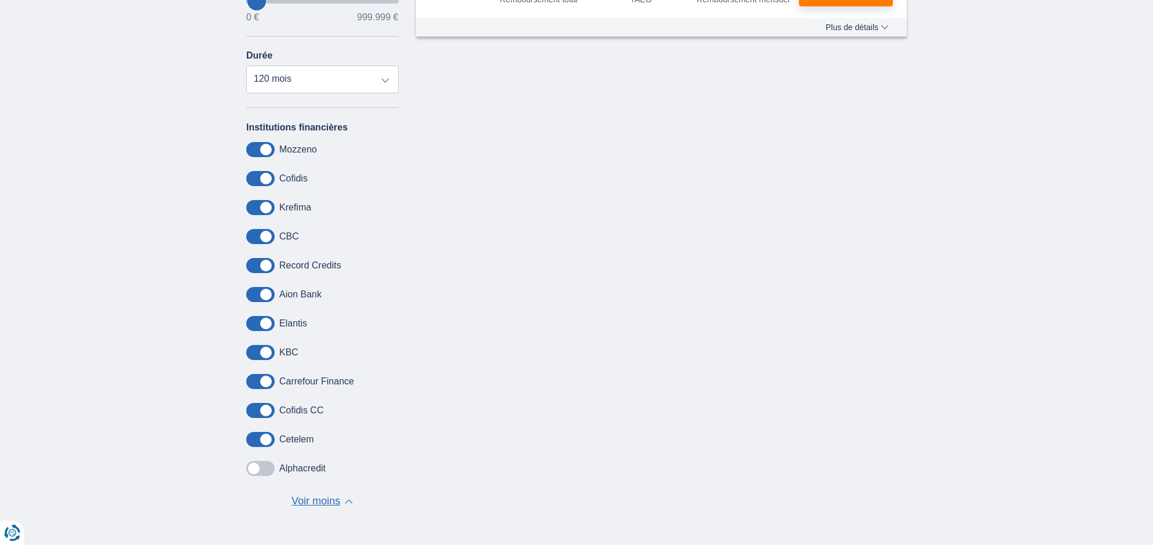
scroll to position [282, 0]
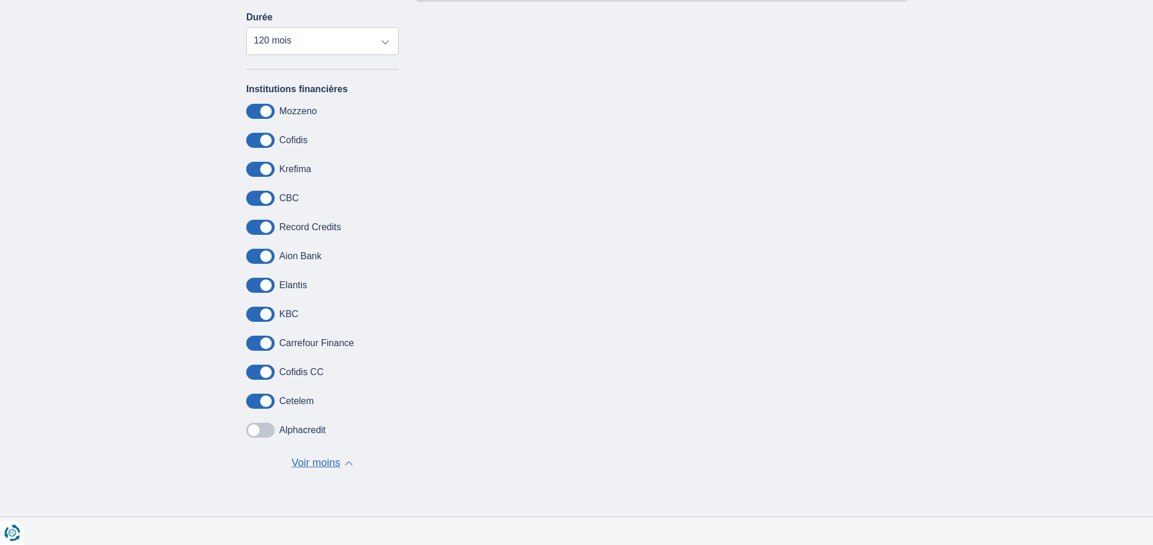
click at [257, 432] on span at bounding box center [260, 429] width 28 height 15
click at [0, 0] on input "checkbox" at bounding box center [0, 0] width 0 height 0
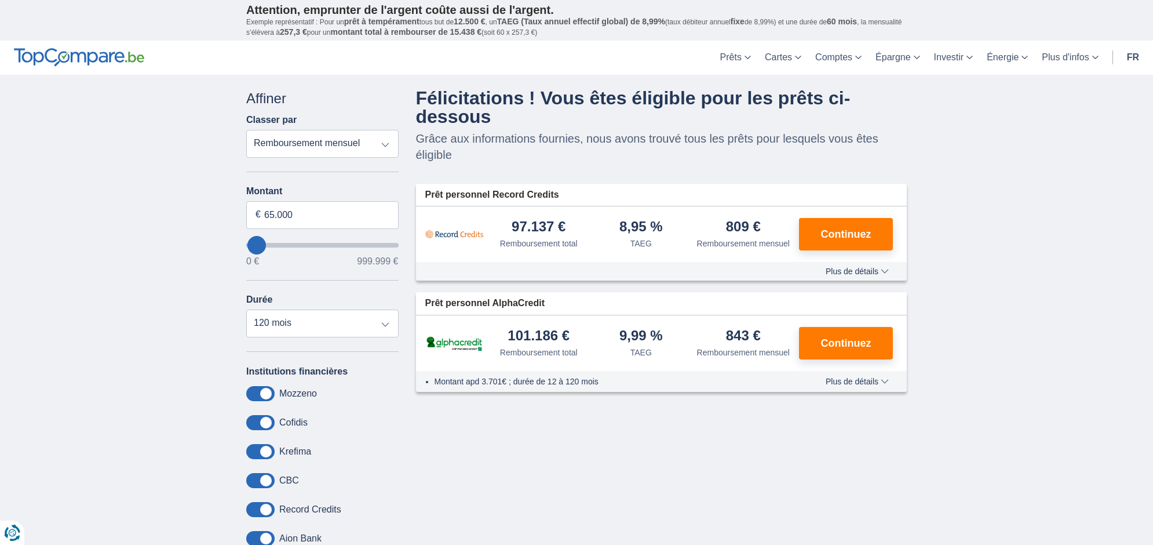
scroll to position [0, 0]
click at [865, 275] on span "Plus de détails" at bounding box center [857, 271] width 63 height 8
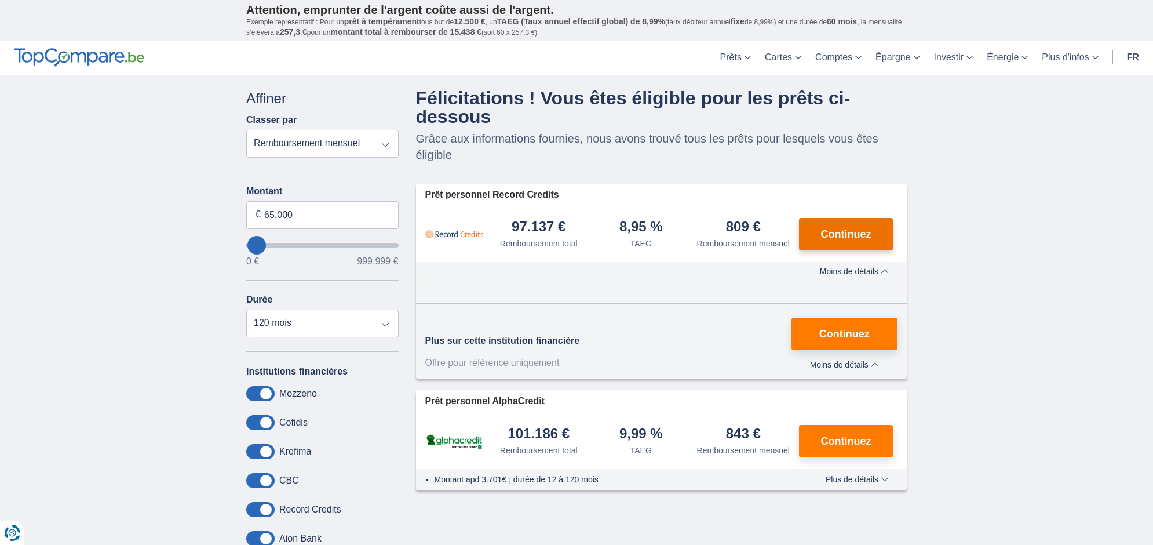
click at [857, 247] on button "Continuez" at bounding box center [846, 234] width 94 height 32
